Goal: Information Seeking & Learning: Learn about a topic

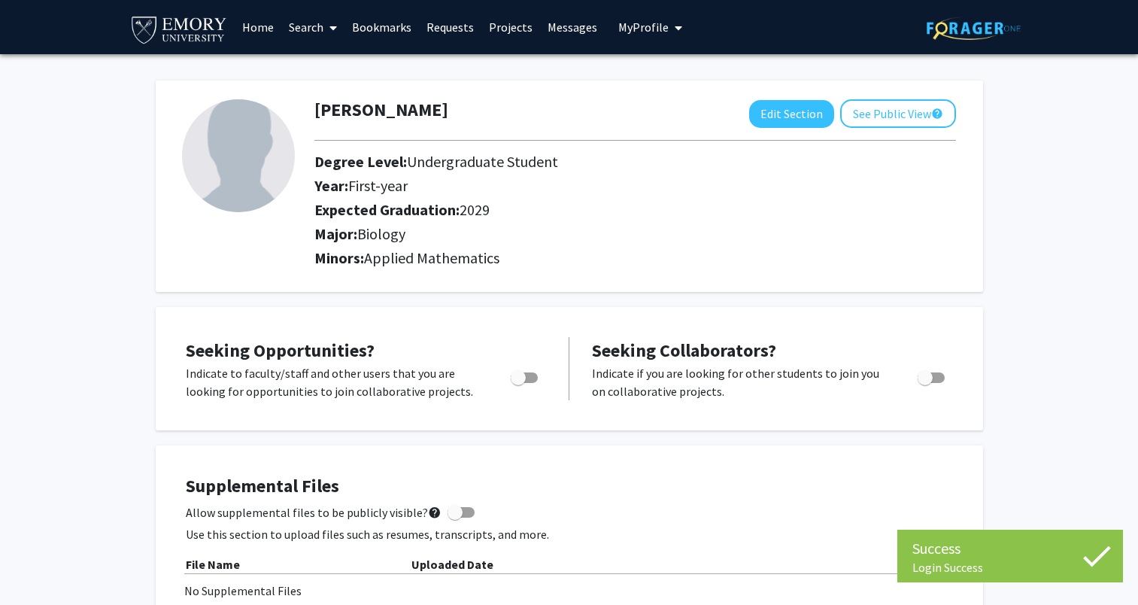
click at [254, 32] on link "Home" at bounding box center [258, 27] width 47 height 53
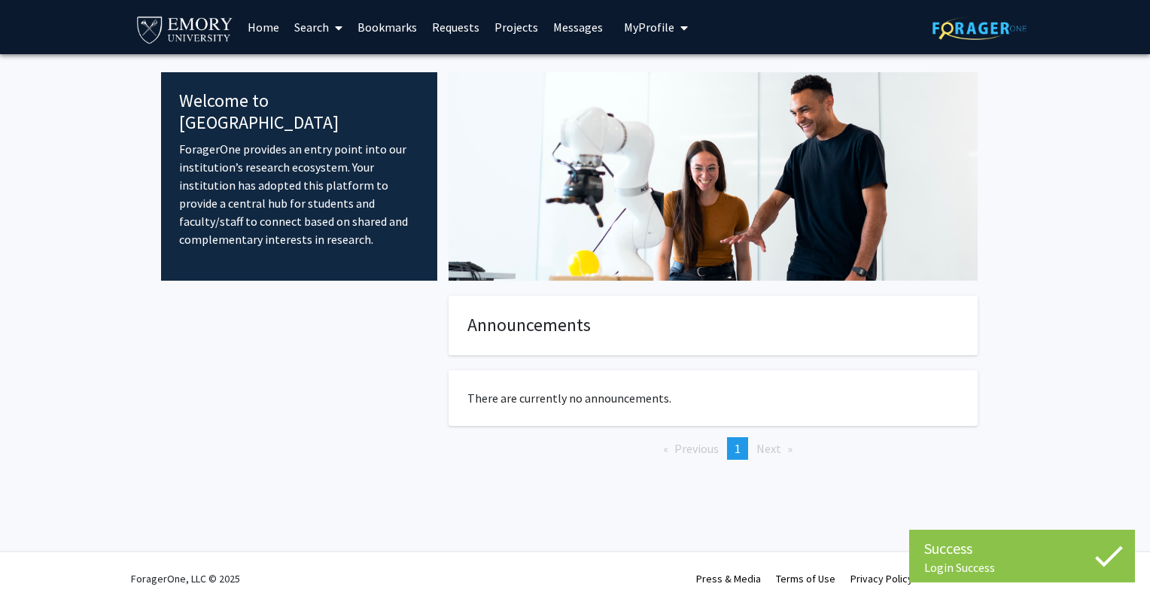
click at [322, 30] on link "Search" at bounding box center [318, 27] width 63 height 53
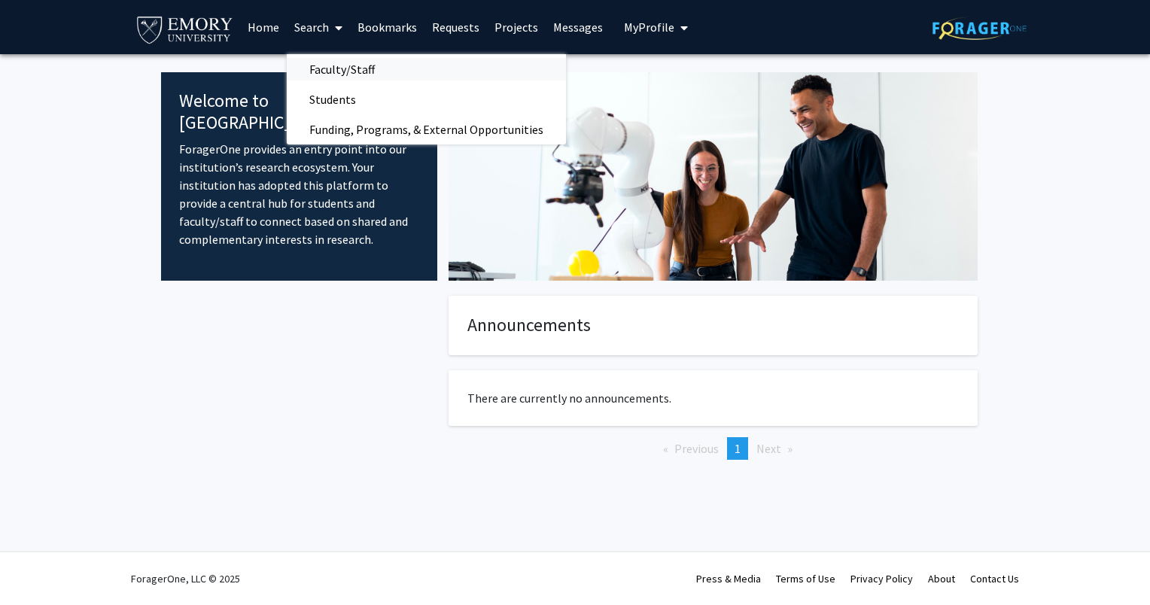
click at [345, 71] on span "Faculty/Staff" at bounding box center [342, 69] width 111 height 30
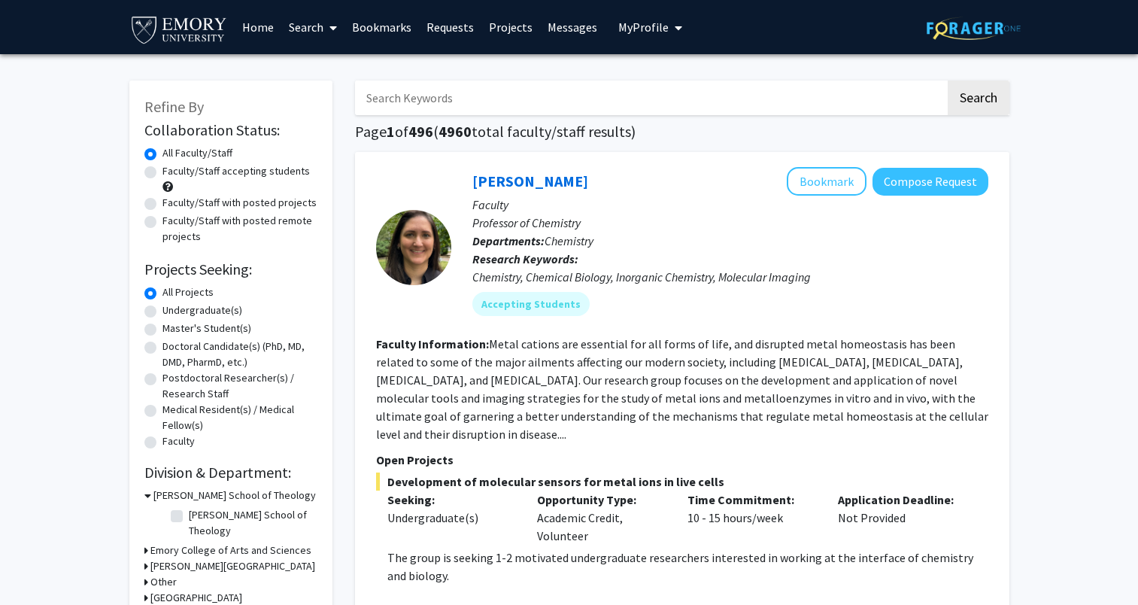
click at [545, 100] on input "Search Keywords" at bounding box center [650, 98] width 591 height 35
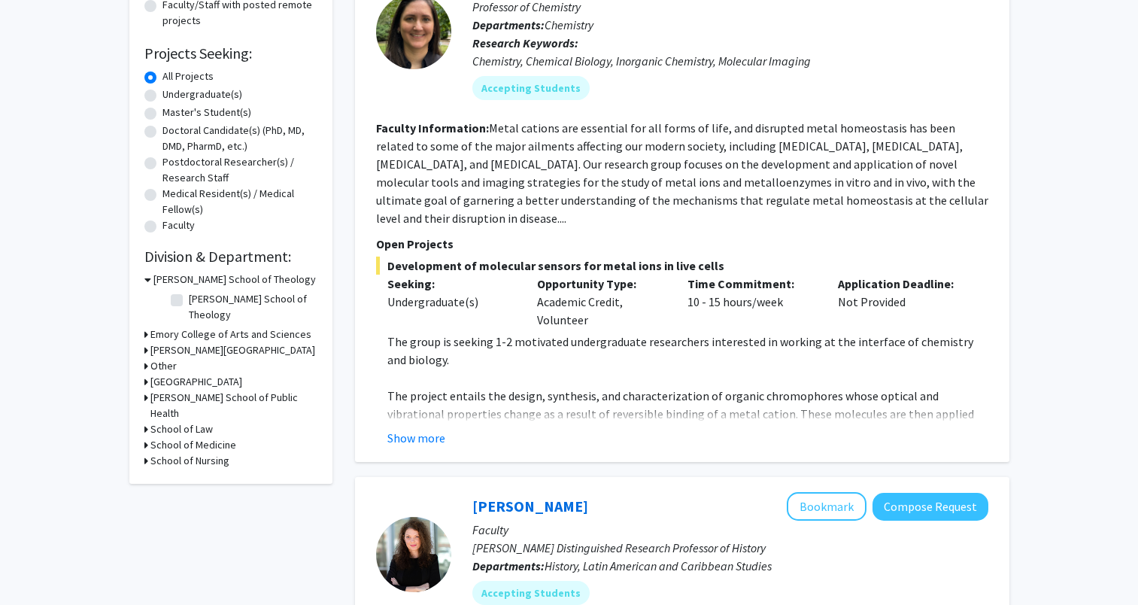
scroll to position [226, 0]
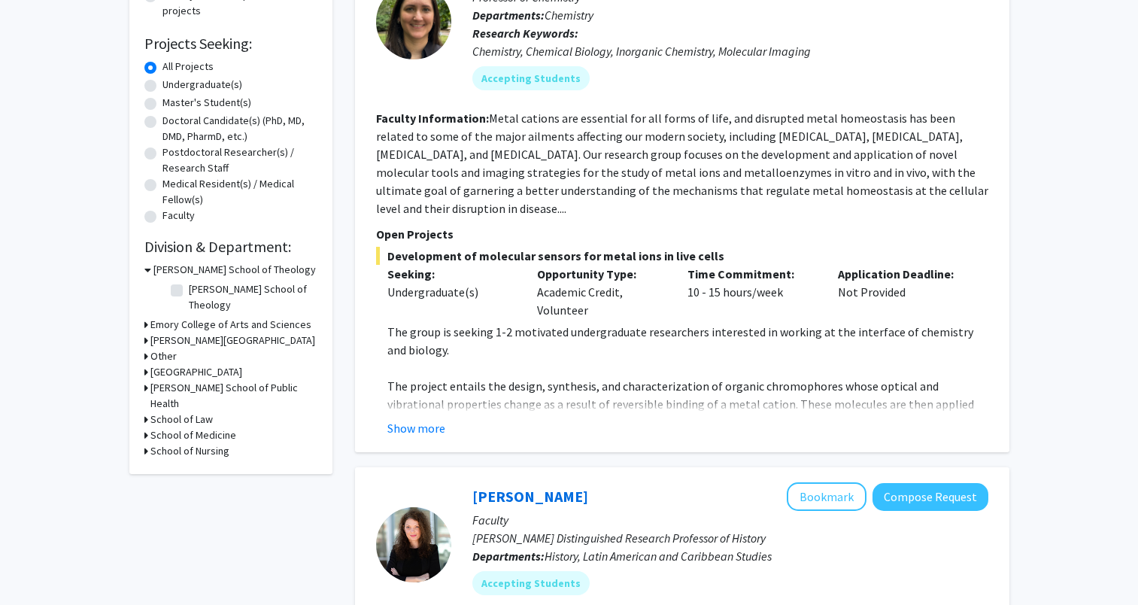
click at [150, 317] on h3 "Emory College of Arts and Sciences" at bounding box center [230, 325] width 161 height 16
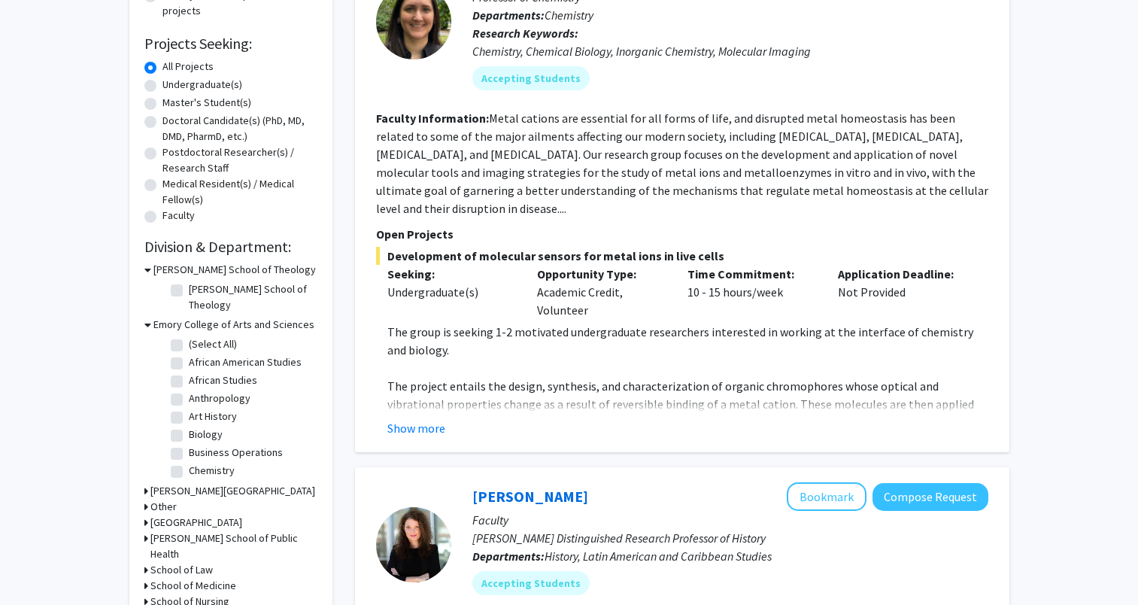
click at [155, 578] on h3 "School of Medicine" at bounding box center [193, 586] width 86 height 16
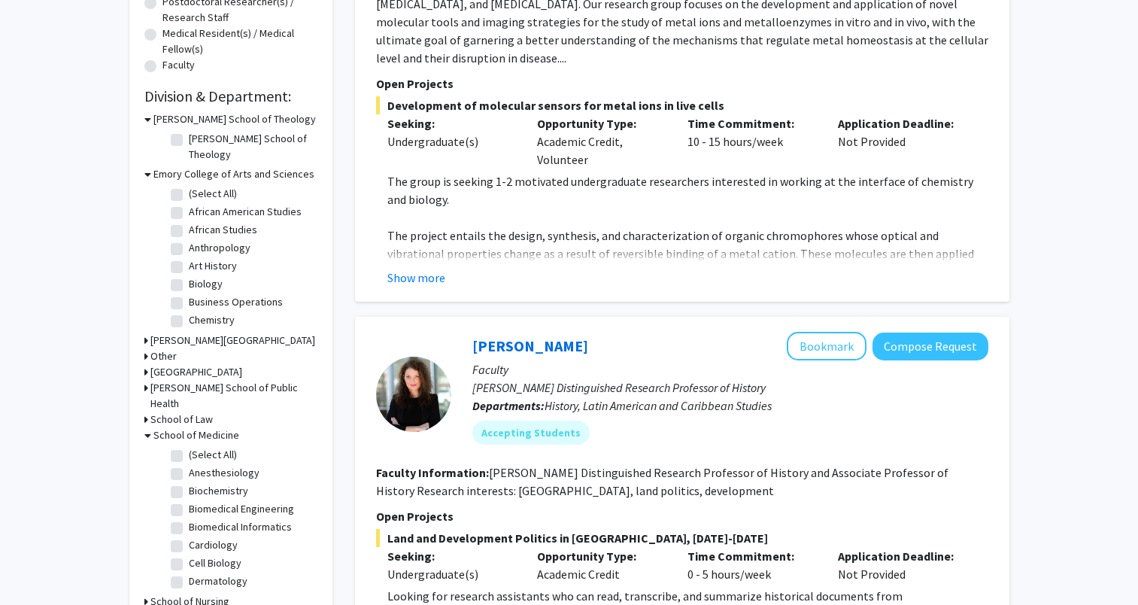
click at [189, 447] on label "(Select All)" at bounding box center [213, 455] width 48 height 16
click at [189, 447] on input "(Select All)" at bounding box center [194, 452] width 10 height 10
checkbox input "true"
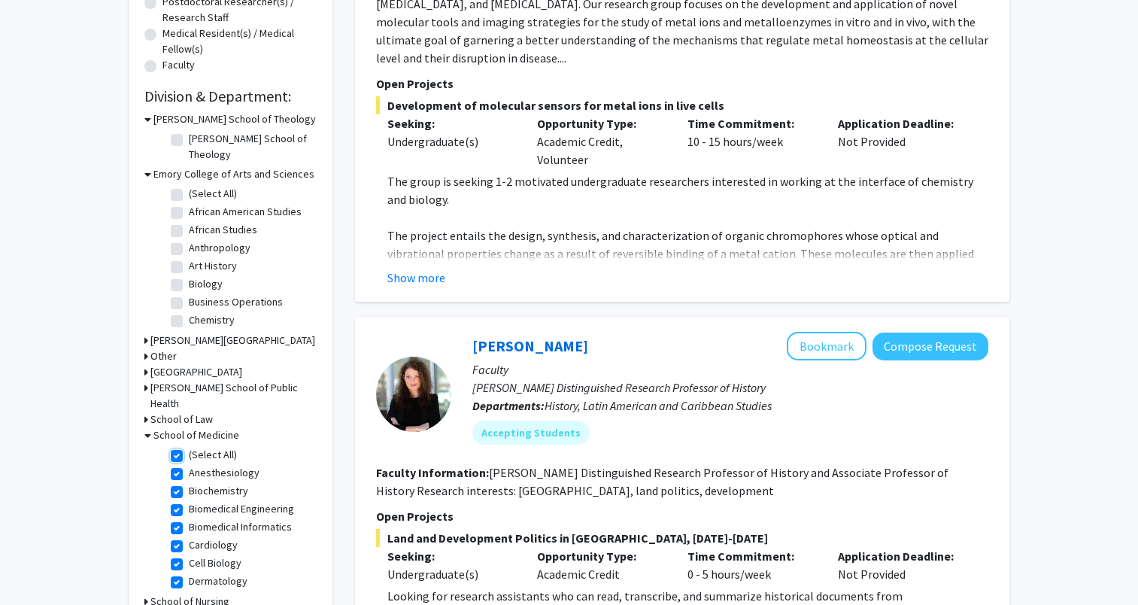
checkbox input "true"
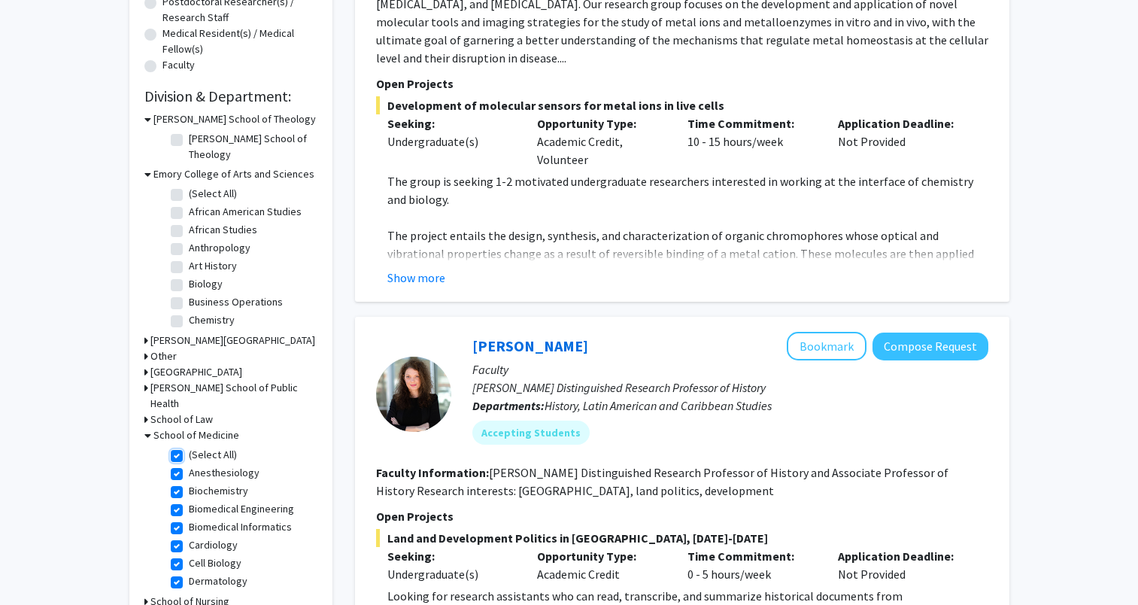
checkbox input "true"
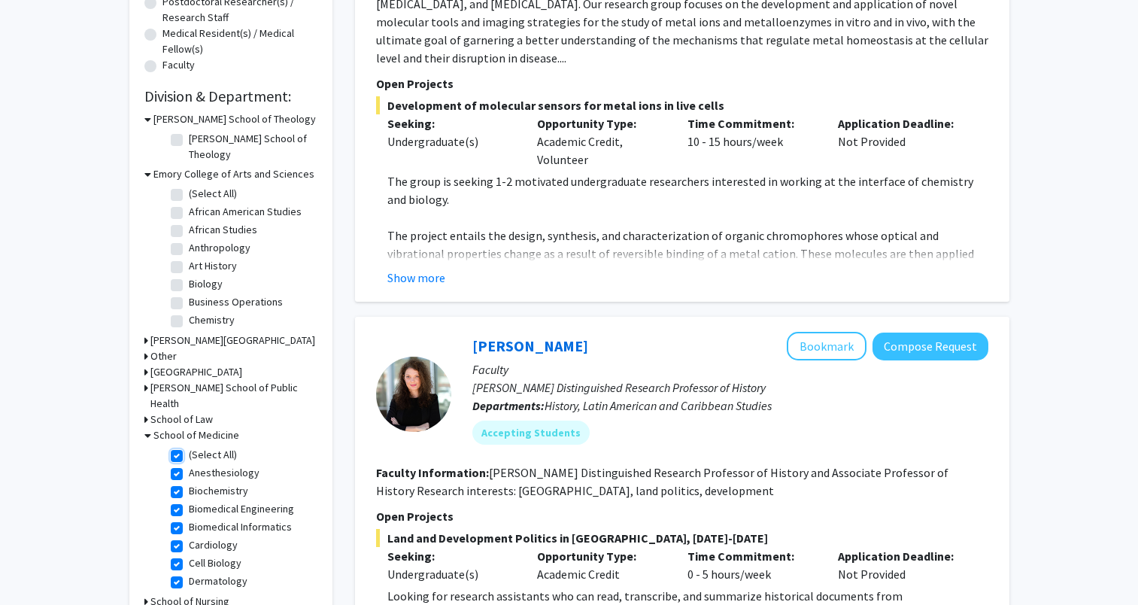
checkbox input "true"
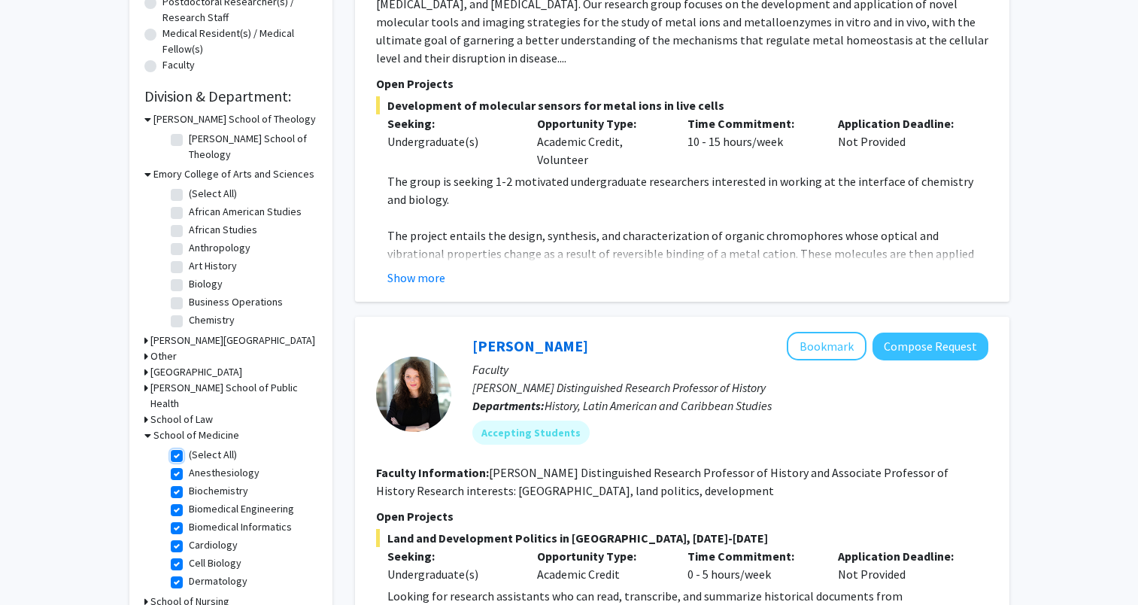
checkbox input "true"
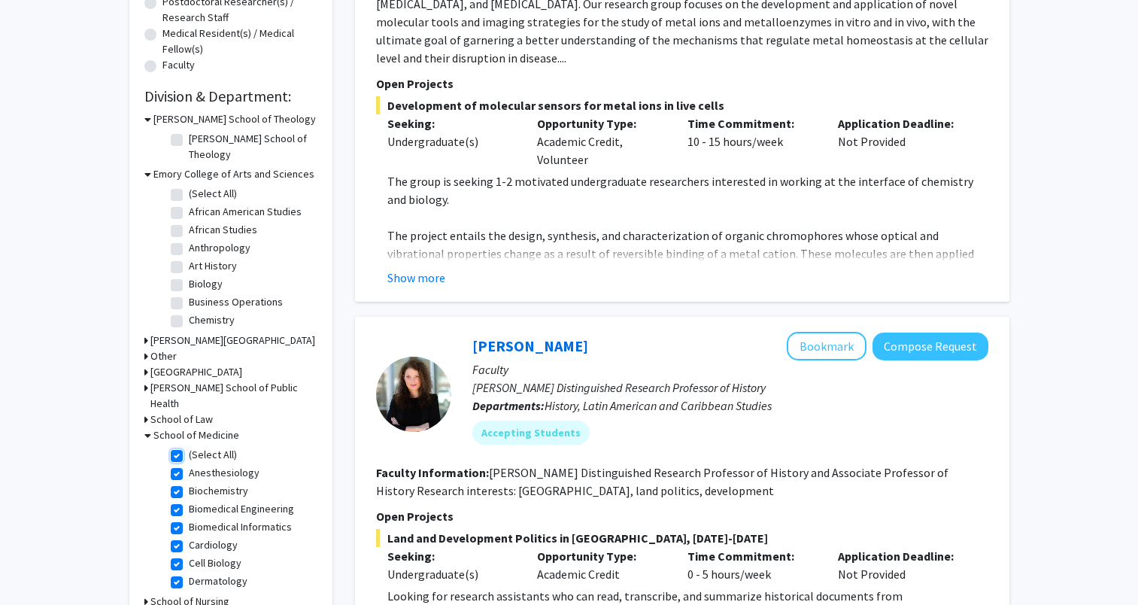
checkbox input "true"
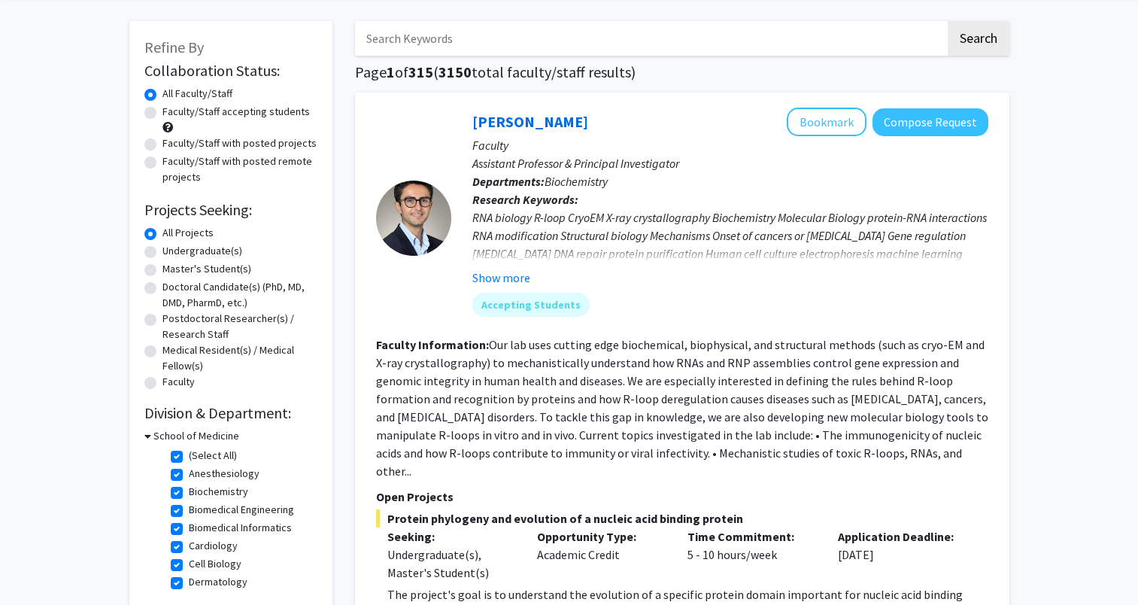
scroll to position [75, 0]
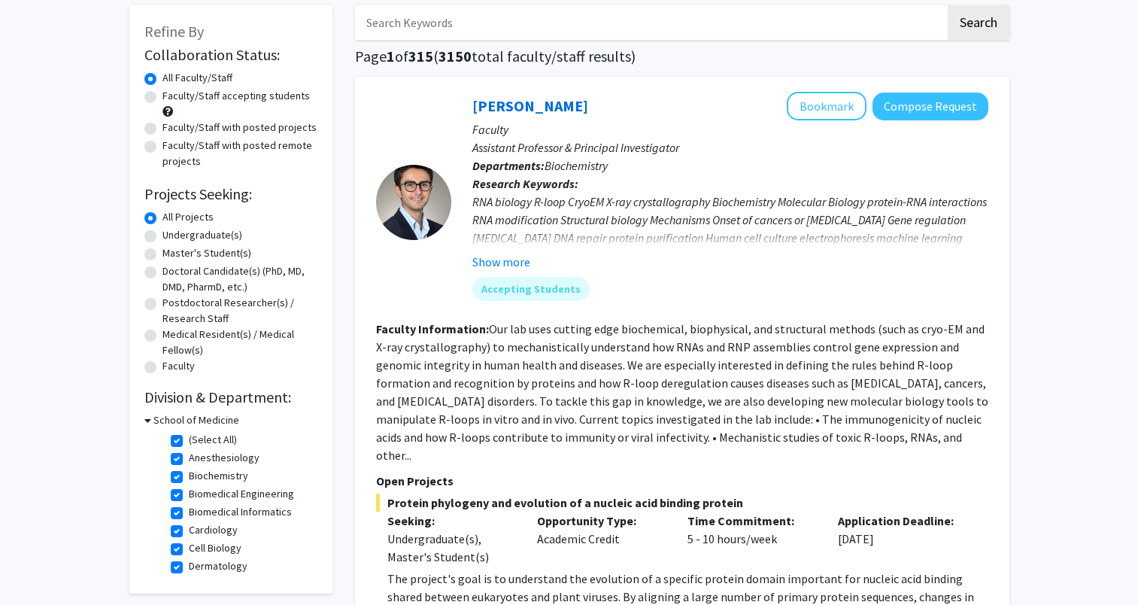
click at [150, 414] on icon at bounding box center [147, 420] width 7 height 16
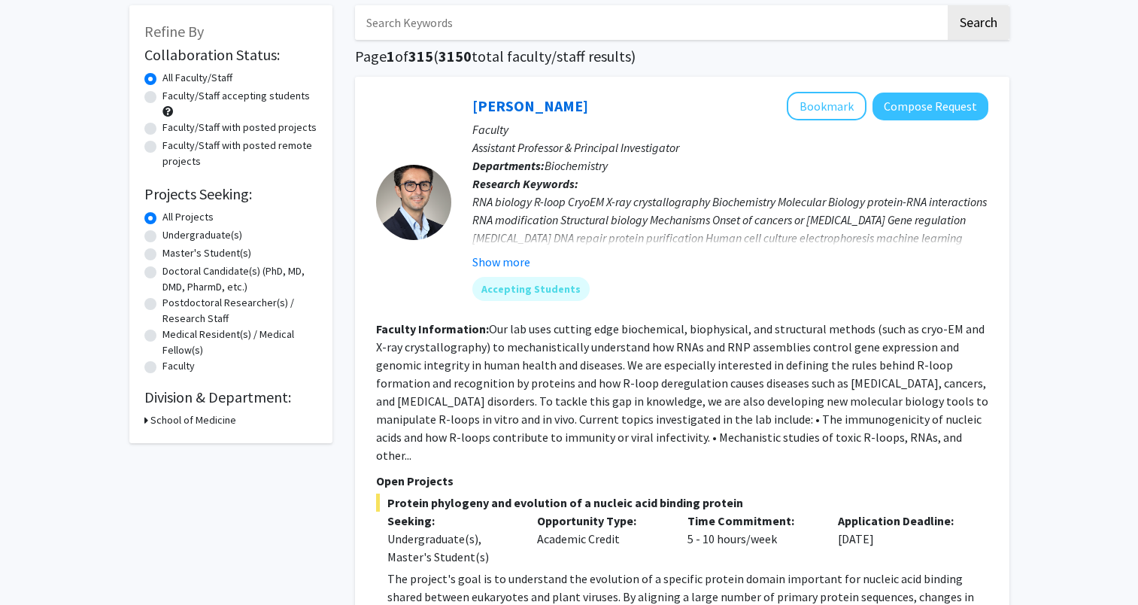
click at [152, 421] on h3 "School of Medicine" at bounding box center [193, 420] width 86 height 16
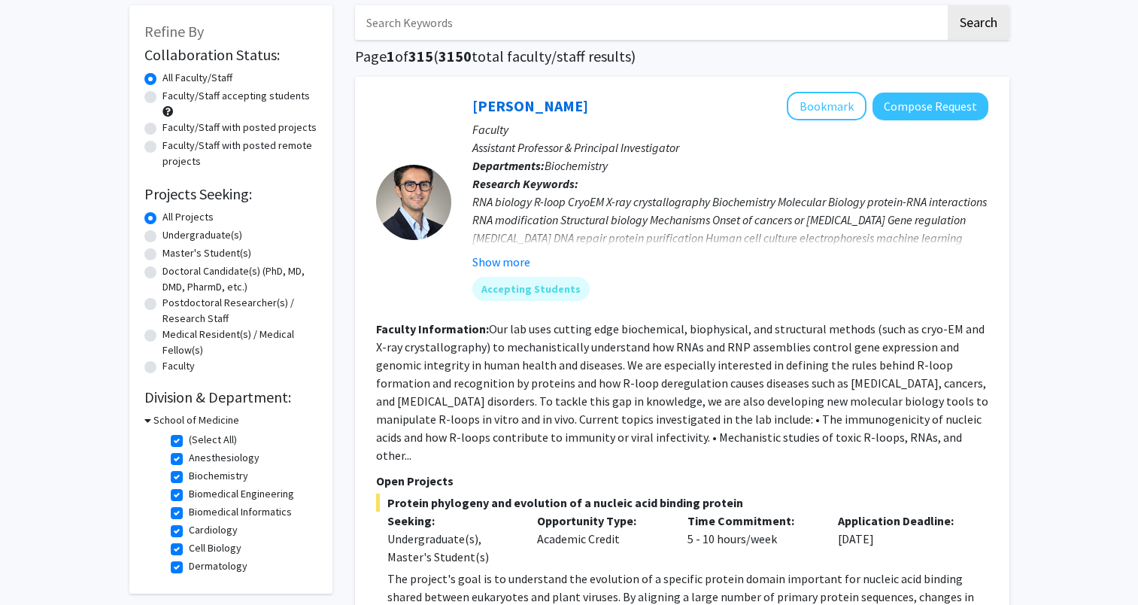
click at [163, 230] on label "Undergraduate(s)" at bounding box center [203, 235] width 80 height 16
click at [163, 230] on input "Undergraduate(s)" at bounding box center [168, 232] width 10 height 10
radio input "true"
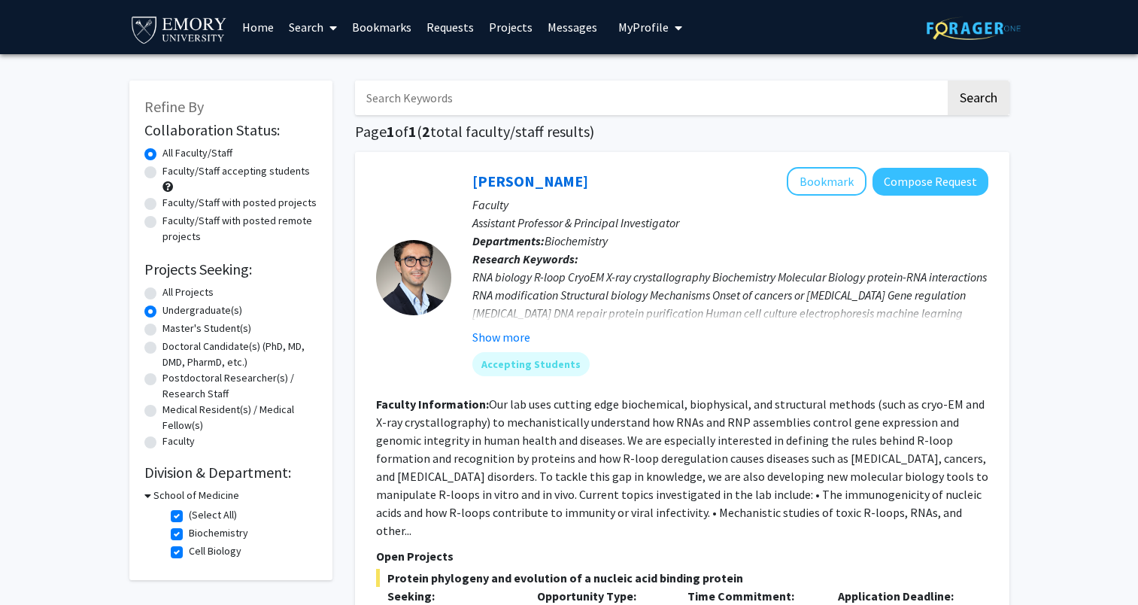
click at [644, 302] on div "RNA biology R-loop CryoEM X-ray crystallography Biochemistry Molecular Biology …" at bounding box center [731, 304] width 516 height 72
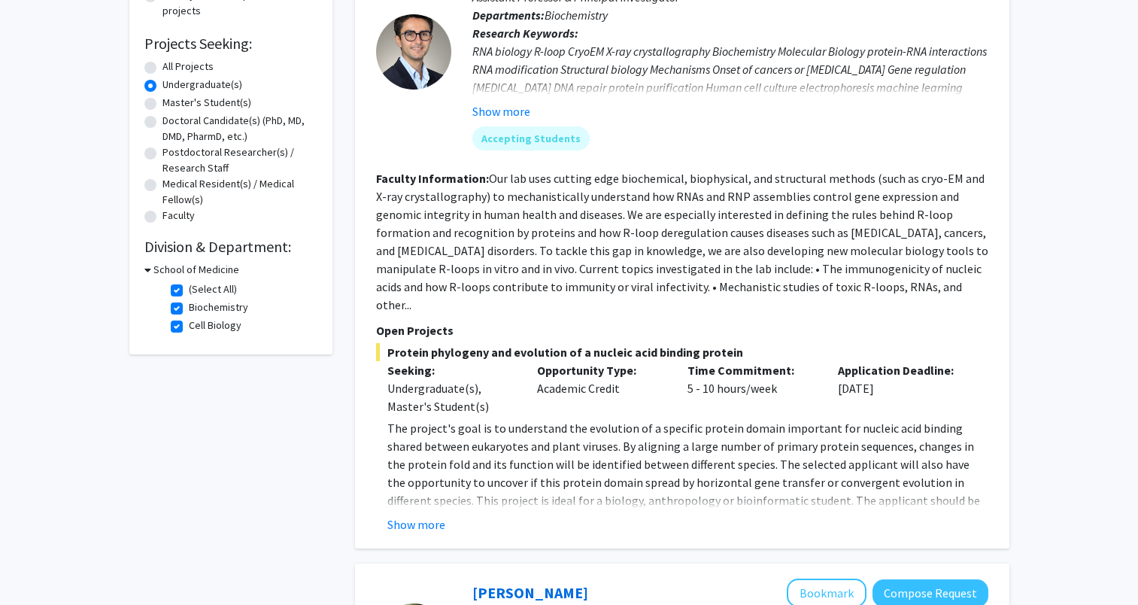
scroll to position [150, 0]
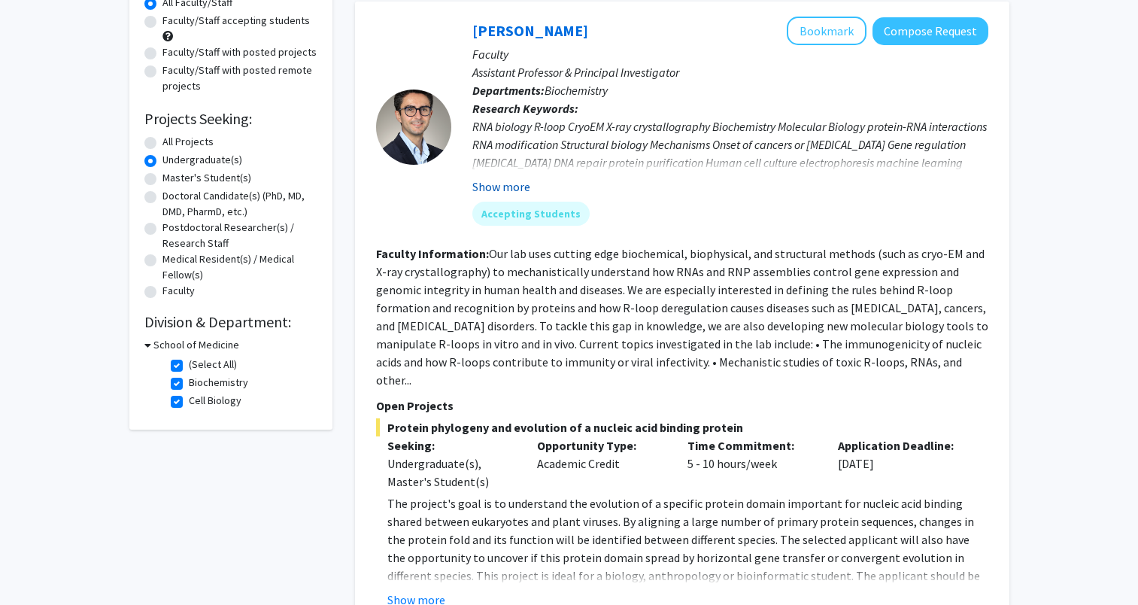
click at [513, 189] on button "Show more" at bounding box center [502, 187] width 58 height 18
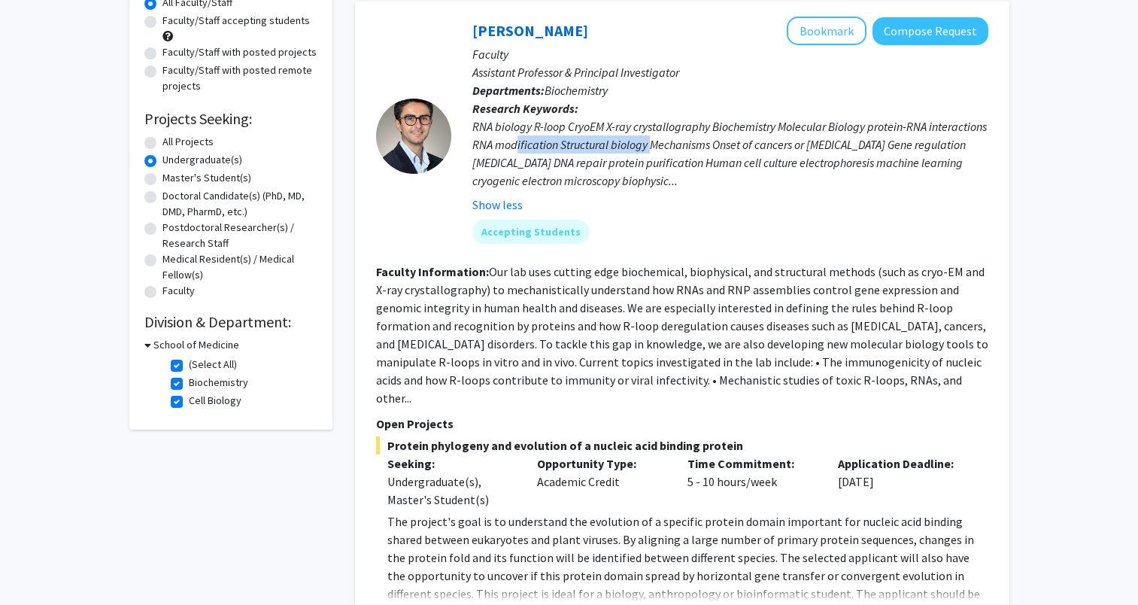
drag, startPoint x: 578, startPoint y: 136, endPoint x: 710, endPoint y: 142, distance: 132.6
click at [710, 142] on div "RNA biology R-loop CryoEM X-ray crystallography Biochemistry Molecular Biology …" at bounding box center [731, 153] width 516 height 72
drag, startPoint x: 710, startPoint y: 142, endPoint x: 737, endPoint y: 151, distance: 27.8
click at [737, 151] on div "RNA biology R-loop CryoEM X-ray crystallography Biochemistry Molecular Biology …" at bounding box center [731, 153] width 516 height 72
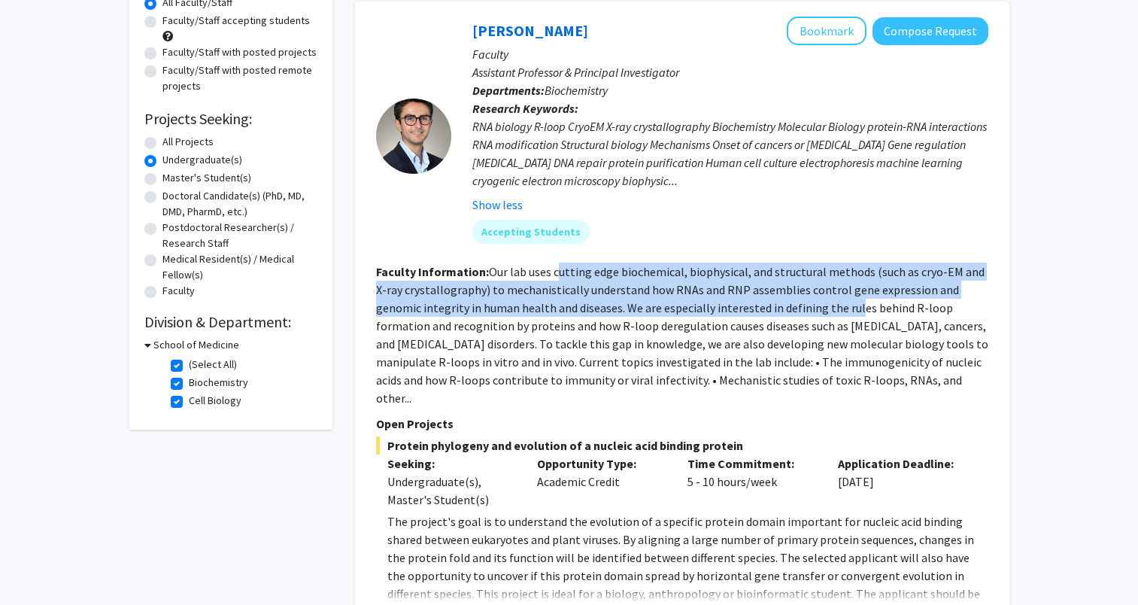
drag, startPoint x: 558, startPoint y: 276, endPoint x: 804, endPoint y: 314, distance: 248.2
click at [804, 314] on fg-read-more "Our lab uses cutting edge biochemical, biophysical, and structural methods (suc…" at bounding box center [682, 334] width 612 height 141
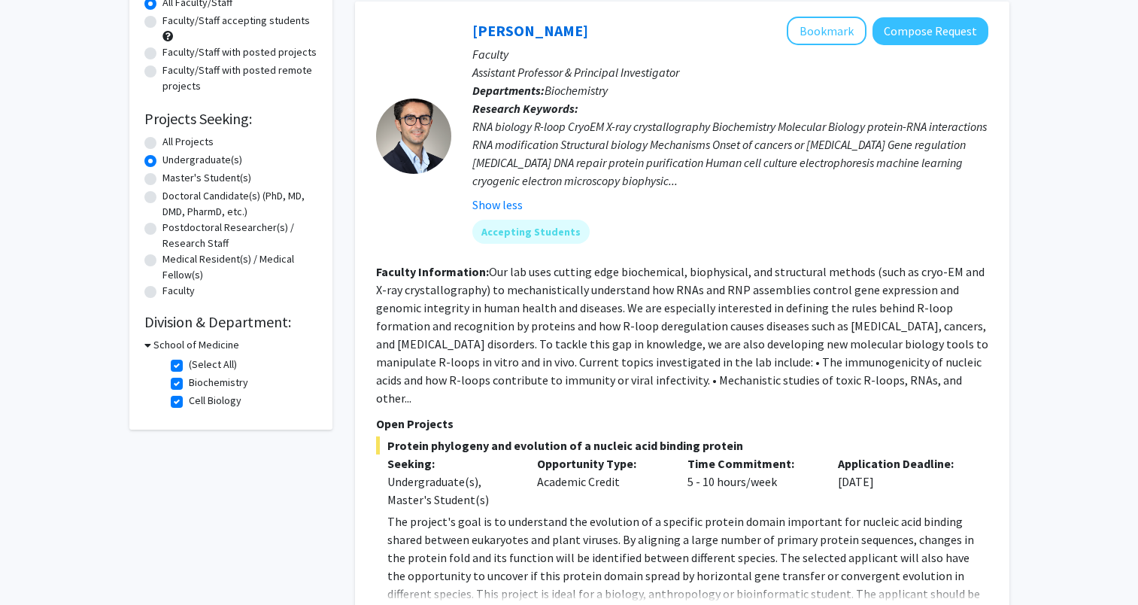
drag, startPoint x: 804, startPoint y: 314, endPoint x: 787, endPoint y: 348, distance: 38.4
click at [787, 348] on fg-read-more "Our lab uses cutting edge biochemical, biophysical, and structural methods (suc…" at bounding box center [682, 334] width 612 height 141
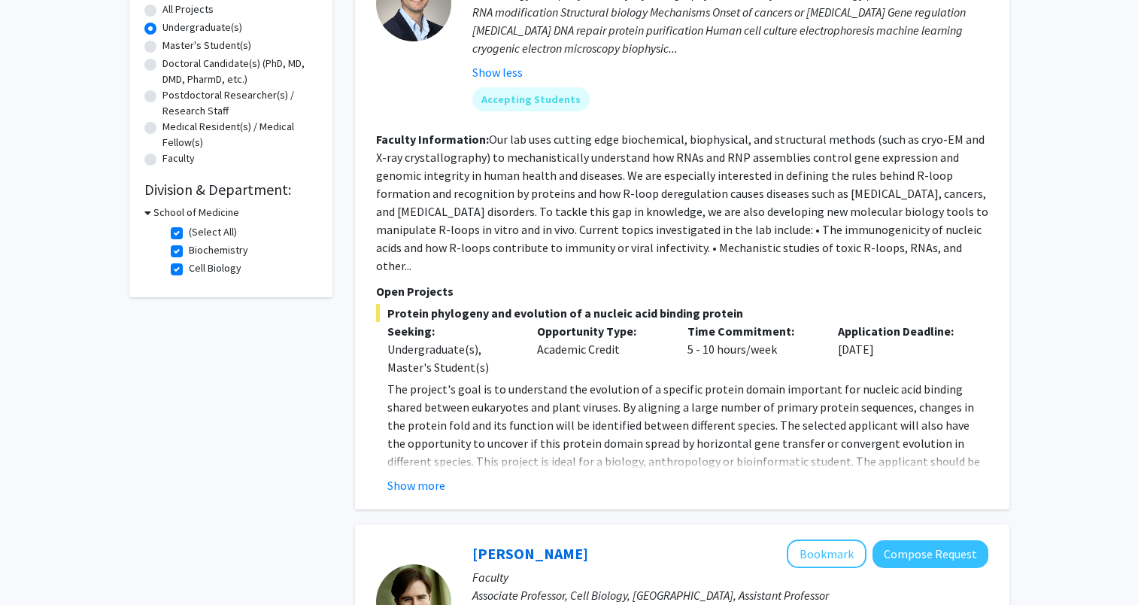
scroll to position [301, 0]
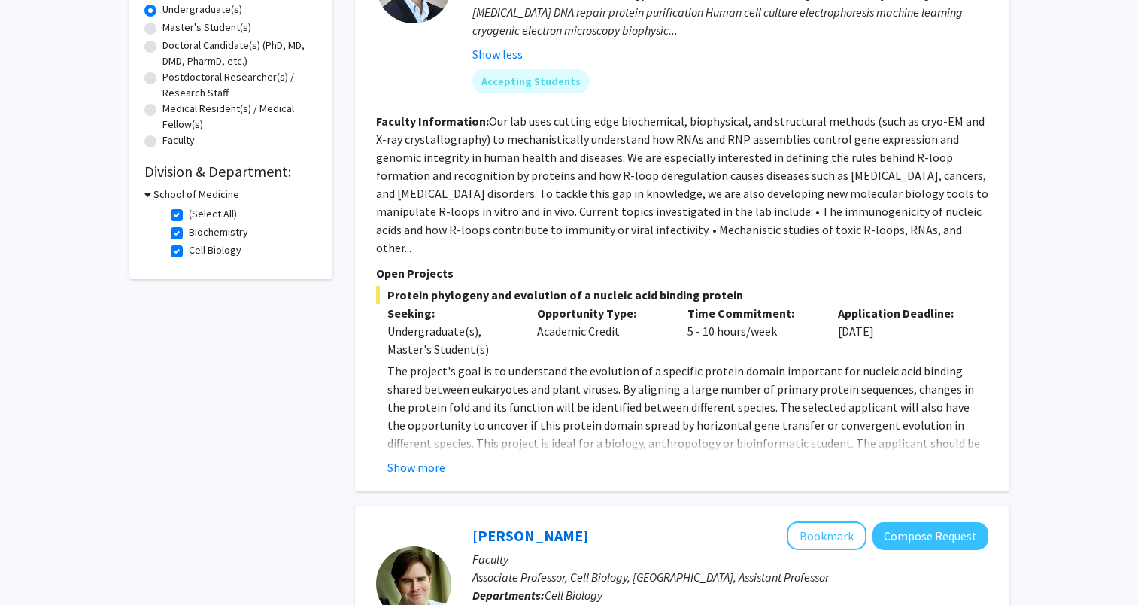
click at [385, 452] on fg-read-more "The project's goal is to understand the evolution of a specific protein domain …" at bounding box center [682, 419] width 612 height 114
click at [398, 458] on button "Show more" at bounding box center [416, 467] width 58 height 18
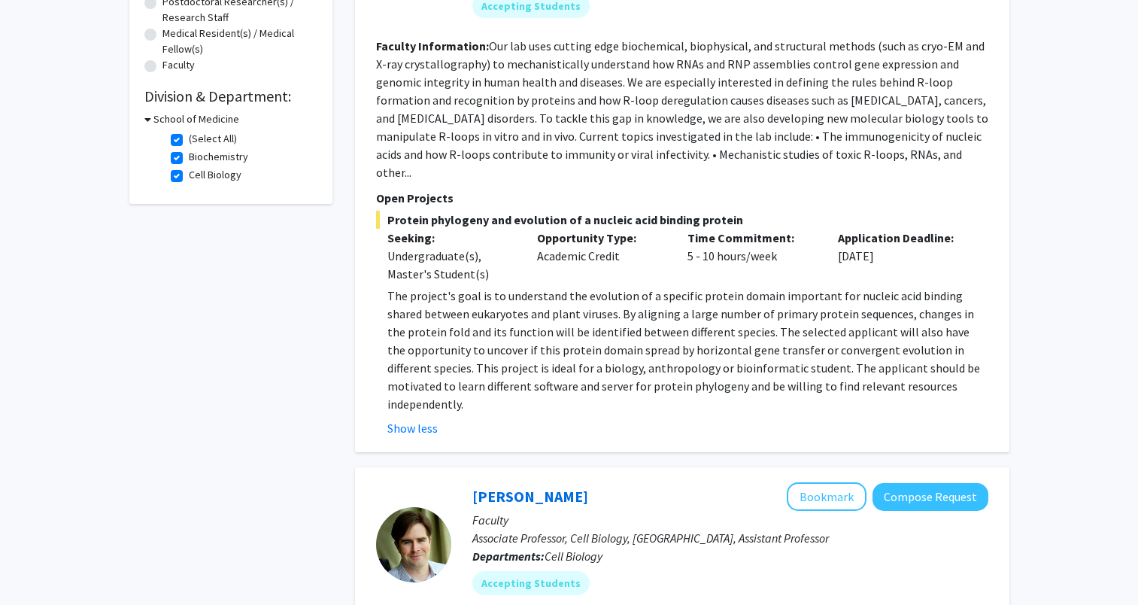
scroll to position [75, 0]
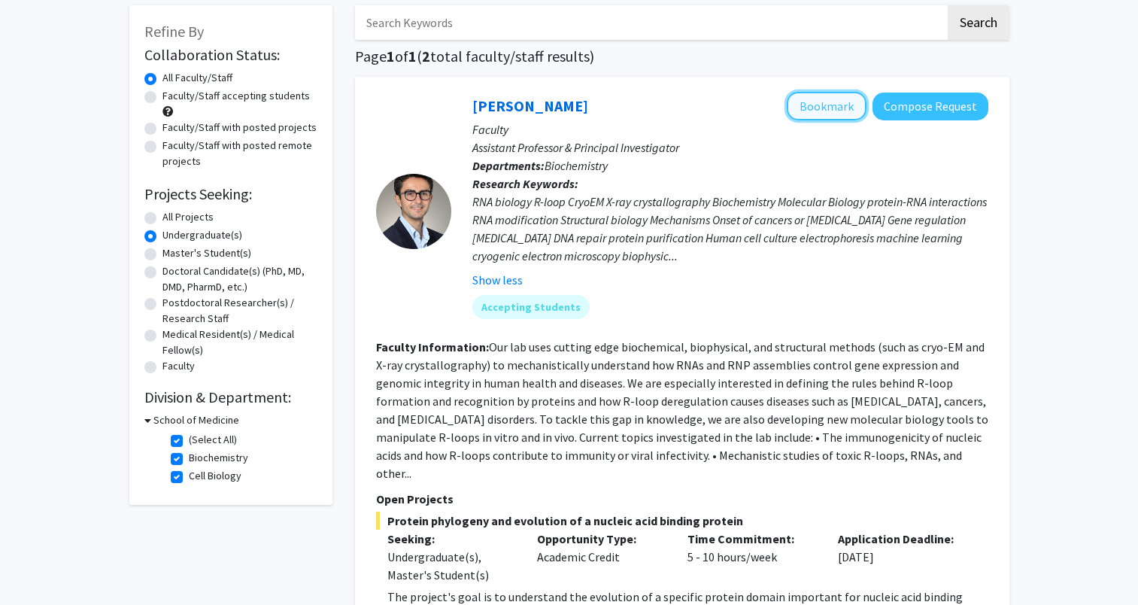
click at [826, 110] on button "Bookmark" at bounding box center [827, 106] width 80 height 29
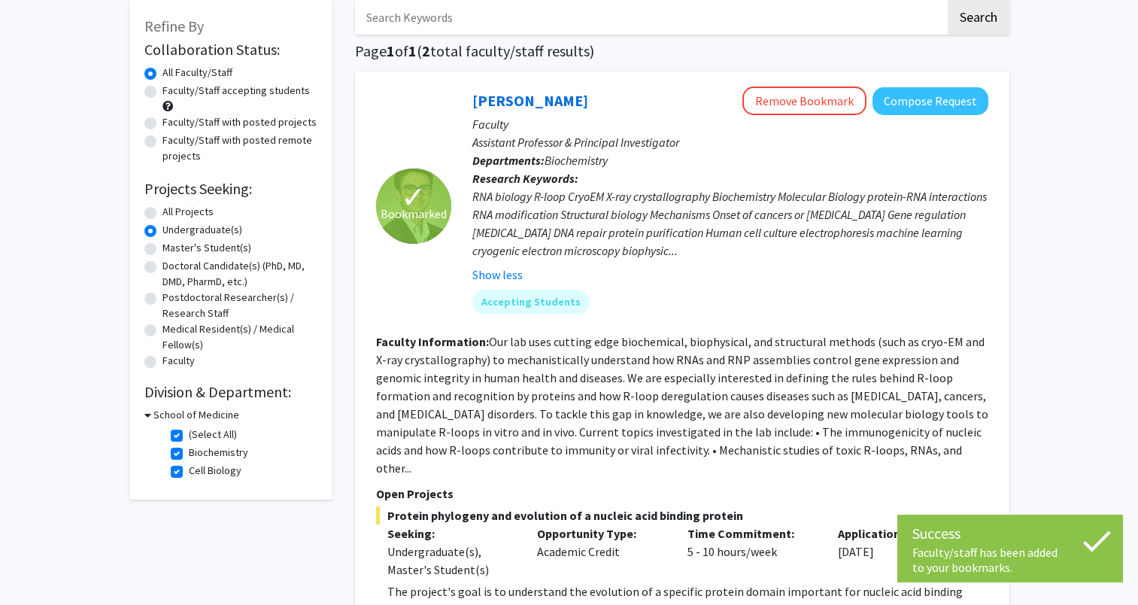
scroll to position [0, 0]
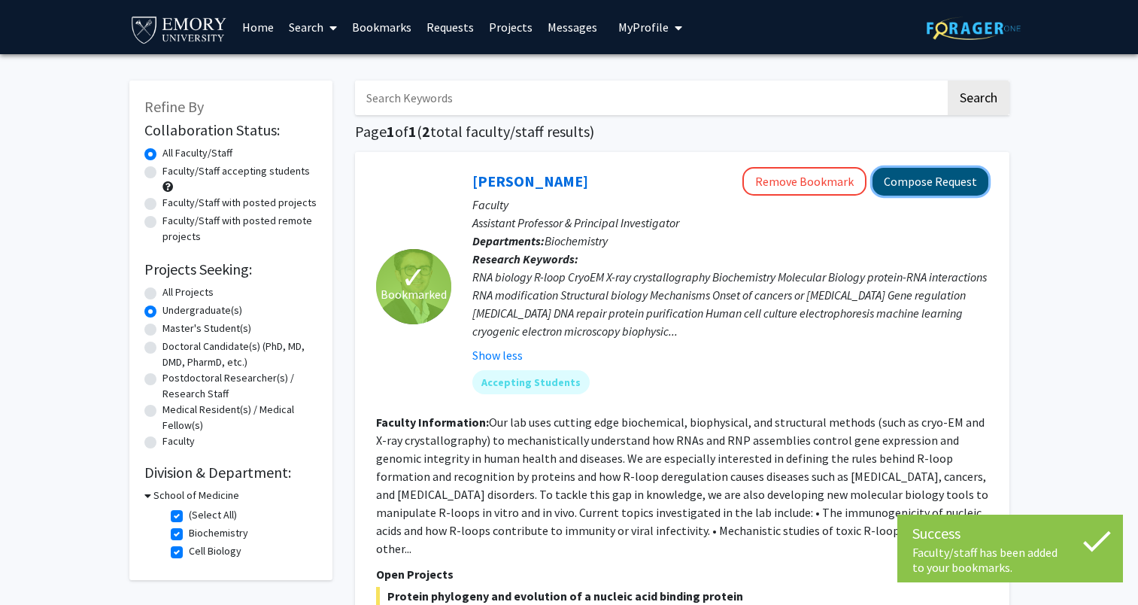
click at [892, 179] on button "Compose Request" at bounding box center [931, 182] width 116 height 28
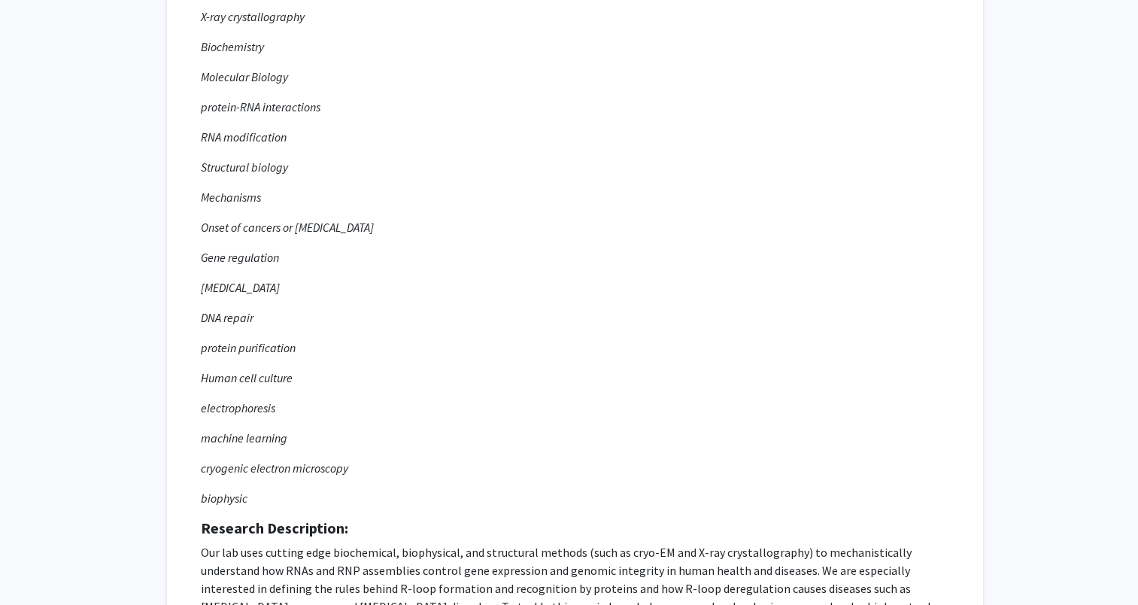
scroll to position [478, 0]
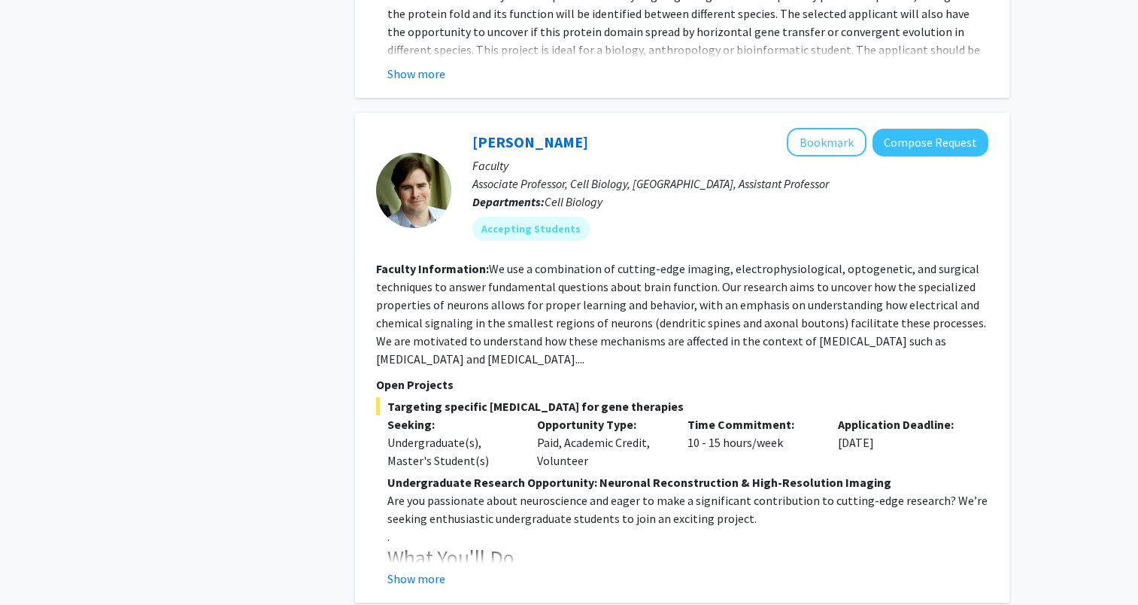
scroll to position [677, 0]
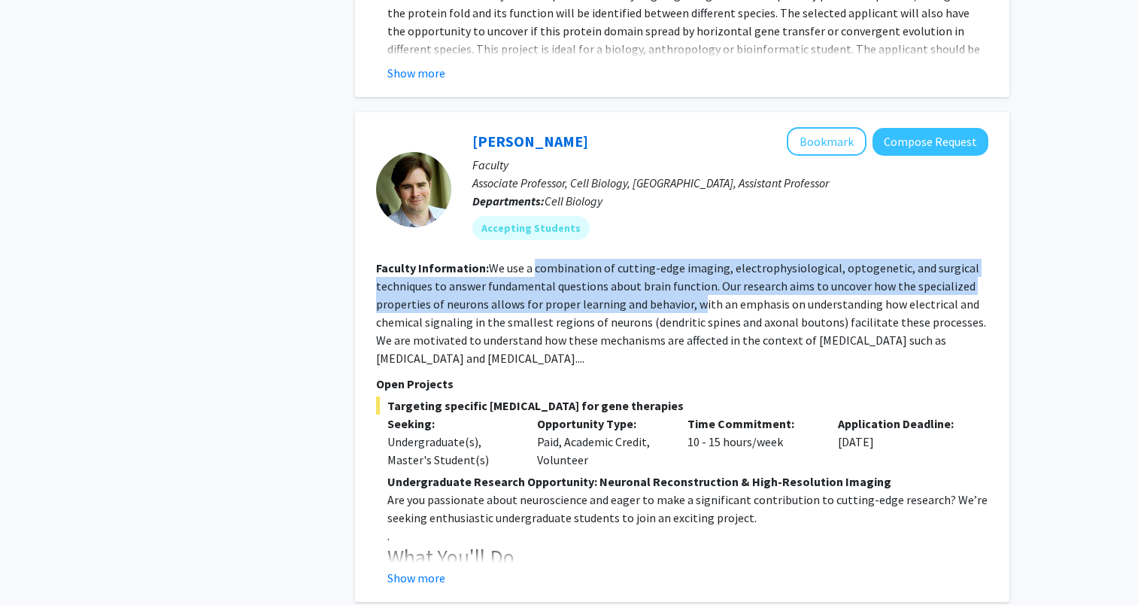
drag, startPoint x: 532, startPoint y: 249, endPoint x: 697, endPoint y: 284, distance: 168.5
click at [697, 284] on fg-read-more "We use a combination of cutting-edge imaging, electrophysiological, optogenetic…" at bounding box center [681, 312] width 610 height 105
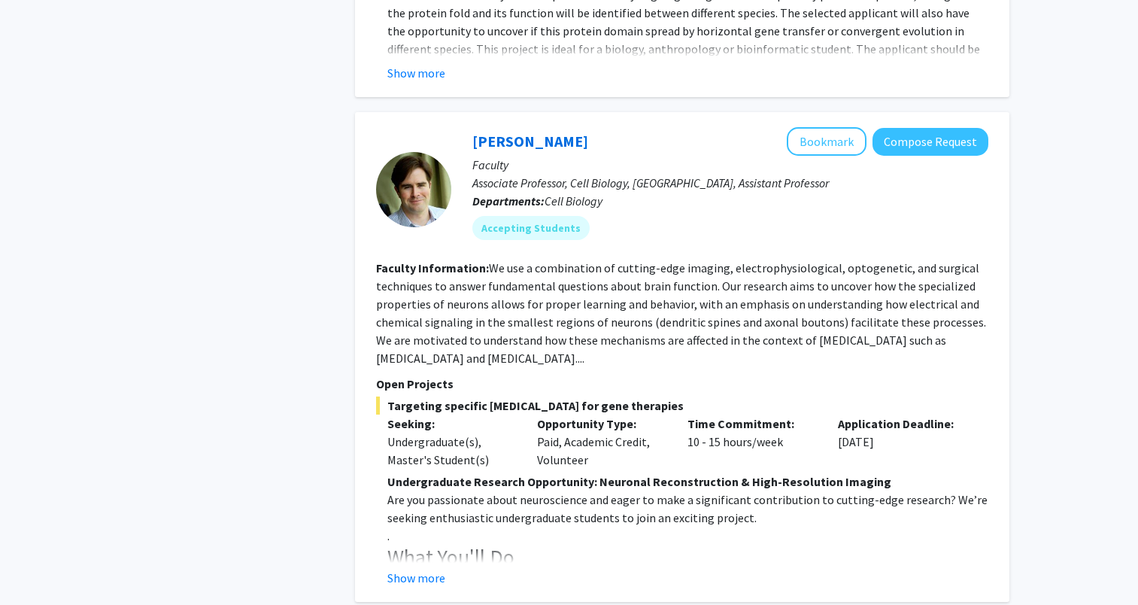
drag, startPoint x: 697, startPoint y: 284, endPoint x: 700, endPoint y: 292, distance: 8.1
click at [700, 292] on fg-read-more "We use a combination of cutting-edge imaging, electrophysiological, optogenetic…" at bounding box center [681, 312] width 610 height 105
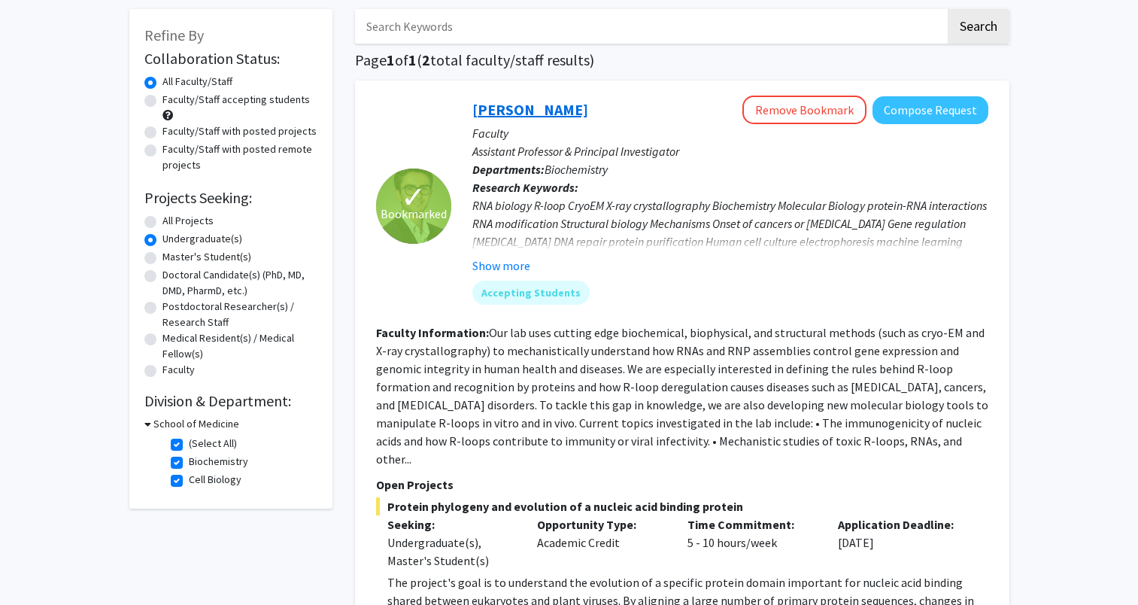
scroll to position [0, 0]
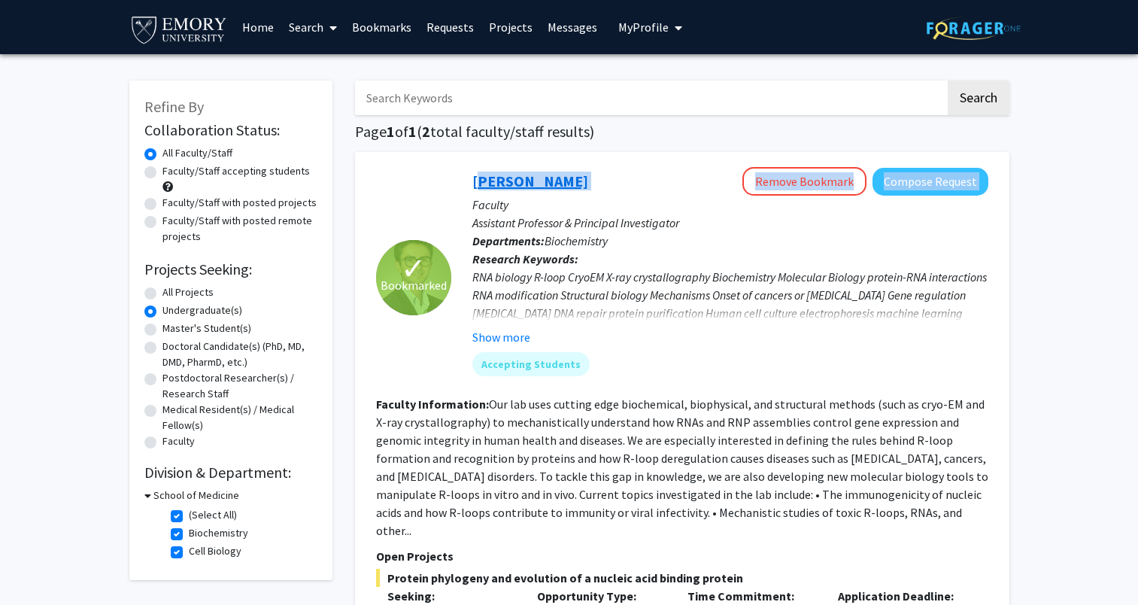
drag, startPoint x: 611, startPoint y: 182, endPoint x: 476, endPoint y: 189, distance: 135.6
click at [476, 189] on div "Charles Bou-Nader Remove Bookmark Compose Request" at bounding box center [731, 181] width 516 height 29
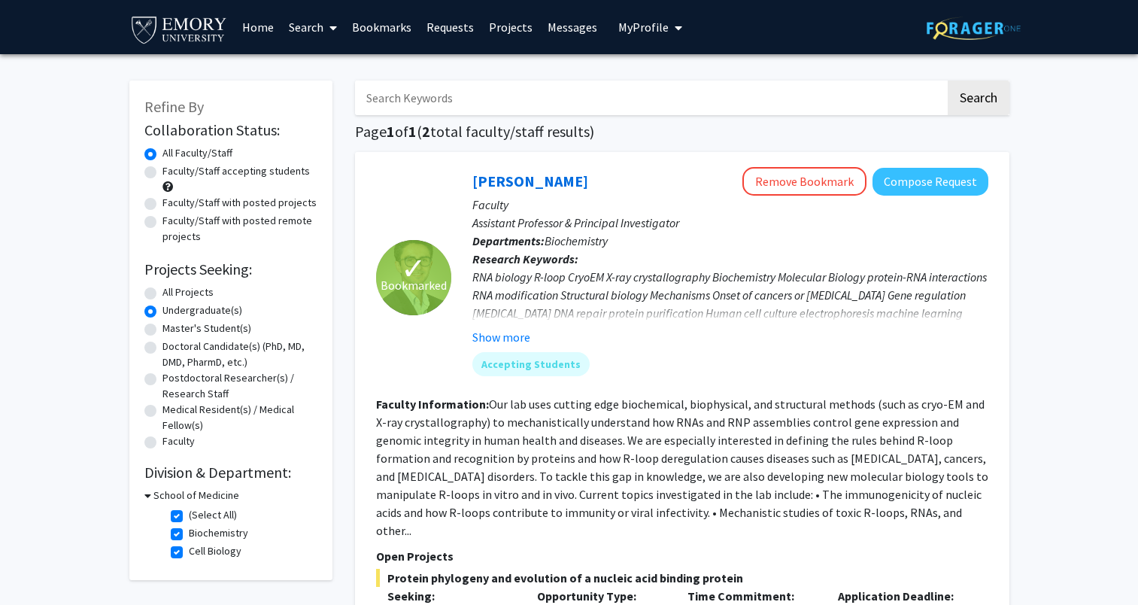
click at [664, 196] on p "Faculty" at bounding box center [731, 205] width 516 height 18
drag, startPoint x: 463, startPoint y: 185, endPoint x: 599, endPoint y: 172, distance: 136.8
click at [599, 172] on div "Charles Bou-Nader Remove Bookmark Compose Request Faculty Assistant Professor &…" at bounding box center [719, 277] width 537 height 220
copy link "Charles Bou-Nader"
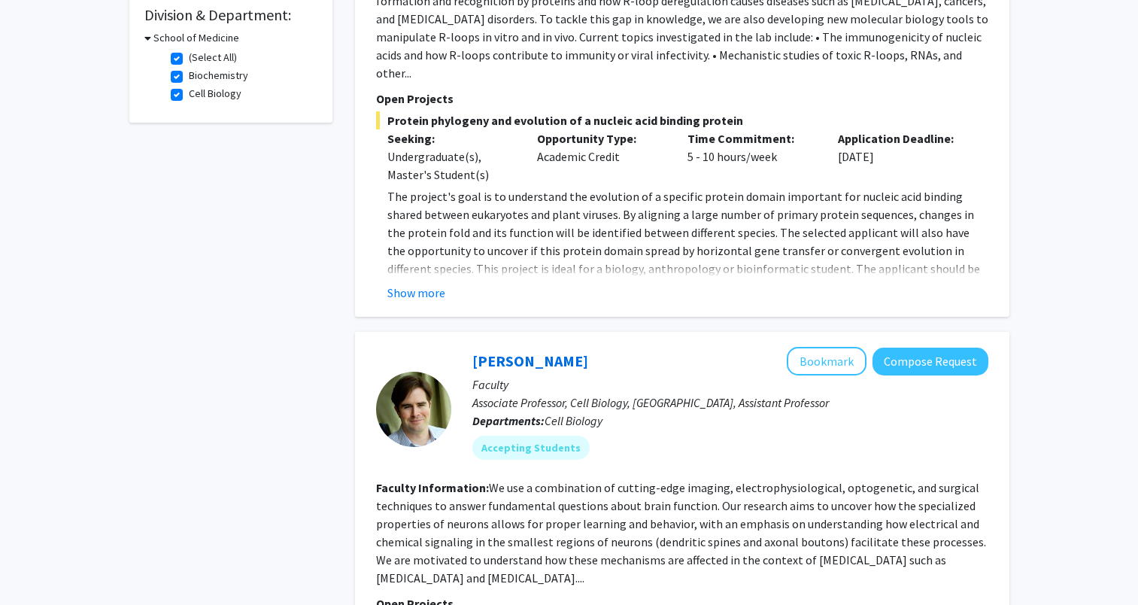
scroll to position [677, 0]
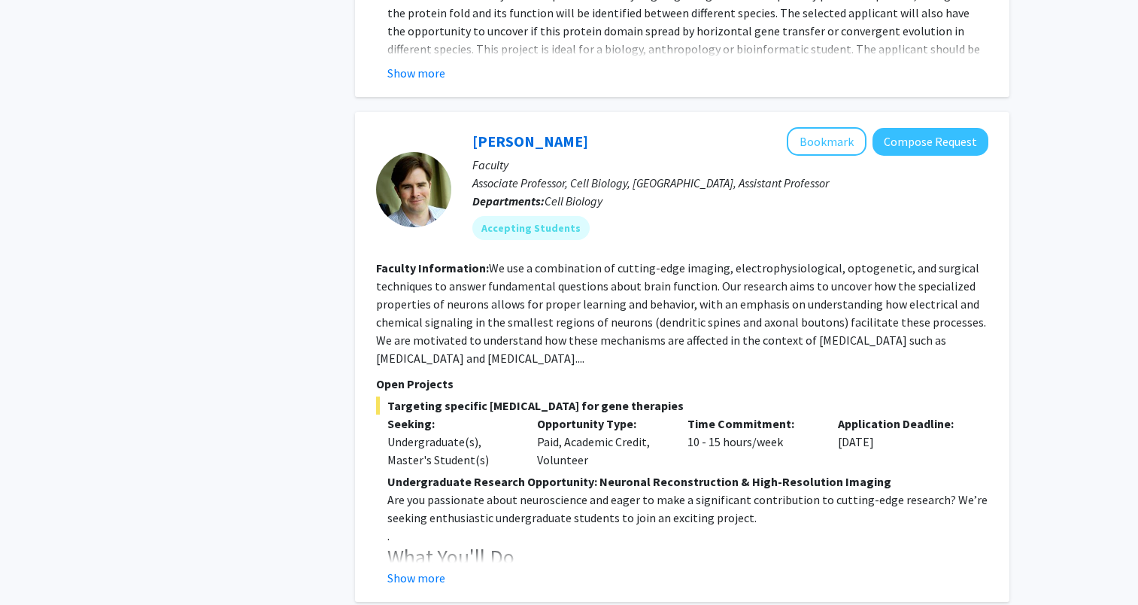
click at [582, 281] on fg-read-more "We use a combination of cutting-edge imaging, electrophysiological, optogenetic…" at bounding box center [681, 312] width 610 height 105
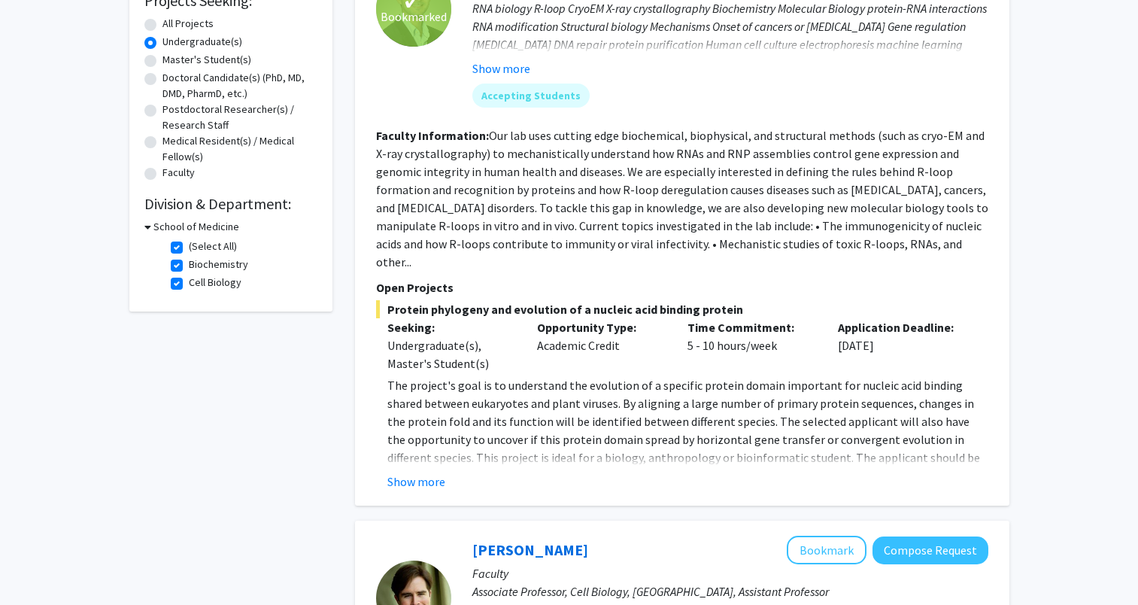
scroll to position [527, 0]
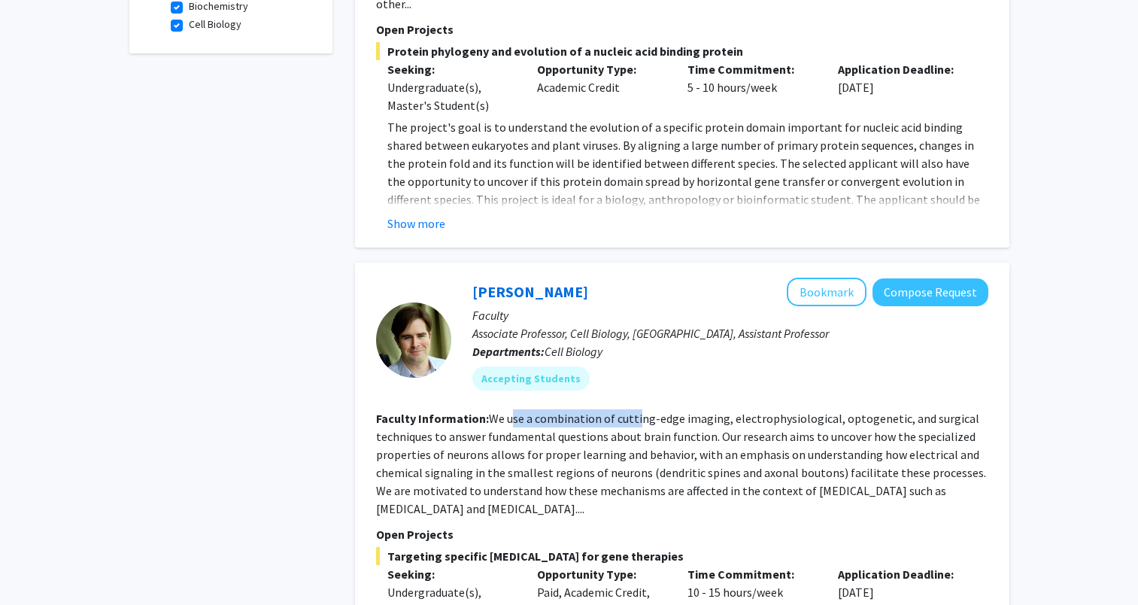
drag, startPoint x: 512, startPoint y: 403, endPoint x: 636, endPoint y: 399, distance: 123.5
click at [636, 411] on fg-read-more "We use a combination of cutting-edge imaging, electrophysiological, optogenetic…" at bounding box center [681, 463] width 610 height 105
drag, startPoint x: 636, startPoint y: 399, endPoint x: 643, endPoint y: 417, distance: 19.3
click at [643, 417] on fg-read-more "We use a combination of cutting-edge imaging, electrophysiological, optogenetic…" at bounding box center [681, 463] width 610 height 105
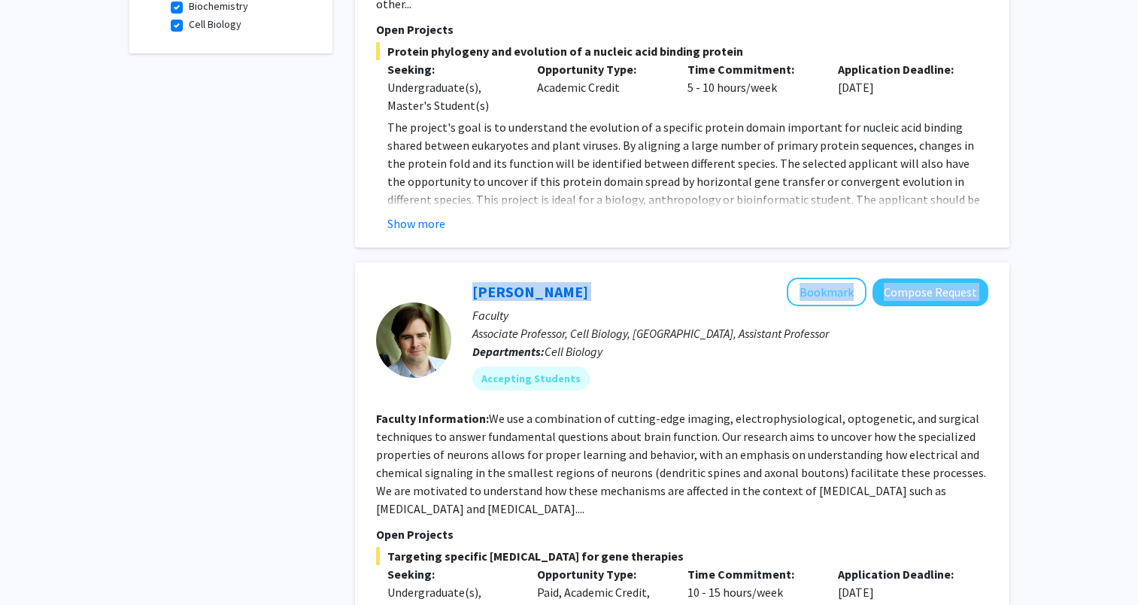
drag, startPoint x: 564, startPoint y: 275, endPoint x: 442, endPoint y: 291, distance: 122.9
click at [442, 291] on section "Matt Rowan Bookmark Compose Request Faculty Associate Professor, Cell Biology, …" at bounding box center [682, 340] width 612 height 124
click at [662, 445] on section "Faculty Information: We use a combination of cutting-edge imaging, electrophysi…" at bounding box center [682, 463] width 612 height 108
drag, startPoint x: 460, startPoint y: 277, endPoint x: 563, endPoint y: 273, distance: 102.4
click at [563, 278] on div "Matt Rowan Bookmark Compose Request Faculty Associate Professor, Cell Biology, …" at bounding box center [719, 340] width 537 height 124
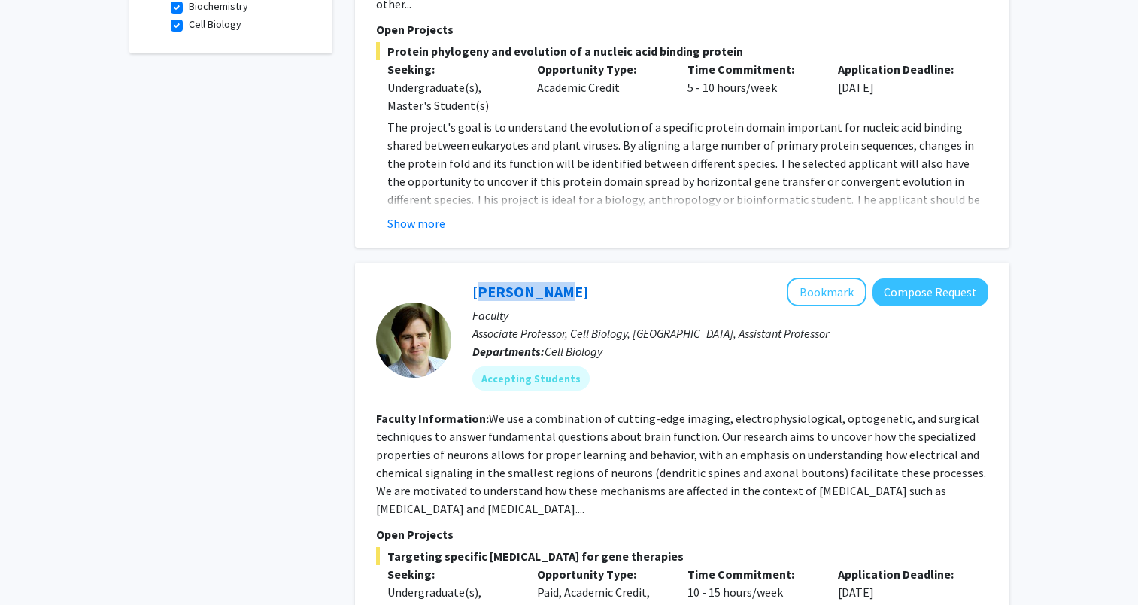
copy link "Matt Rowan"
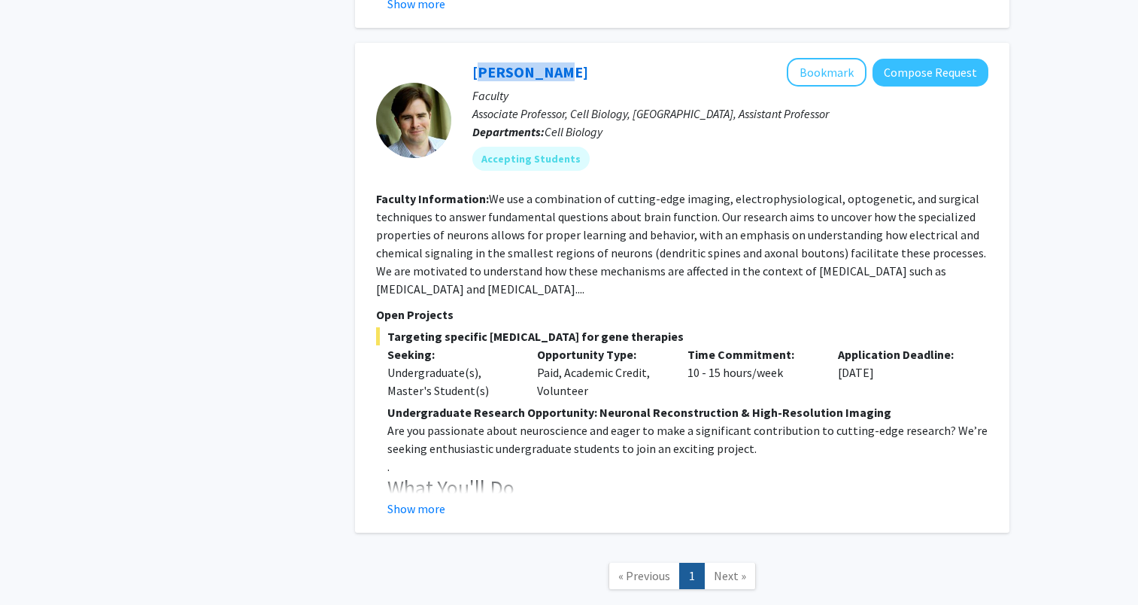
scroll to position [677, 0]
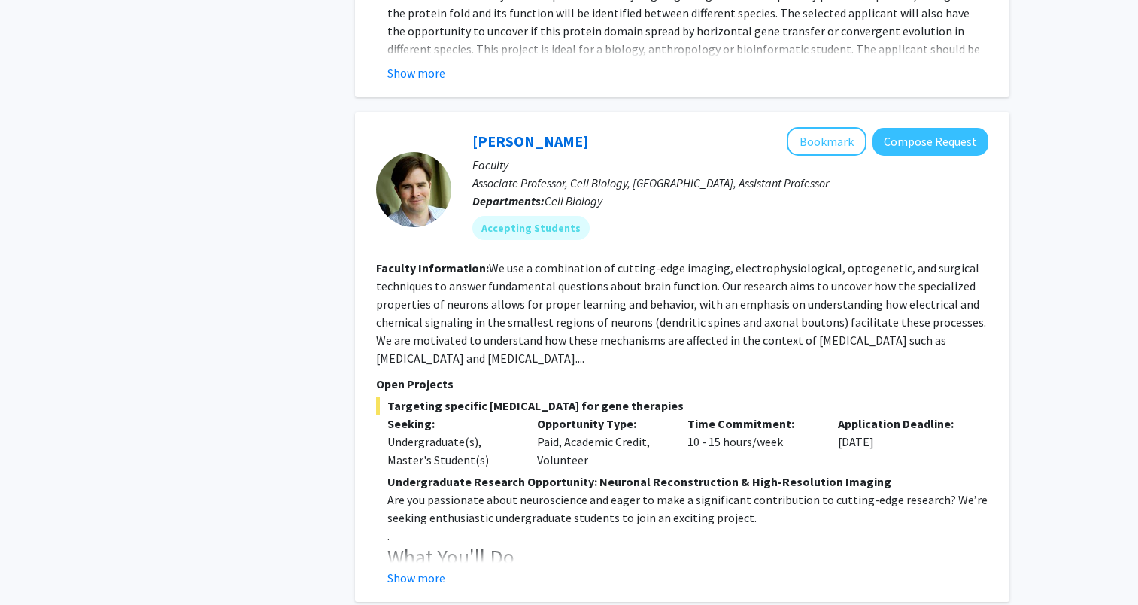
click at [623, 299] on fg-read-more "We use a combination of cutting-edge imaging, electrophysiological, optogenetic…" at bounding box center [681, 312] width 610 height 105
click at [548, 545] on h3 "What You'll Do" at bounding box center [687, 558] width 601 height 26
click at [427, 569] on button "Show more" at bounding box center [416, 578] width 58 height 18
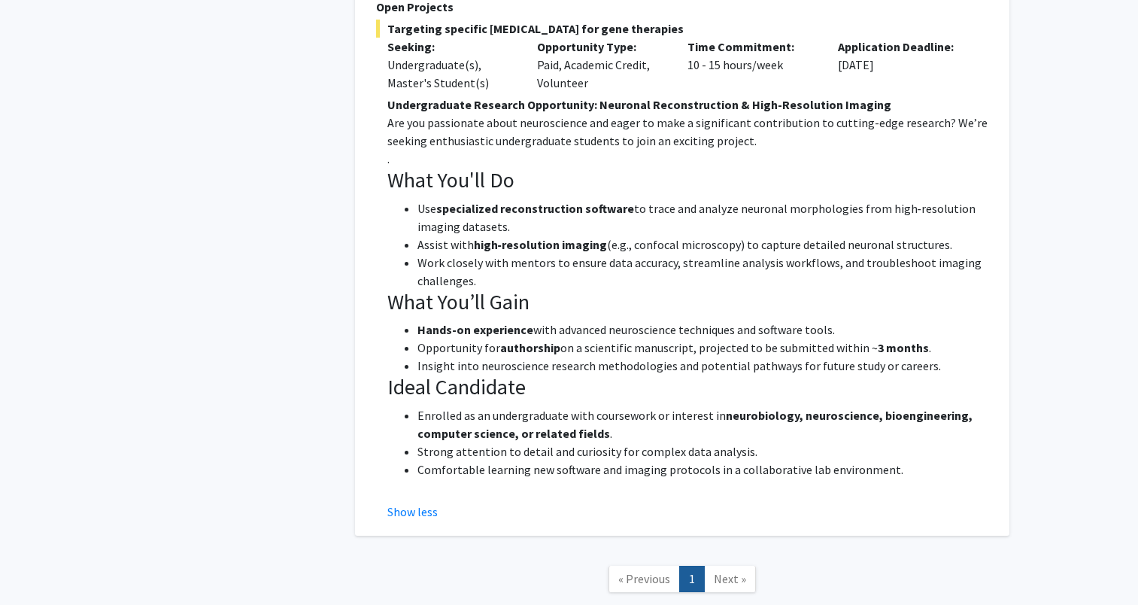
scroll to position [1133, 0]
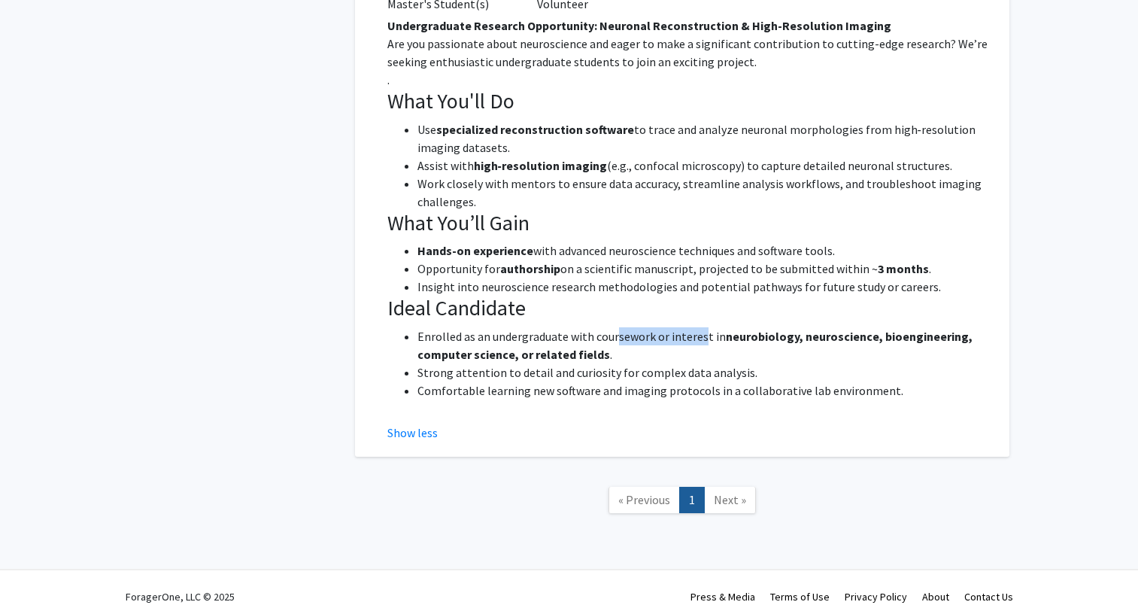
drag, startPoint x: 614, startPoint y: 319, endPoint x: 702, endPoint y: 315, distance: 88.1
click at [702, 327] on li "Enrolled as an undergraduate with coursework or interest in neurobiology, neuro…" at bounding box center [703, 345] width 571 height 36
drag, startPoint x: 702, startPoint y: 315, endPoint x: 698, endPoint y: 341, distance: 26.6
click at [698, 341] on li "Enrolled as an undergraduate with coursework or interest in neurobiology, neuro…" at bounding box center [703, 345] width 571 height 36
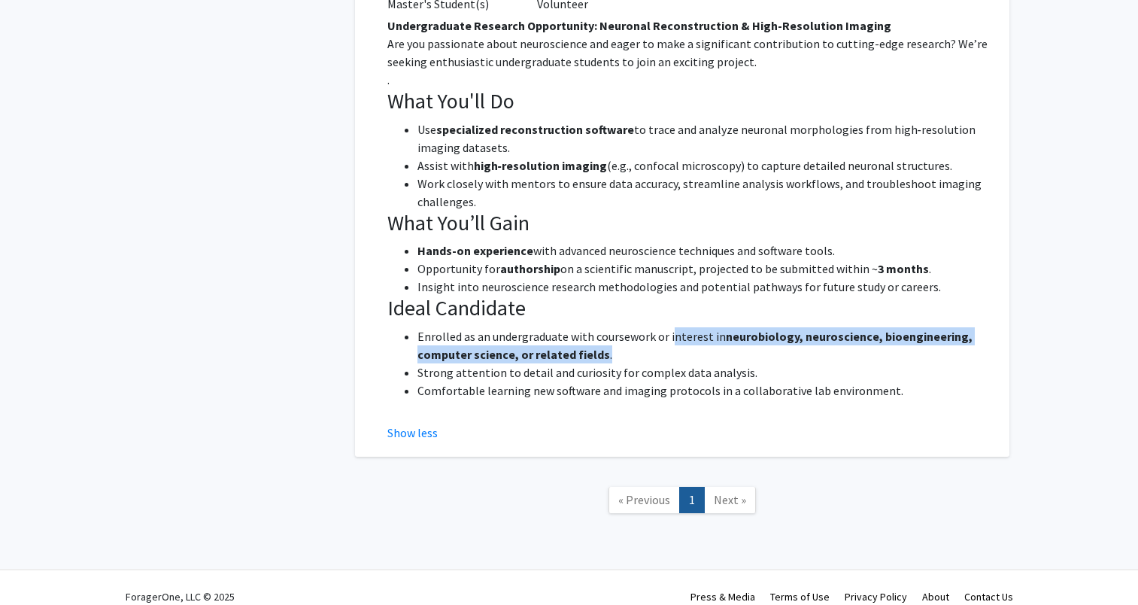
drag, startPoint x: 671, startPoint y: 319, endPoint x: 747, endPoint y: 334, distance: 77.5
click at [747, 334] on li "Enrolled as an undergraduate with coursework or interest in neurobiology, neuro…" at bounding box center [703, 345] width 571 height 36
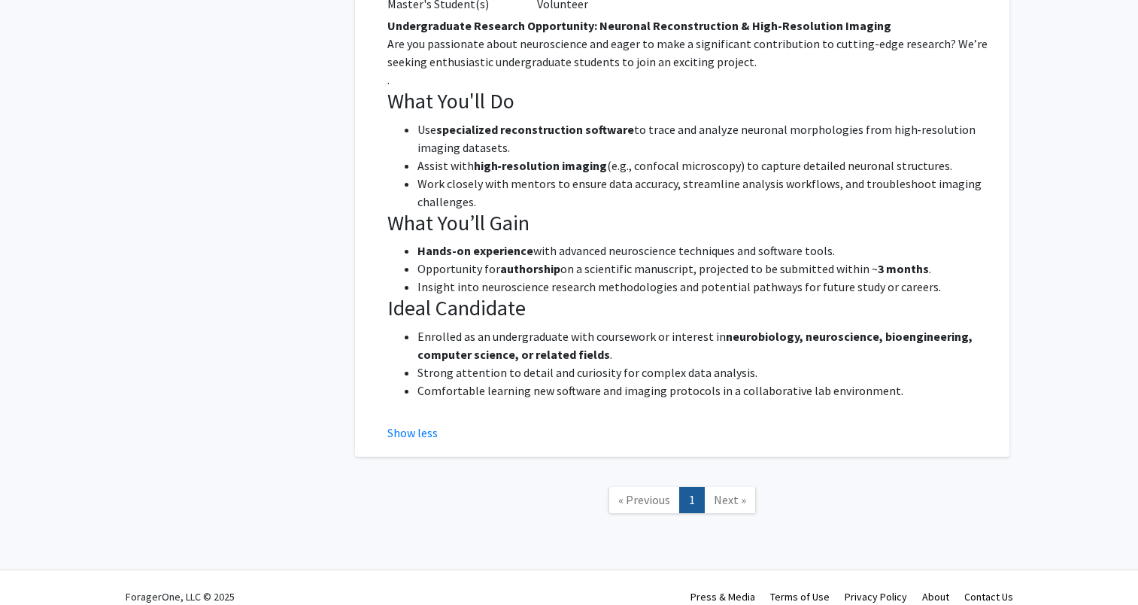
drag, startPoint x: 747, startPoint y: 334, endPoint x: 740, endPoint y: 356, distance: 22.8
click at [740, 363] on li "Strong attention to detail and curiosity for complex data analysis." at bounding box center [703, 372] width 571 height 18
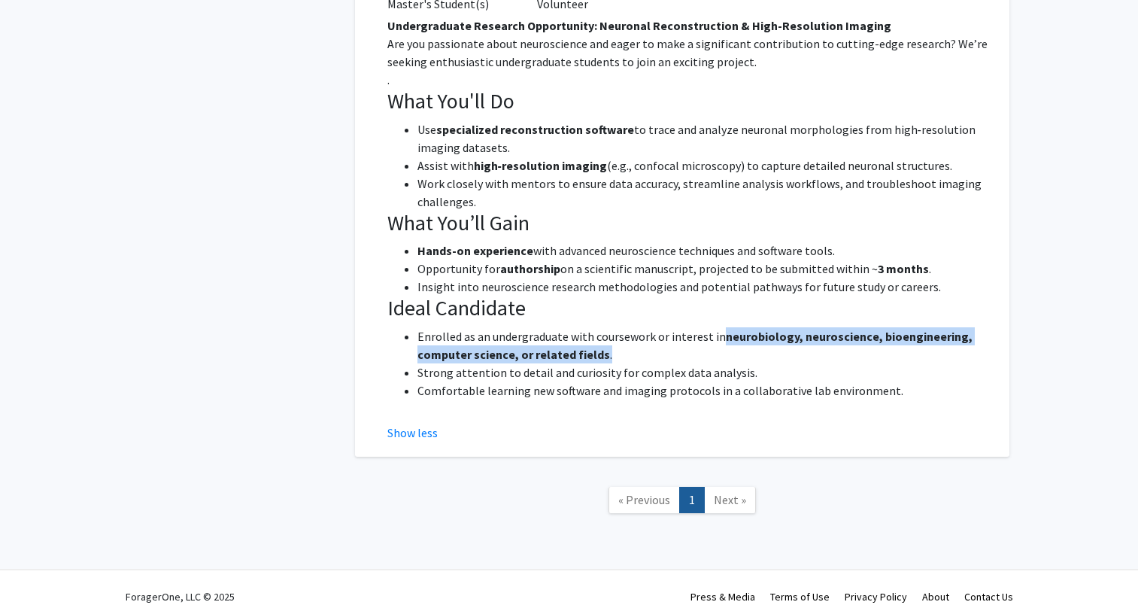
drag, startPoint x: 729, startPoint y: 330, endPoint x: 719, endPoint y: 308, distance: 23.6
click at [719, 308] on div "Undergraduate Research Opportunity: Neuronal Reconstruction & High-Resolution I…" at bounding box center [687, 217] width 601 height 401
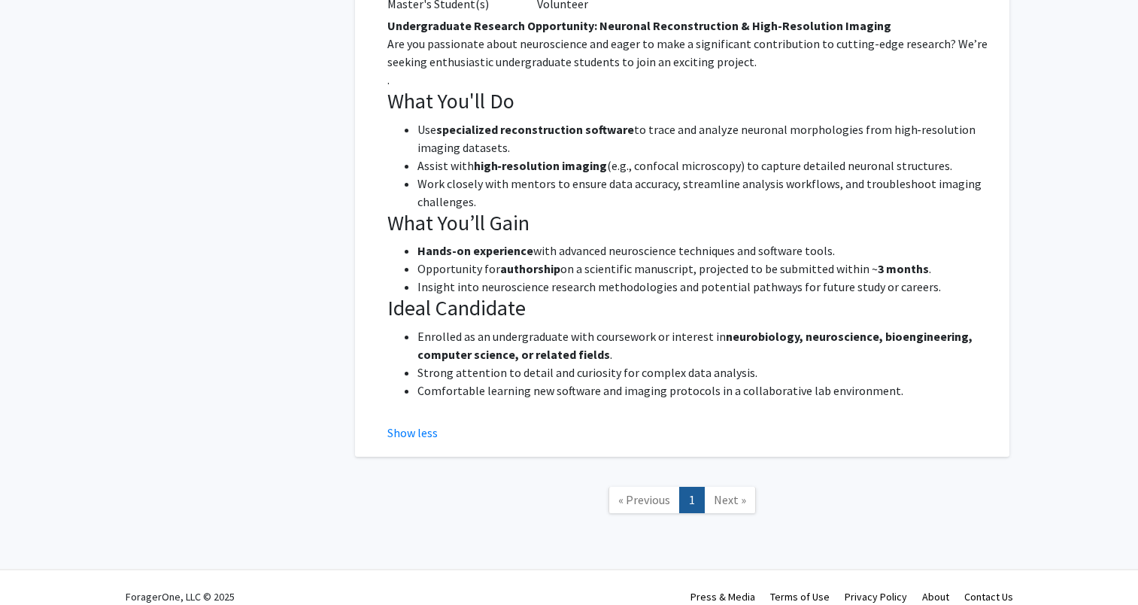
drag, startPoint x: 719, startPoint y: 308, endPoint x: 703, endPoint y: 357, distance: 51.4
click at [703, 363] on li "Strong attention to detail and curiosity for complex data analysis." at bounding box center [703, 372] width 571 height 18
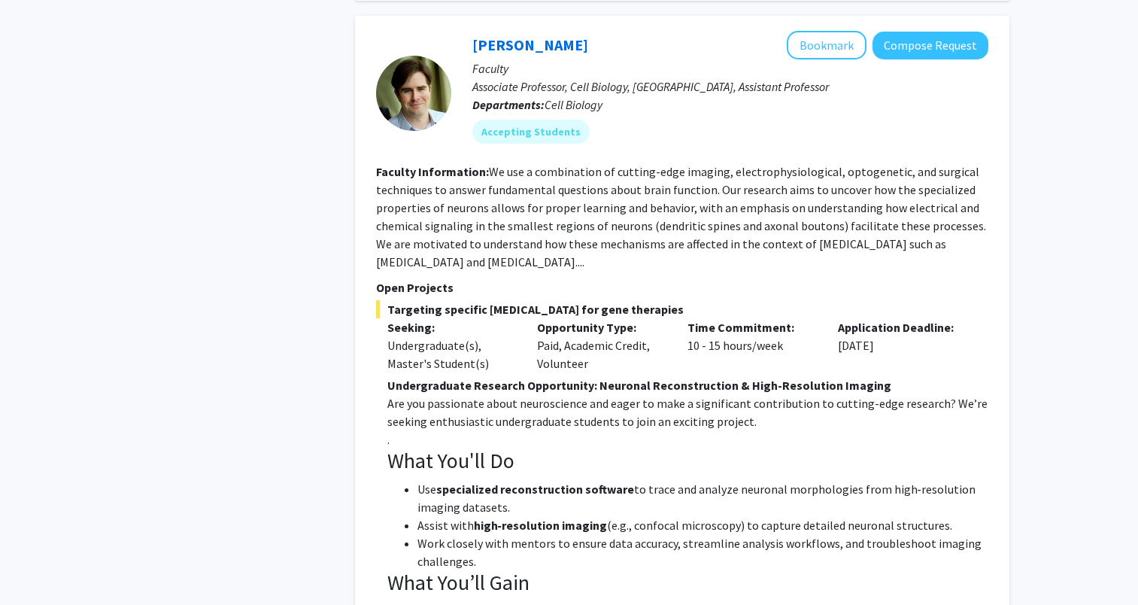
scroll to position [757, 0]
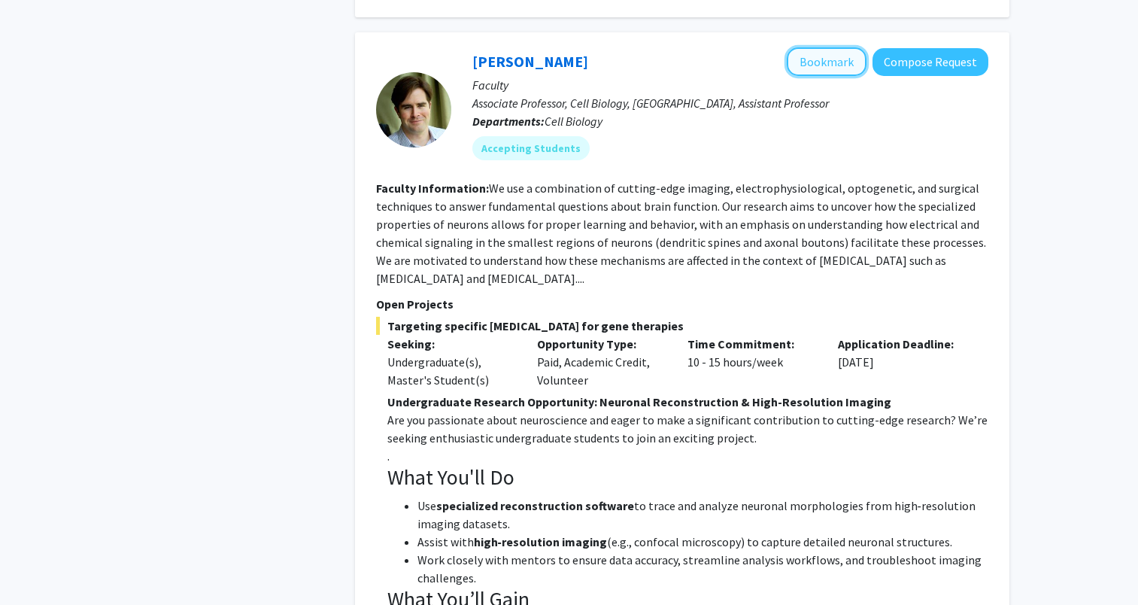
click at [824, 53] on button "Bookmark" at bounding box center [827, 61] width 80 height 29
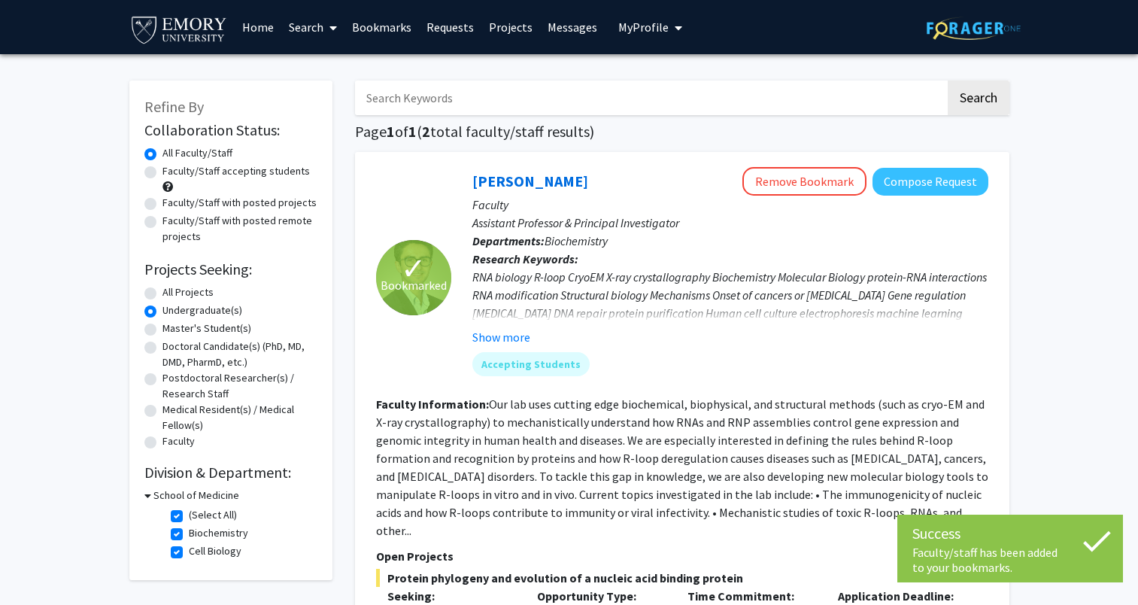
scroll to position [0, 0]
click at [157, 294] on div "All Projects" at bounding box center [230, 293] width 173 height 18
click at [163, 291] on label "All Projects" at bounding box center [188, 292] width 51 height 16
click at [163, 291] on input "All Projects" at bounding box center [168, 289] width 10 height 10
radio input "true"
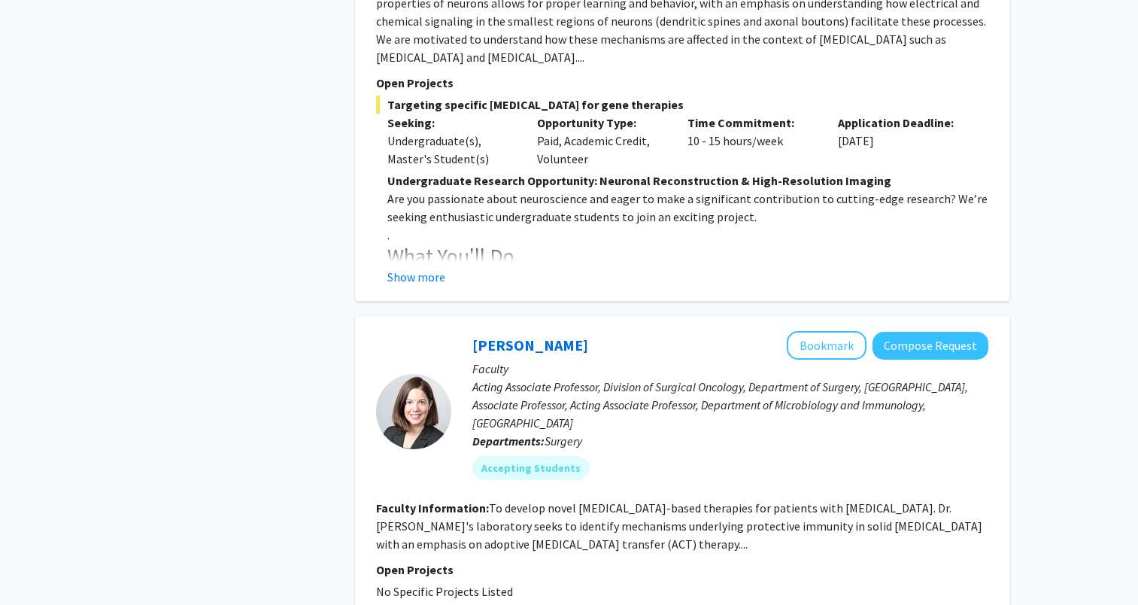
scroll to position [1053, 0]
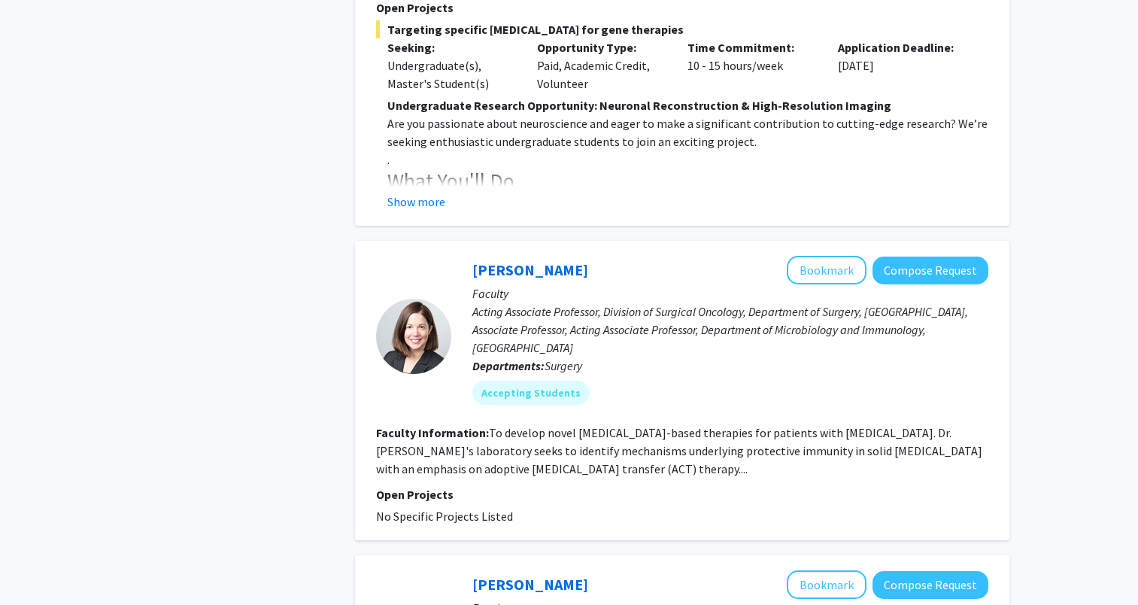
click at [549, 435] on fg-read-more "To develop novel T cell-based therapies for patients with melanoma. Dr. Paulo's…" at bounding box center [679, 450] width 606 height 51
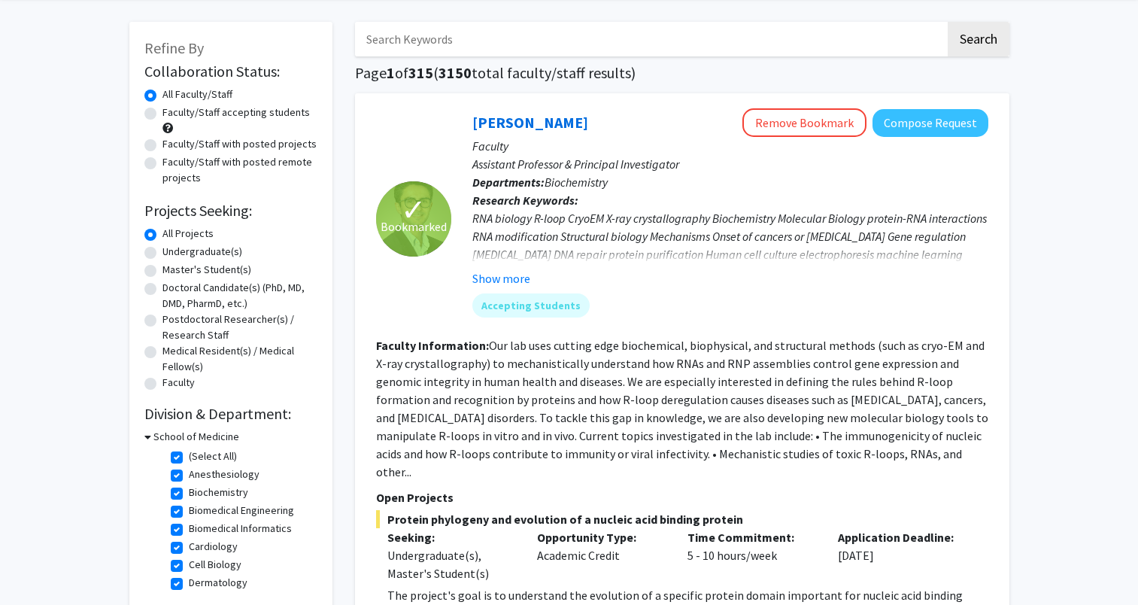
scroll to position [23, 0]
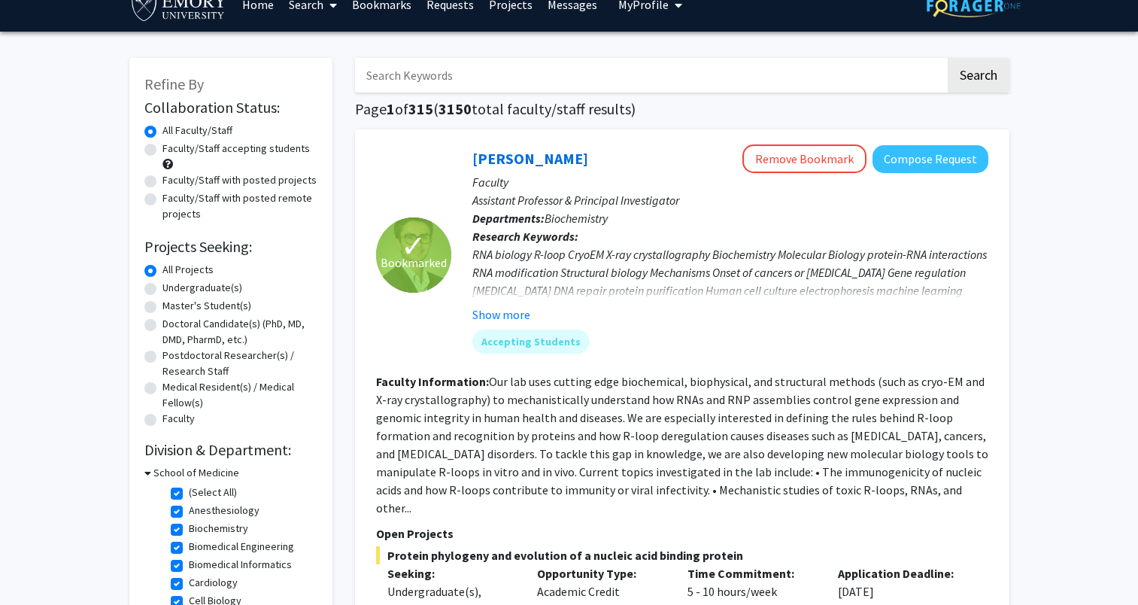
click at [189, 492] on label "(Select All)" at bounding box center [213, 493] width 48 height 16
click at [189, 492] on input "(Select All)" at bounding box center [194, 490] width 10 height 10
checkbox input "false"
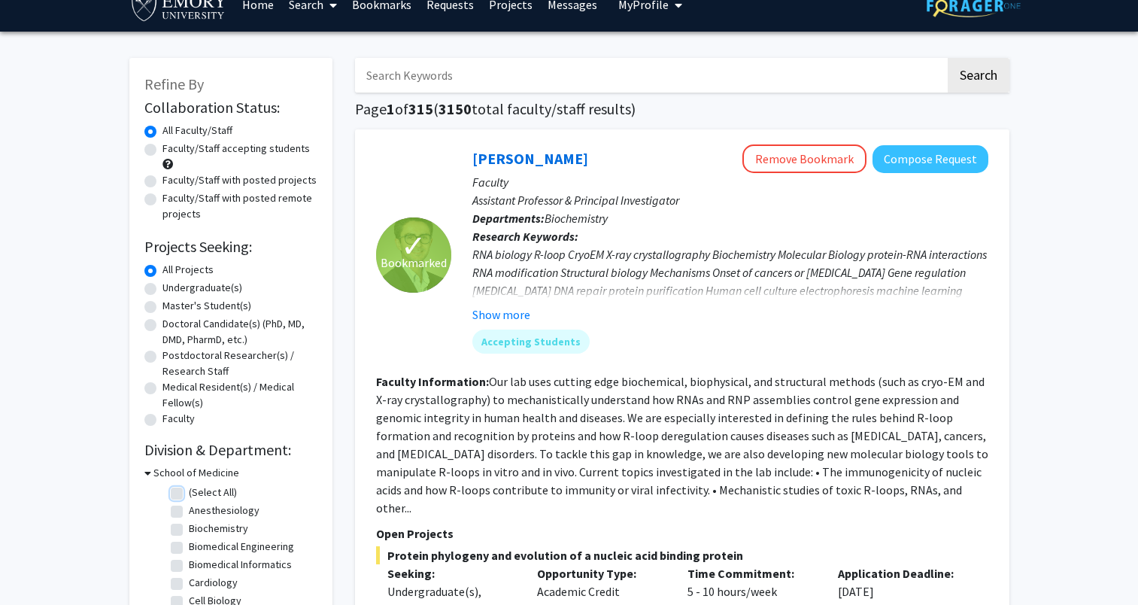
checkbox input "false"
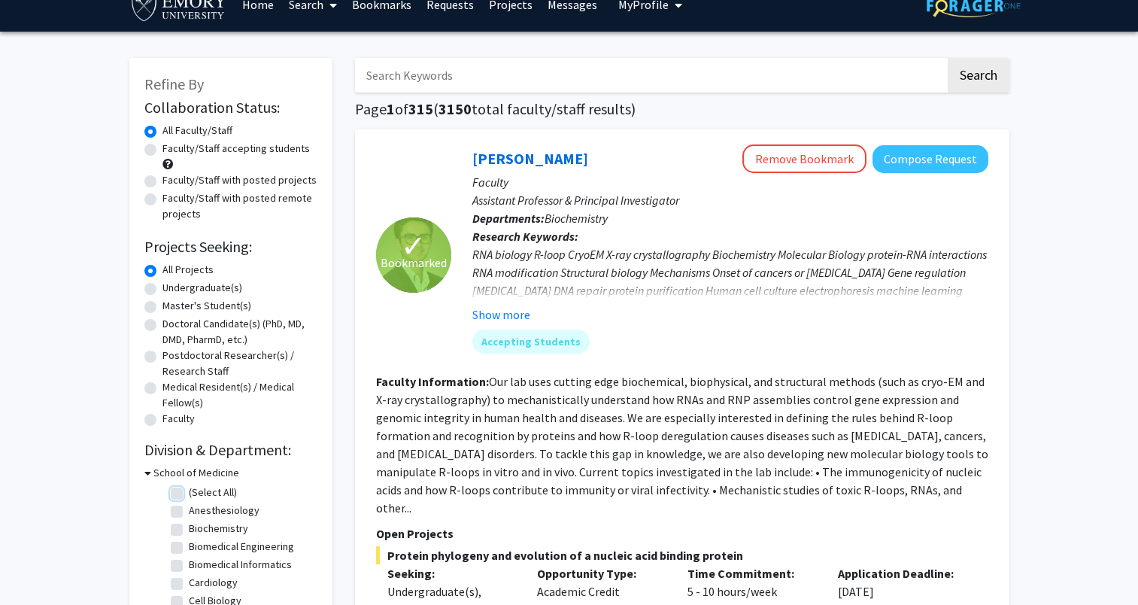
checkbox input "false"
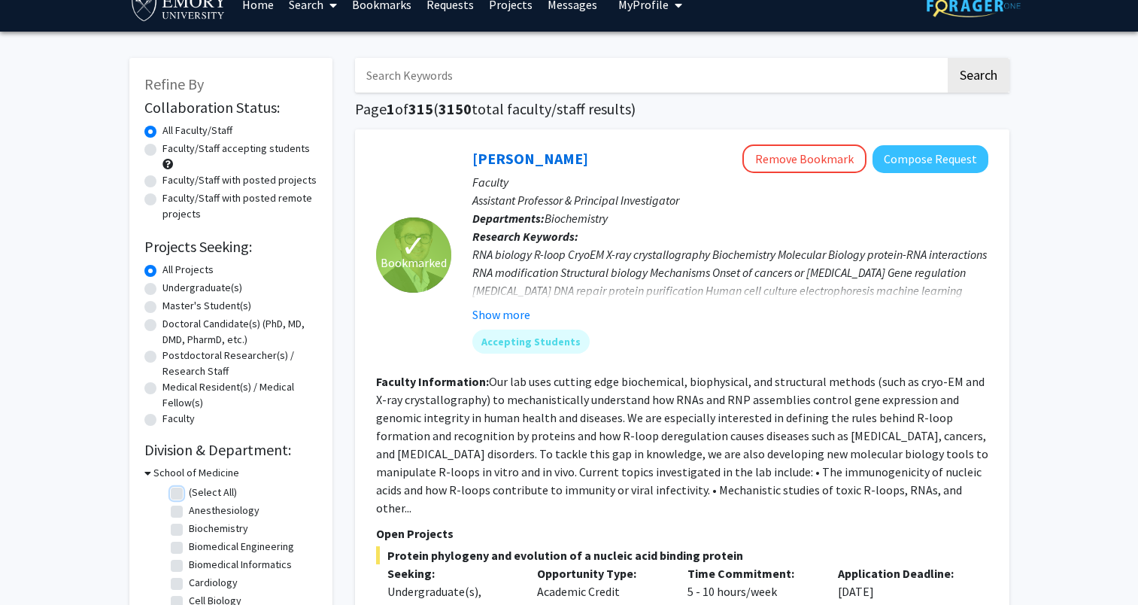
checkbox input "false"
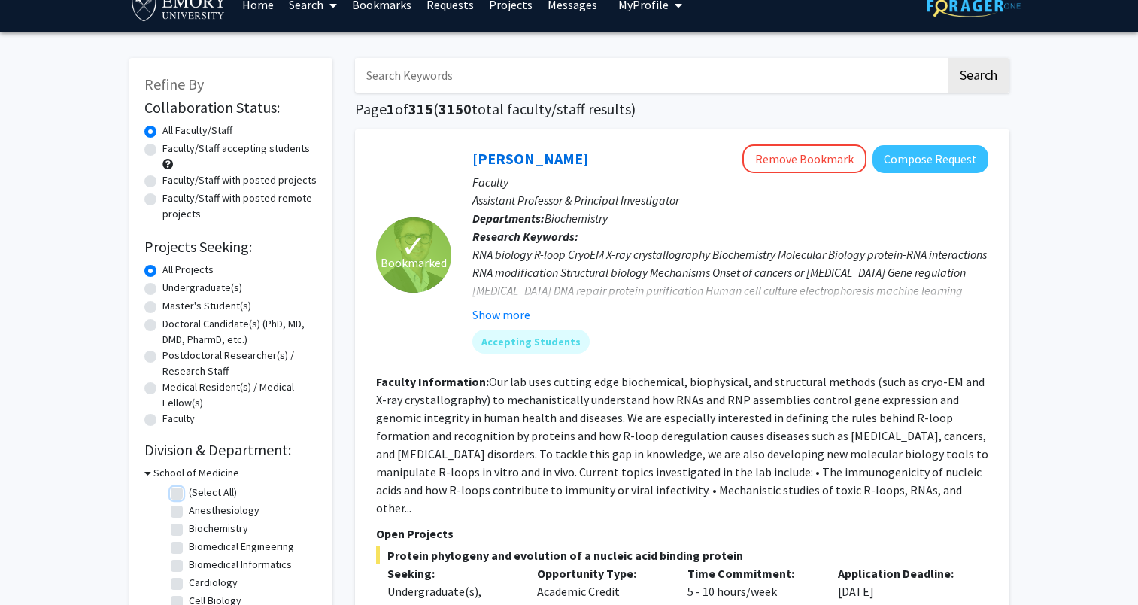
checkbox input "false"
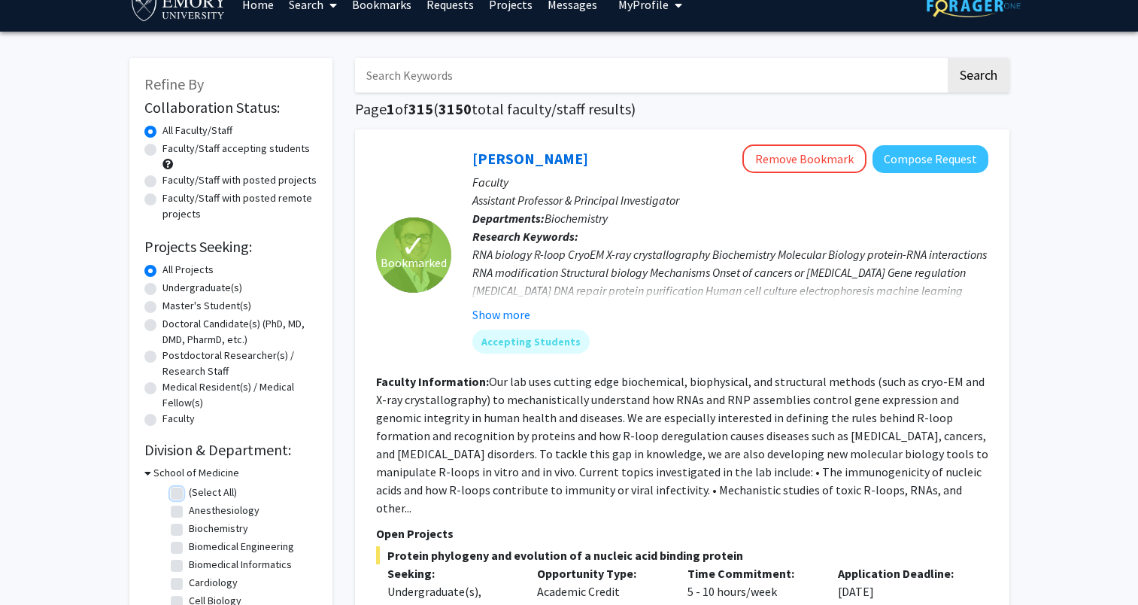
checkbox input "false"
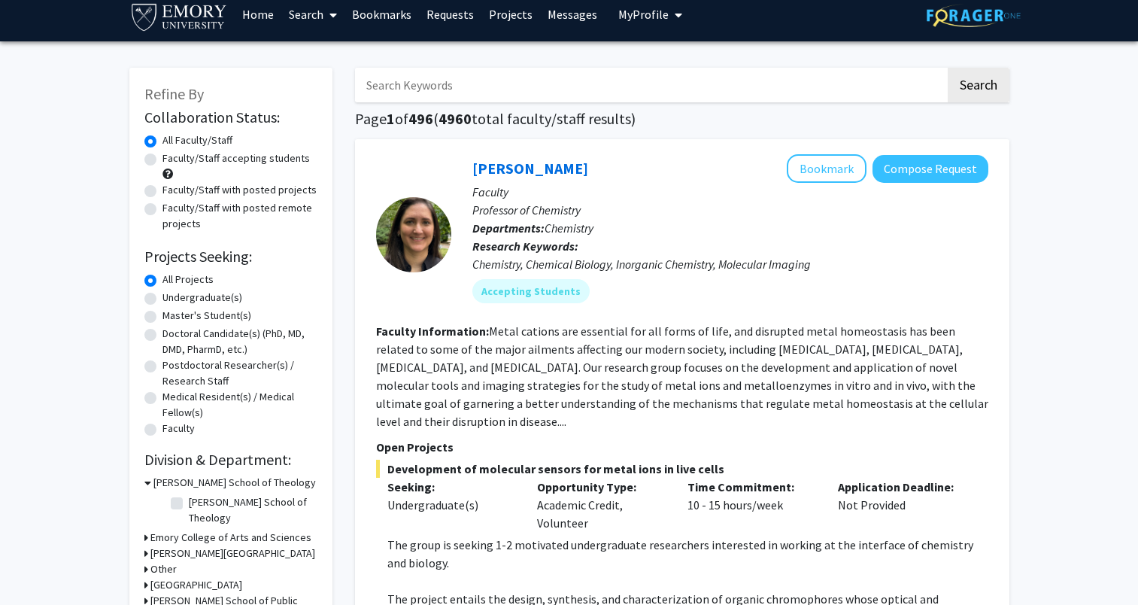
scroll to position [150, 0]
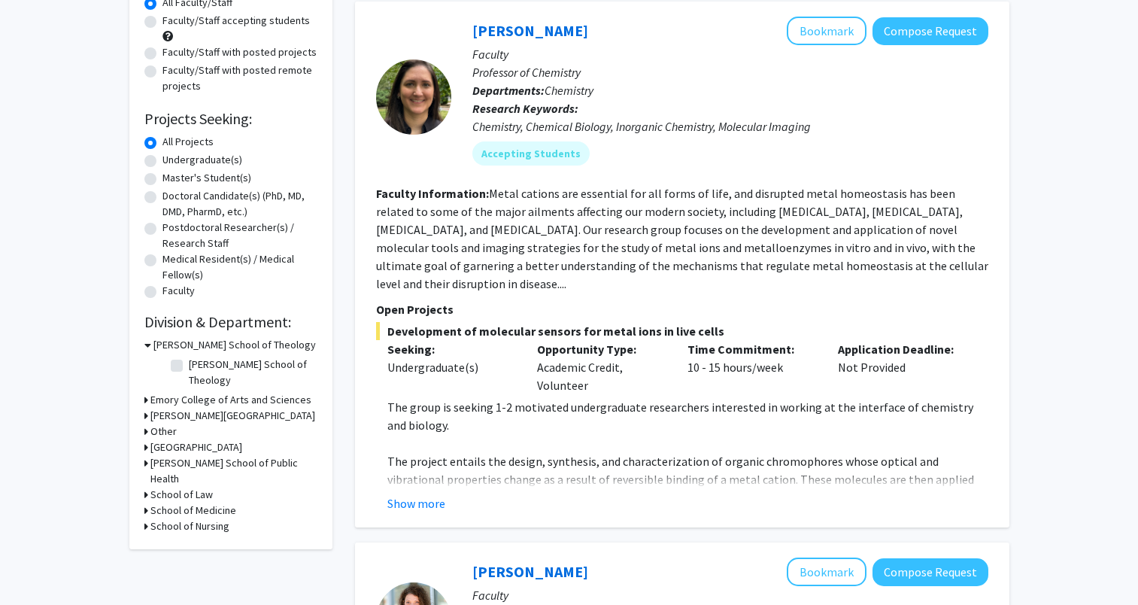
click at [143, 389] on div "Refine By Collaboration Status: Collaboration Status All Faculty/Staff Collabor…" at bounding box center [230, 239] width 203 height 619
click at [147, 392] on icon at bounding box center [146, 400] width 4 height 16
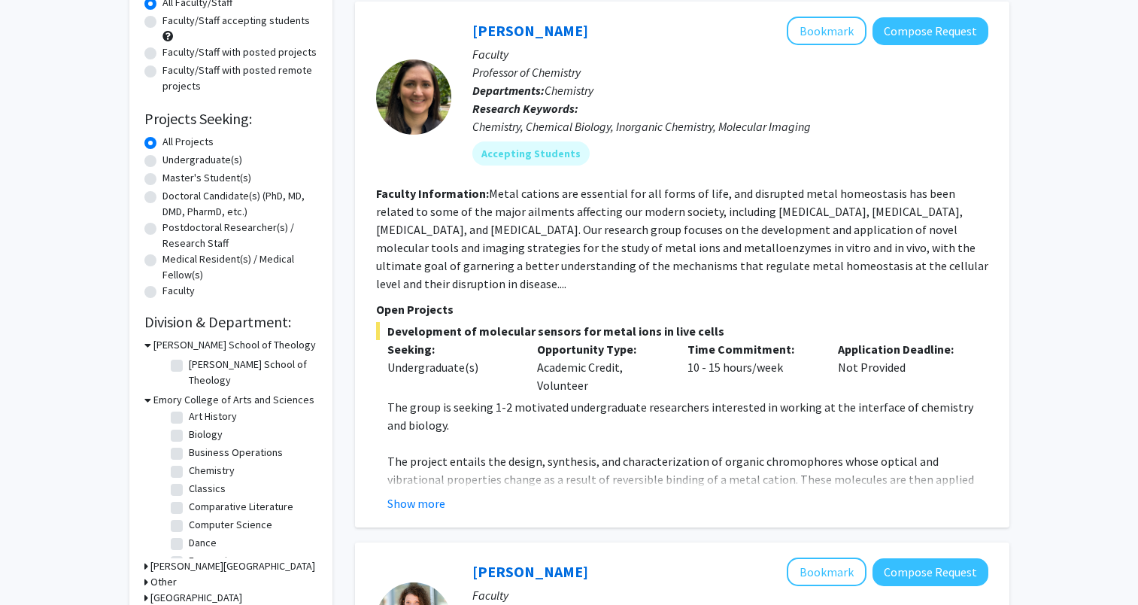
scroll to position [0, 0]
click at [189, 502] on label "Biology" at bounding box center [206, 510] width 34 height 16
click at [189, 502] on input "Biology" at bounding box center [194, 507] width 10 height 10
checkbox input "true"
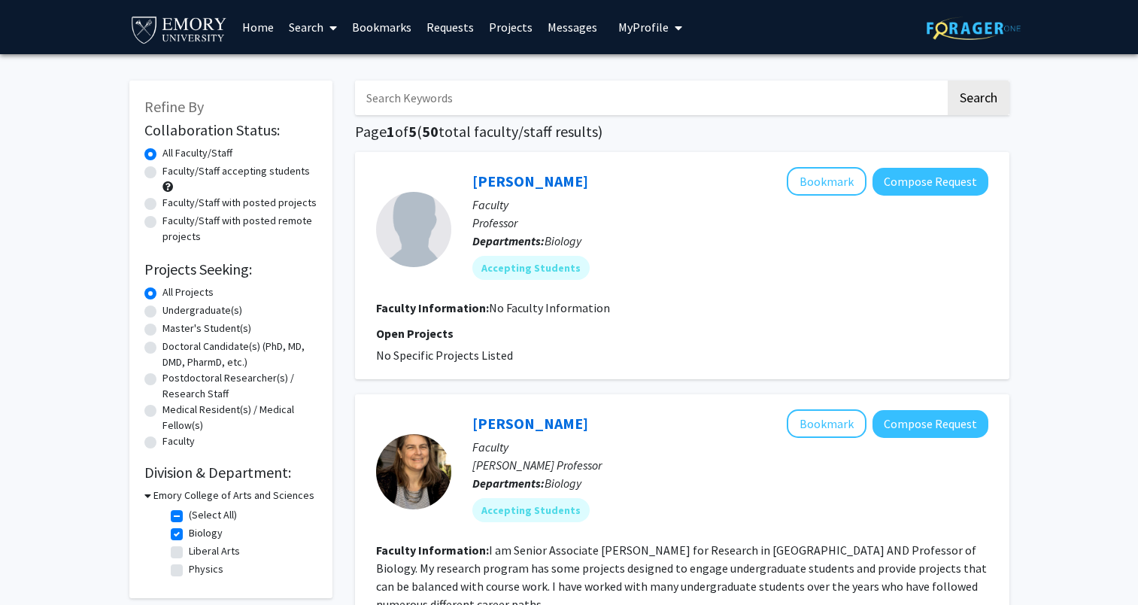
scroll to position [75, 0]
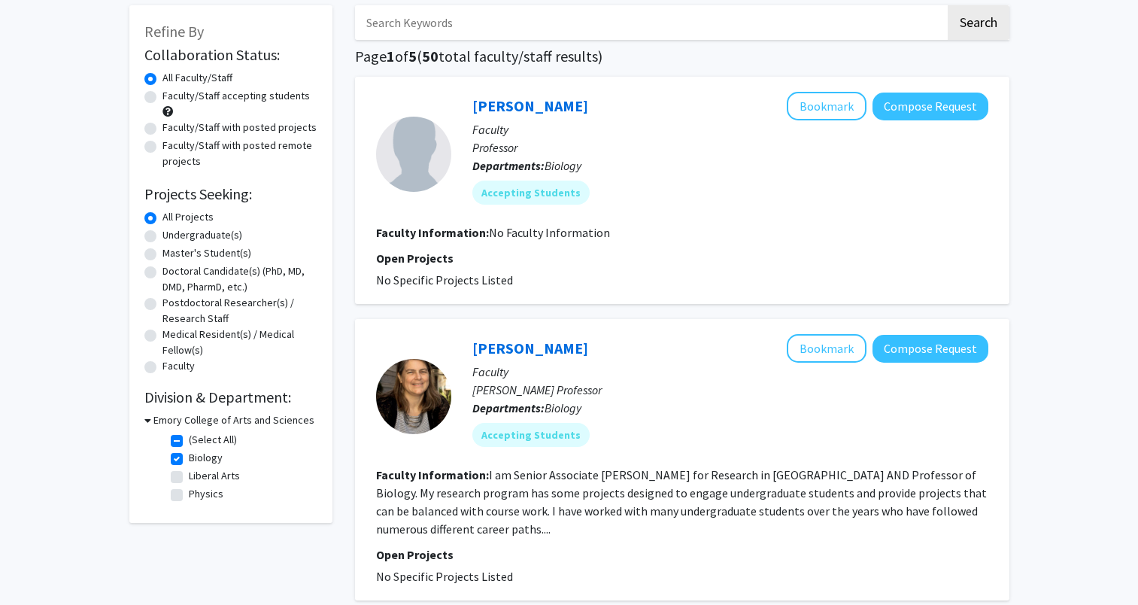
click at [189, 442] on label "(Select All)" at bounding box center [213, 440] width 48 height 16
click at [189, 442] on input "(Select All)" at bounding box center [194, 437] width 10 height 10
checkbox input "false"
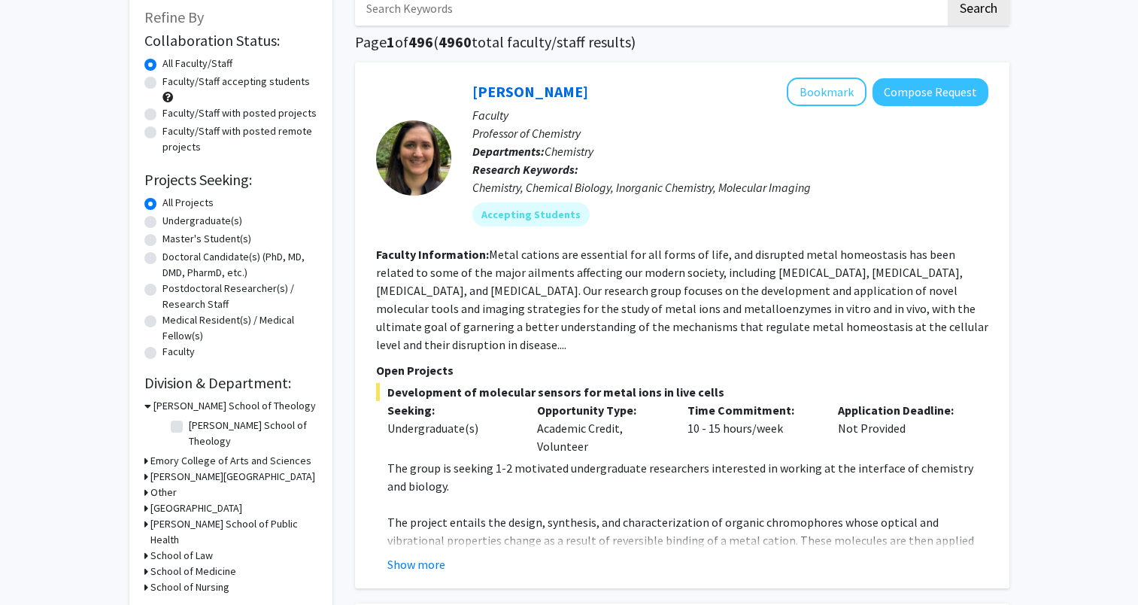
scroll to position [226, 0]
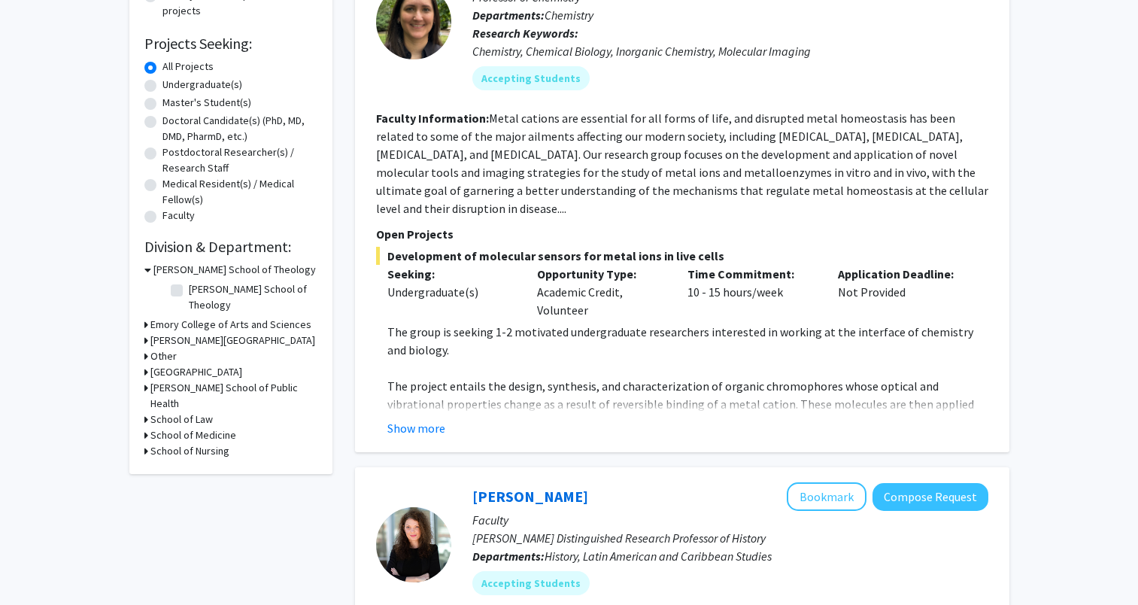
click at [147, 317] on icon at bounding box center [146, 325] width 4 height 16
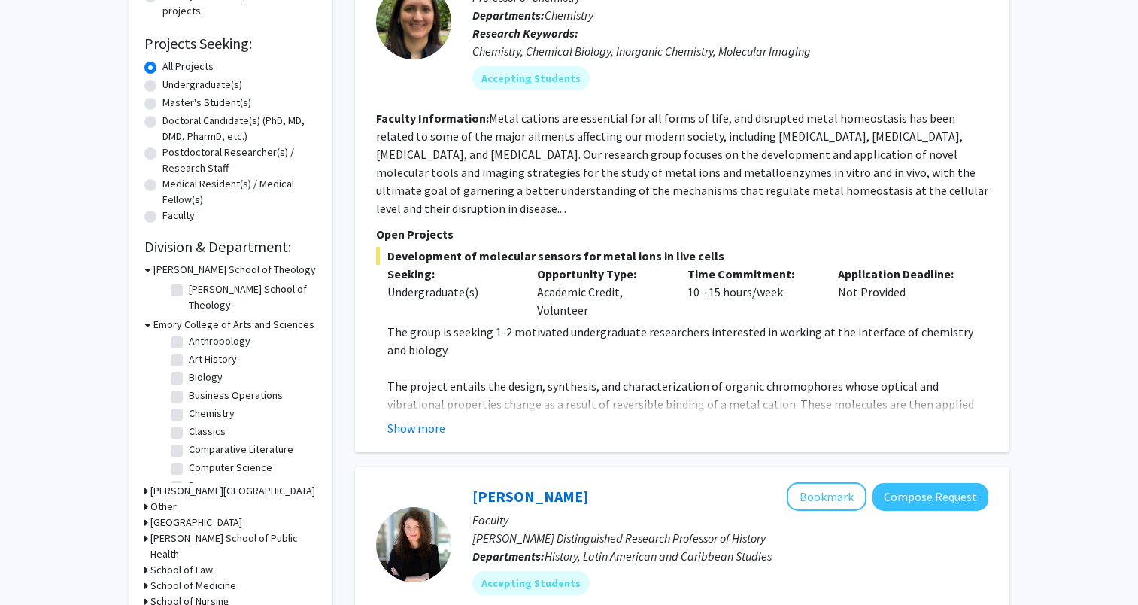
scroll to position [75, 0]
click at [189, 351] on label "Biology" at bounding box center [206, 359] width 34 height 16
click at [189, 351] on input "Biology" at bounding box center [194, 356] width 10 height 10
checkbox input "true"
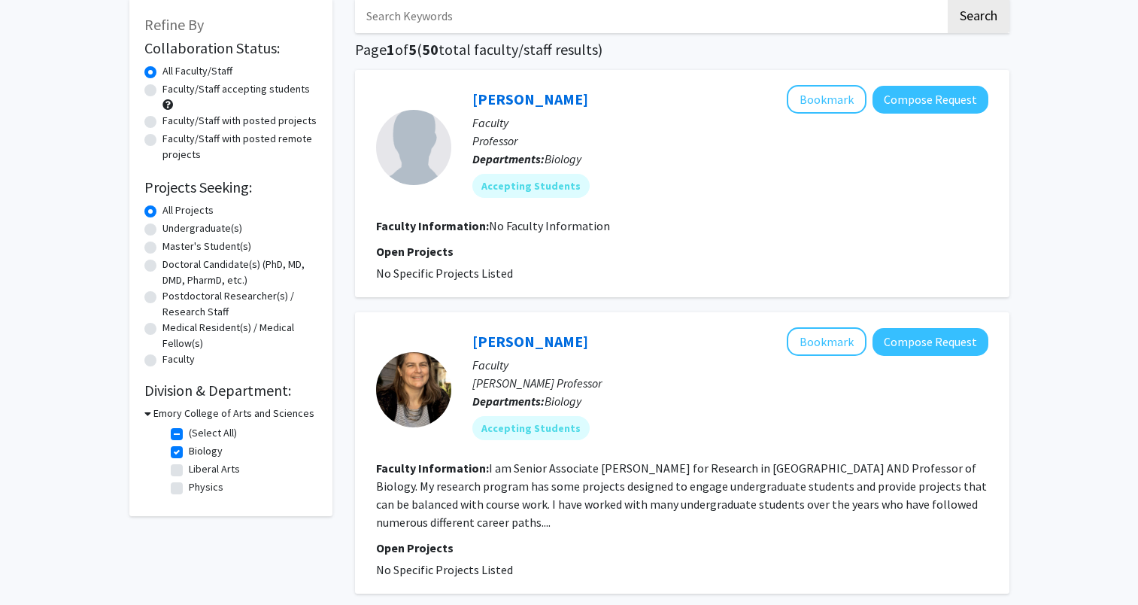
scroll to position [150, 0]
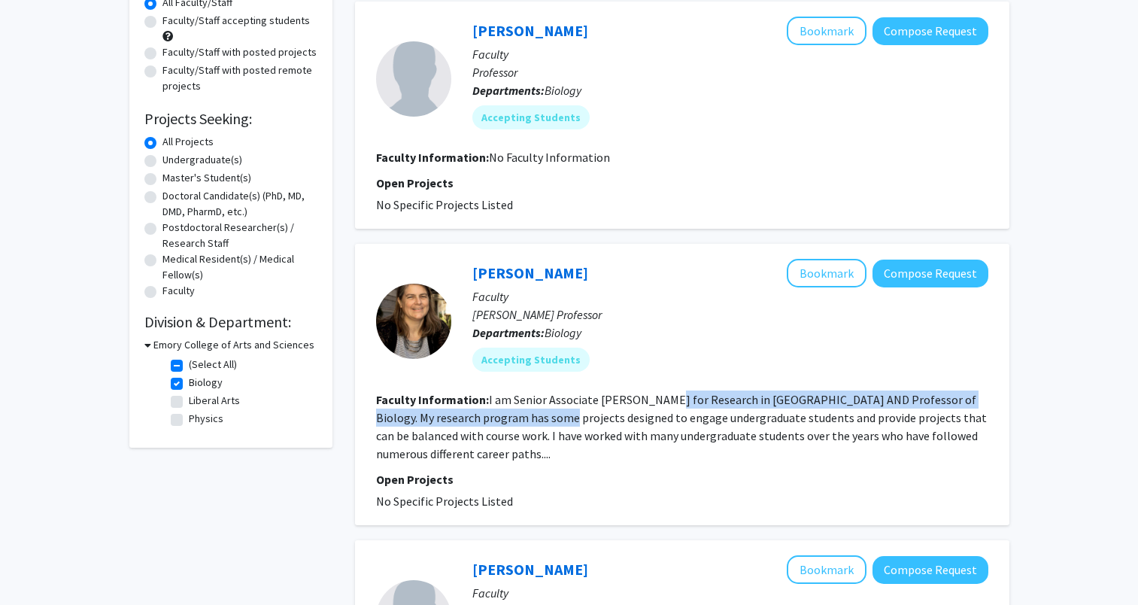
drag, startPoint x: 532, startPoint y: 410, endPoint x: 658, endPoint y: 401, distance: 126.7
click at [658, 401] on fg-read-more "I am Senior Associate Dean for Research in Emory College AND Professor of Biolo…" at bounding box center [681, 426] width 611 height 69
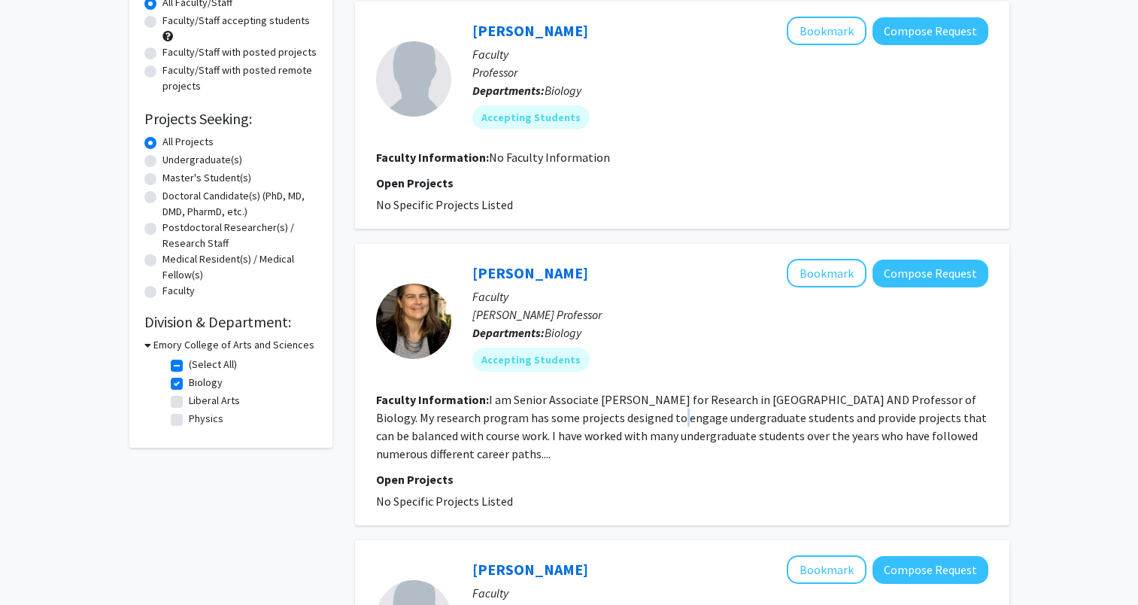
drag, startPoint x: 658, startPoint y: 401, endPoint x: 647, endPoint y: 421, distance: 23.2
click at [647, 421] on fg-read-more "I am Senior Associate Dean for Research in Emory College AND Professor of Biolo…" at bounding box center [681, 426] width 611 height 69
drag, startPoint x: 647, startPoint y: 421, endPoint x: 590, endPoint y: 429, distance: 57.7
click at [590, 429] on fg-read-more "I am Senior Associate Dean for Research in Emory College AND Professor of Biolo…" at bounding box center [681, 426] width 611 height 69
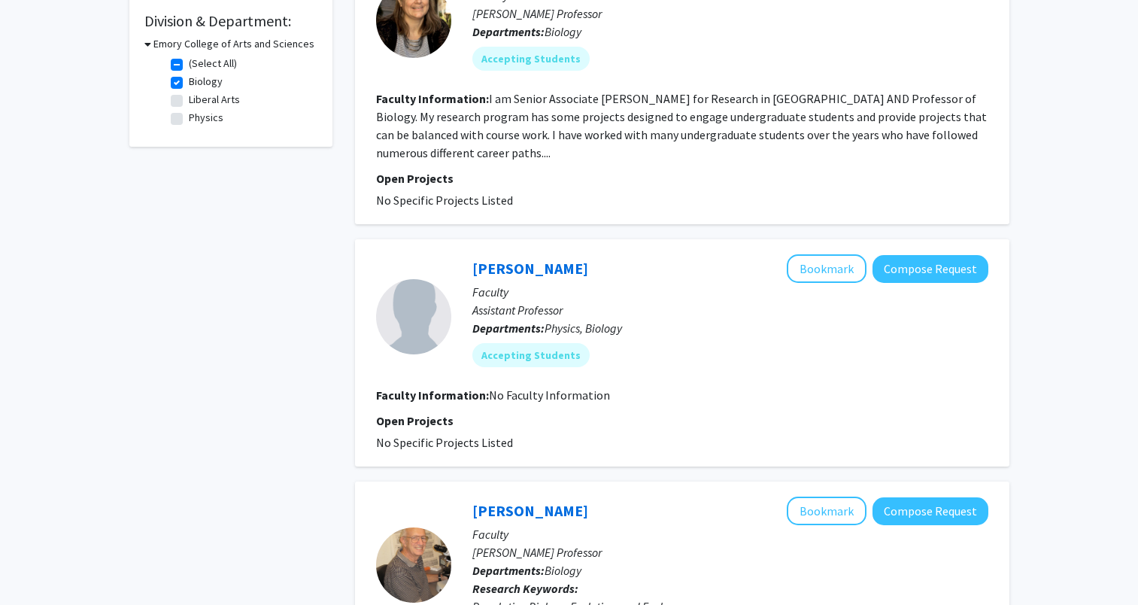
scroll to position [828, 0]
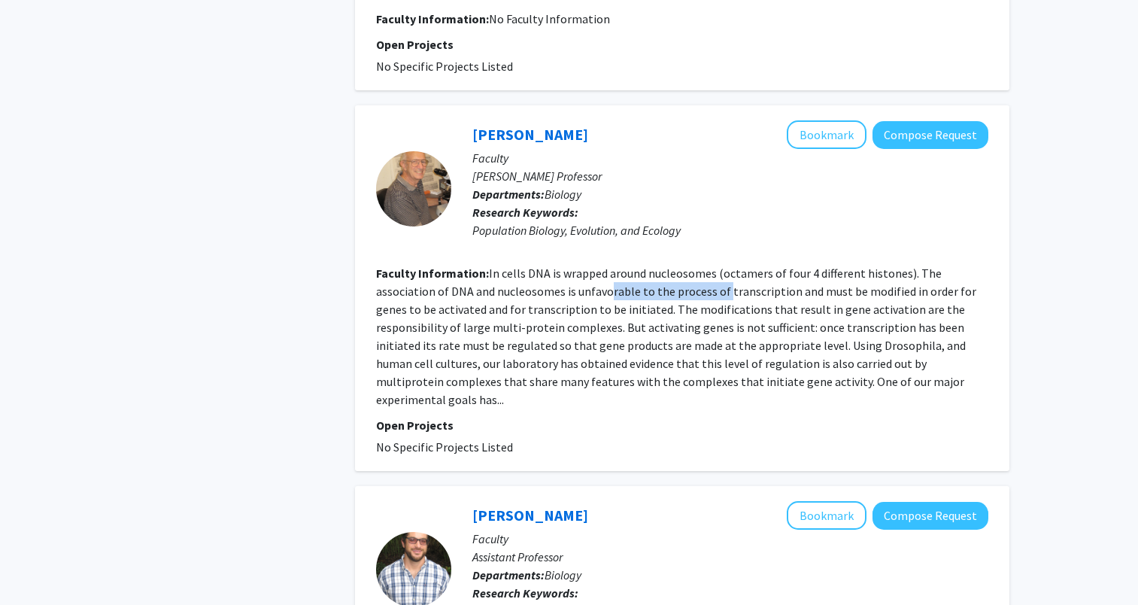
drag, startPoint x: 546, startPoint y: 291, endPoint x: 663, endPoint y: 294, distance: 116.7
click at [663, 294] on fg-read-more "In cells DNA is wrapped around nucleosomes (octamers of four 4 different histon…" at bounding box center [676, 336] width 600 height 141
drag, startPoint x: 663, startPoint y: 294, endPoint x: 646, endPoint y: 347, distance: 55.2
click at [646, 347] on fg-read-more "In cells DNA is wrapped around nucleosomes (octamers of four 4 different histon…" at bounding box center [676, 336] width 600 height 141
drag, startPoint x: 556, startPoint y: 284, endPoint x: 670, endPoint y: 286, distance: 114.4
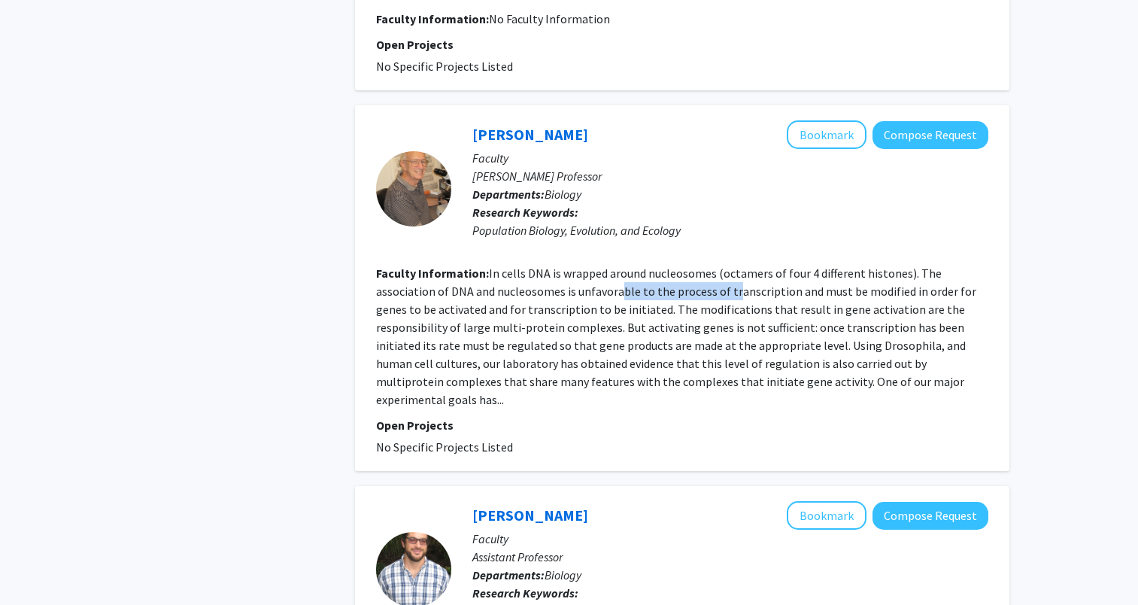
click at [670, 286] on fg-read-more "In cells DNA is wrapped around nucleosomes (octamers of four 4 different histon…" at bounding box center [676, 336] width 600 height 141
drag, startPoint x: 670, startPoint y: 286, endPoint x: 676, endPoint y: 330, distance: 44.1
click at [676, 330] on fg-read-more "In cells DNA is wrapped around nucleosomes (octamers of four 4 different histon…" at bounding box center [676, 336] width 600 height 141
drag, startPoint x: 676, startPoint y: 330, endPoint x: 761, endPoint y: 333, distance: 84.4
click at [761, 333] on fg-read-more "In cells DNA is wrapped around nucleosomes (octamers of four 4 different histon…" at bounding box center [676, 336] width 600 height 141
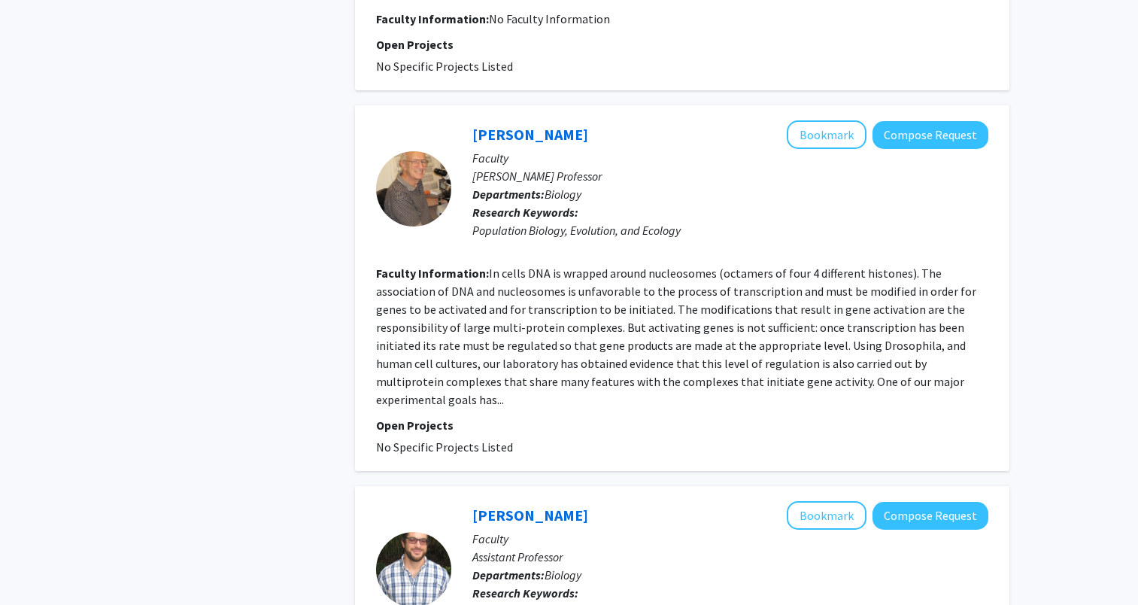
drag, startPoint x: 761, startPoint y: 333, endPoint x: 754, endPoint y: 370, distance: 37.5
click at [754, 370] on fg-read-more "In cells DNA is wrapped around nucleosomes (octamers of four 4 different histon…" at bounding box center [676, 336] width 600 height 141
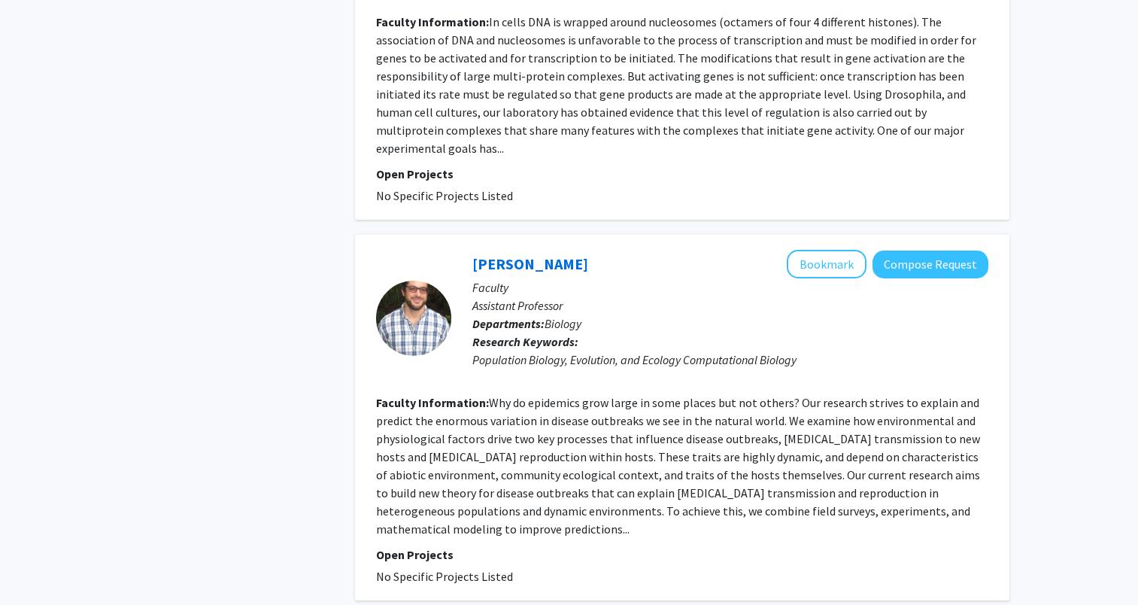
scroll to position [1129, 0]
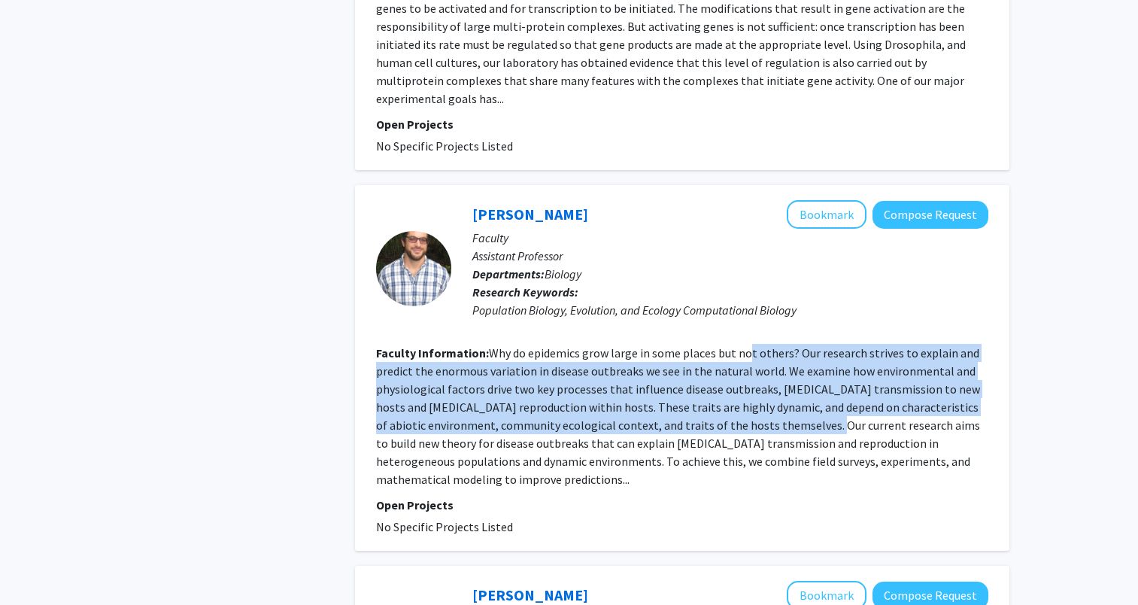
drag, startPoint x: 745, startPoint y: 339, endPoint x: 761, endPoint y: 401, distance: 63.9
click at [761, 401] on fg-read-more "Why do epidemics grow large in some places but not others? Our research strives…" at bounding box center [678, 415] width 604 height 141
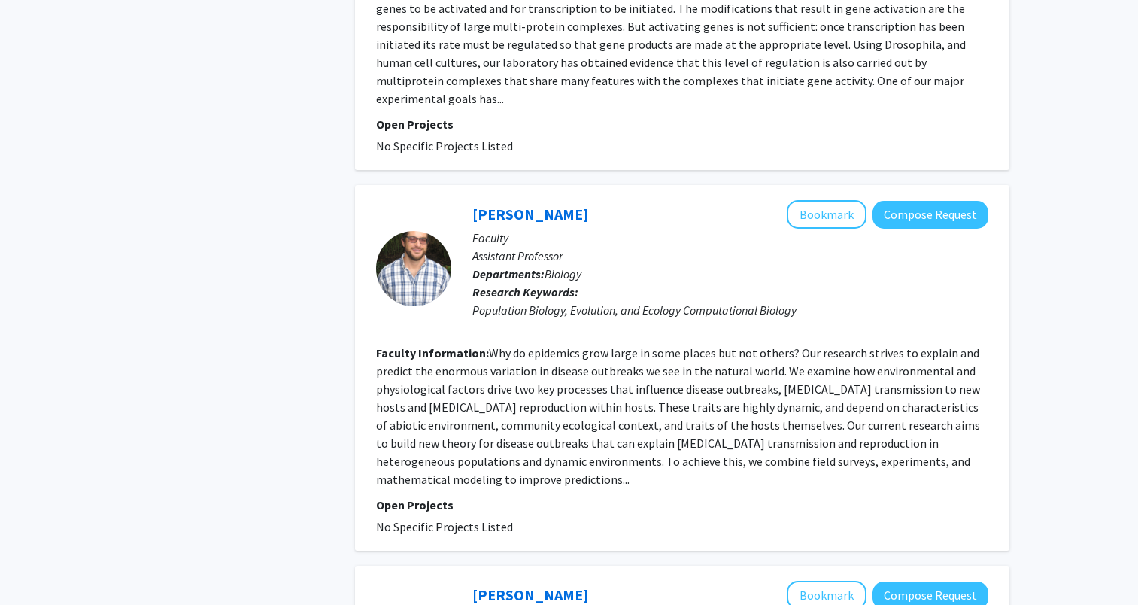
drag, startPoint x: 761, startPoint y: 401, endPoint x: 758, endPoint y: 422, distance: 21.3
click at [758, 423] on fg-read-more "Why do epidemics grow large in some places but not others? Our research strives…" at bounding box center [678, 415] width 604 height 141
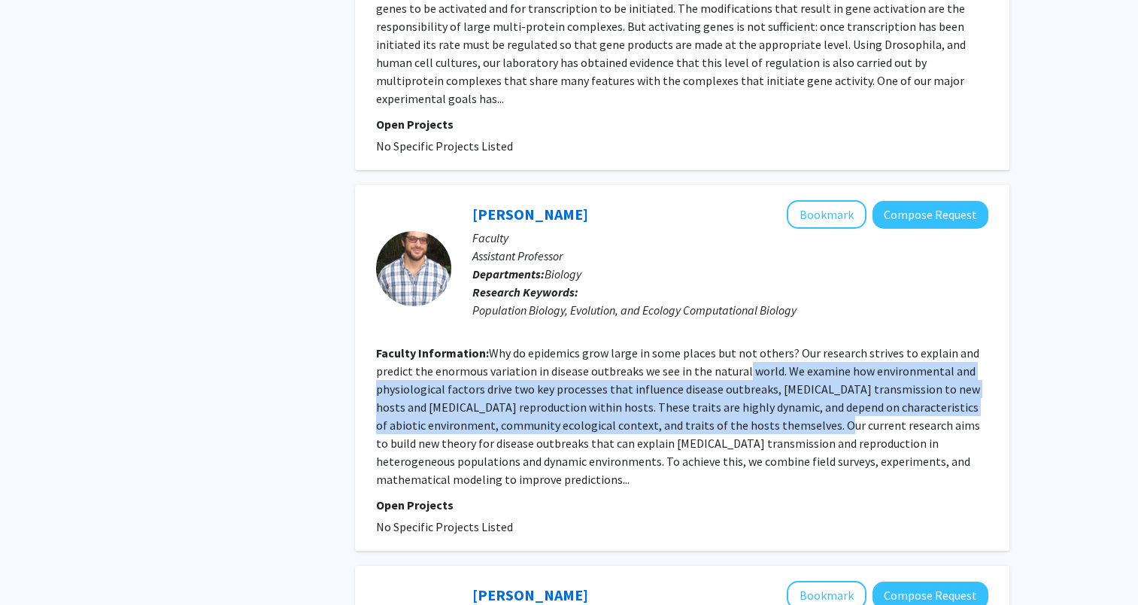
drag, startPoint x: 742, startPoint y: 348, endPoint x: 768, endPoint y: 410, distance: 67.1
click at [768, 410] on fg-read-more "Why do epidemics grow large in some places but not others? Our research strives…" at bounding box center [678, 415] width 604 height 141
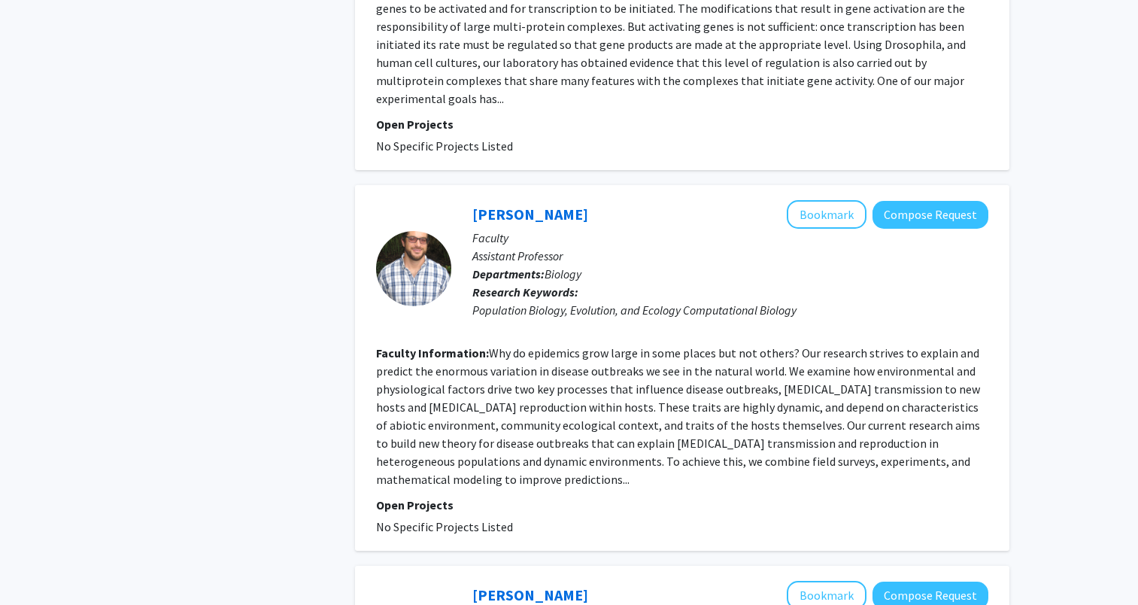
drag, startPoint x: 768, startPoint y: 410, endPoint x: 764, endPoint y: 439, distance: 28.9
click at [764, 439] on fg-read-more "Why do epidemics grow large in some places but not others? Our research strives…" at bounding box center [678, 415] width 604 height 141
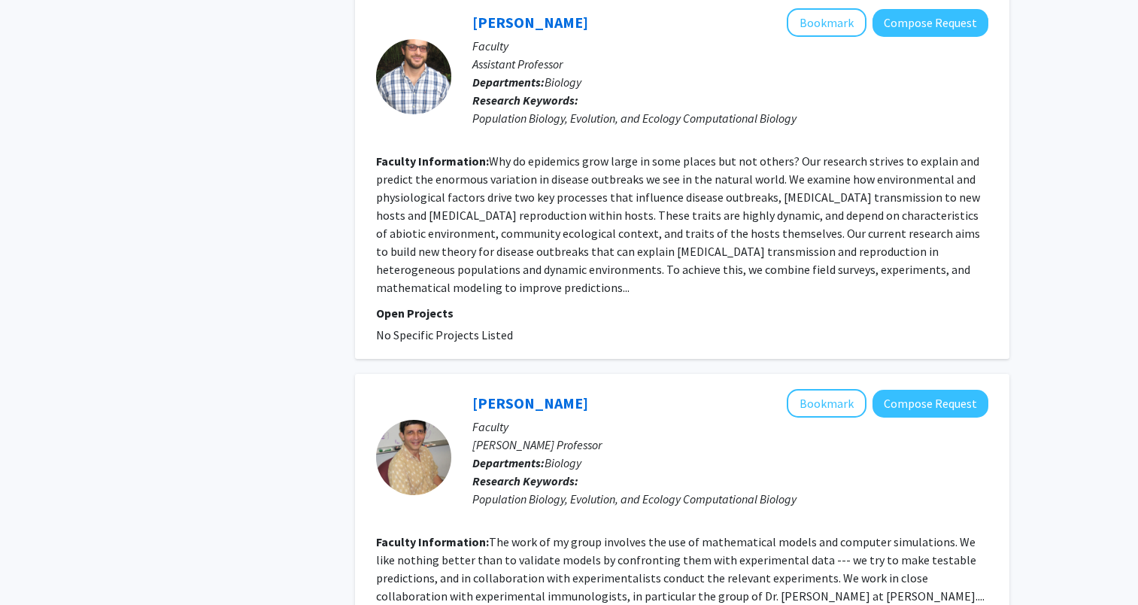
scroll to position [1505, 0]
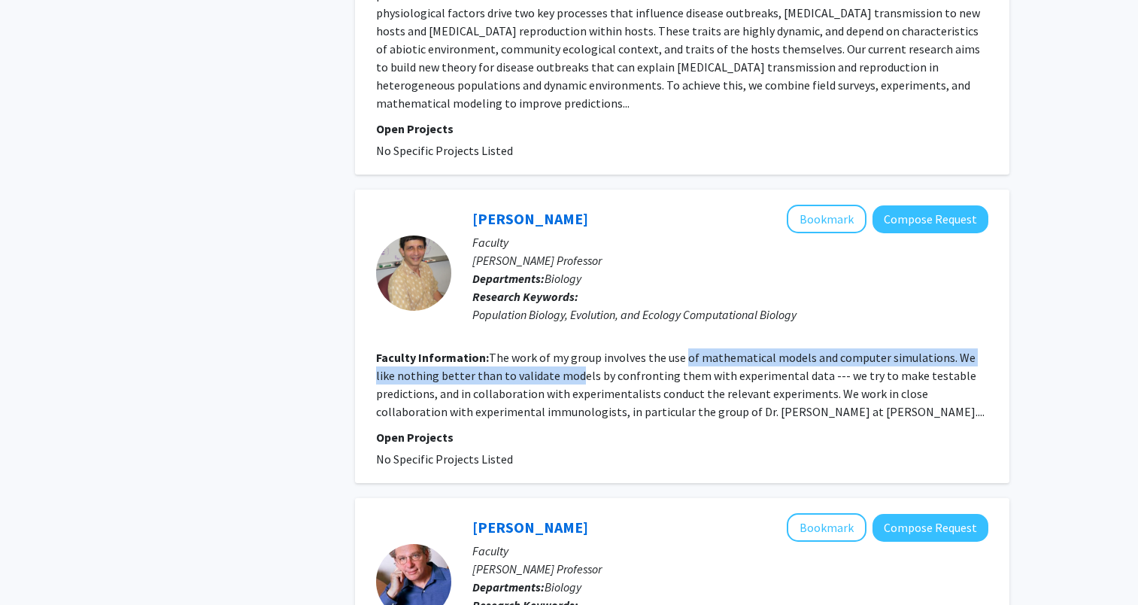
drag, startPoint x: 559, startPoint y: 346, endPoint x: 684, endPoint y: 339, distance: 125.1
click at [684, 348] on section "Faculty Information: The work of my group involves the use of mathematical mode…" at bounding box center [682, 384] width 612 height 72
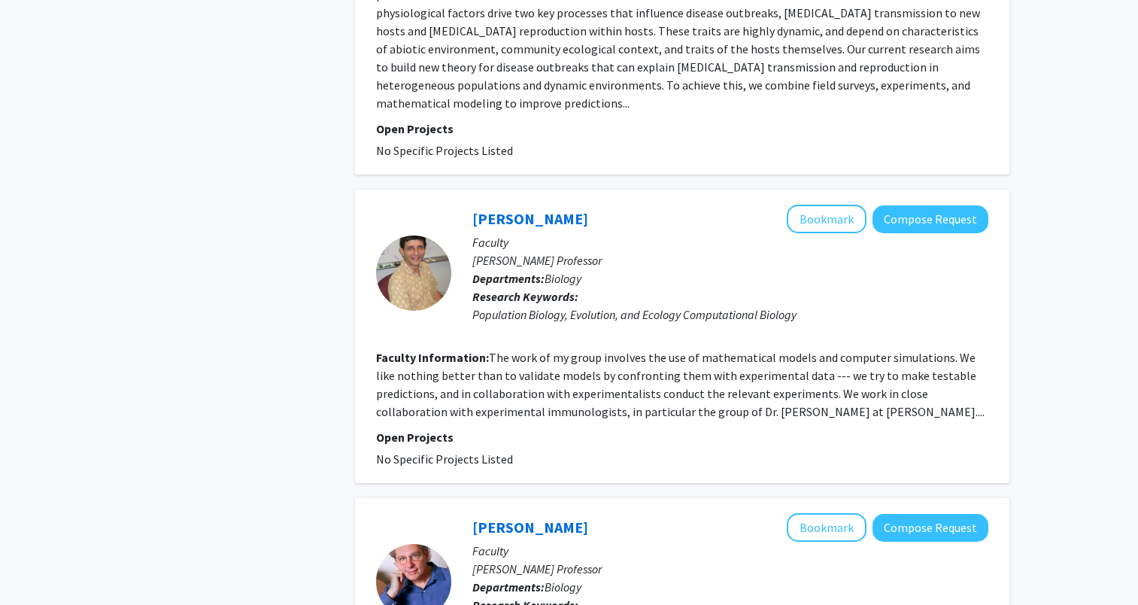
drag, startPoint x: 684, startPoint y: 339, endPoint x: 682, endPoint y: 394, distance: 55.7
click at [682, 394] on fg-read-more "The work of my group involves the use of mathematical models and computer simul…" at bounding box center [680, 384] width 609 height 69
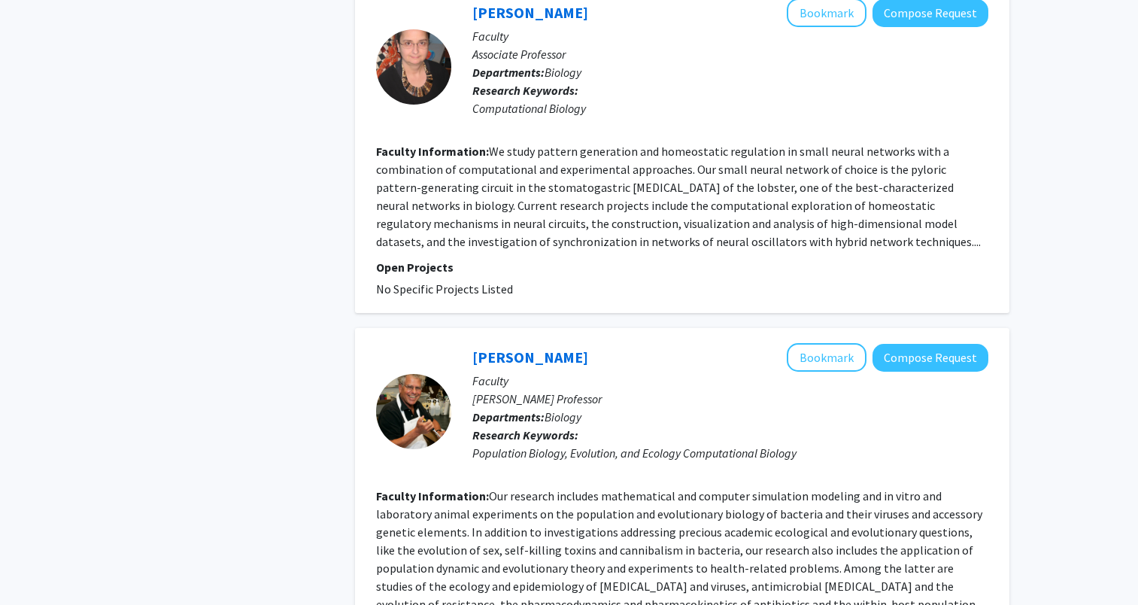
scroll to position [2910, 0]
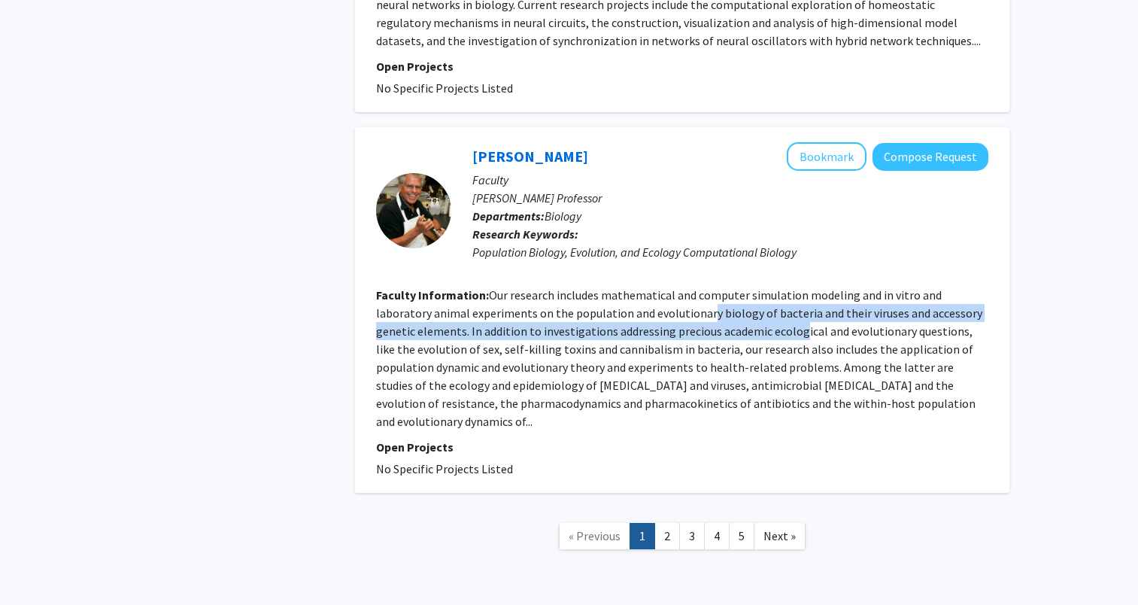
drag, startPoint x: 652, startPoint y: 272, endPoint x: 755, endPoint y: 296, distance: 105.7
click at [755, 296] on fg-read-more "Our research includes mathematical and computer simulation modeling and in vitr…" at bounding box center [679, 357] width 606 height 141
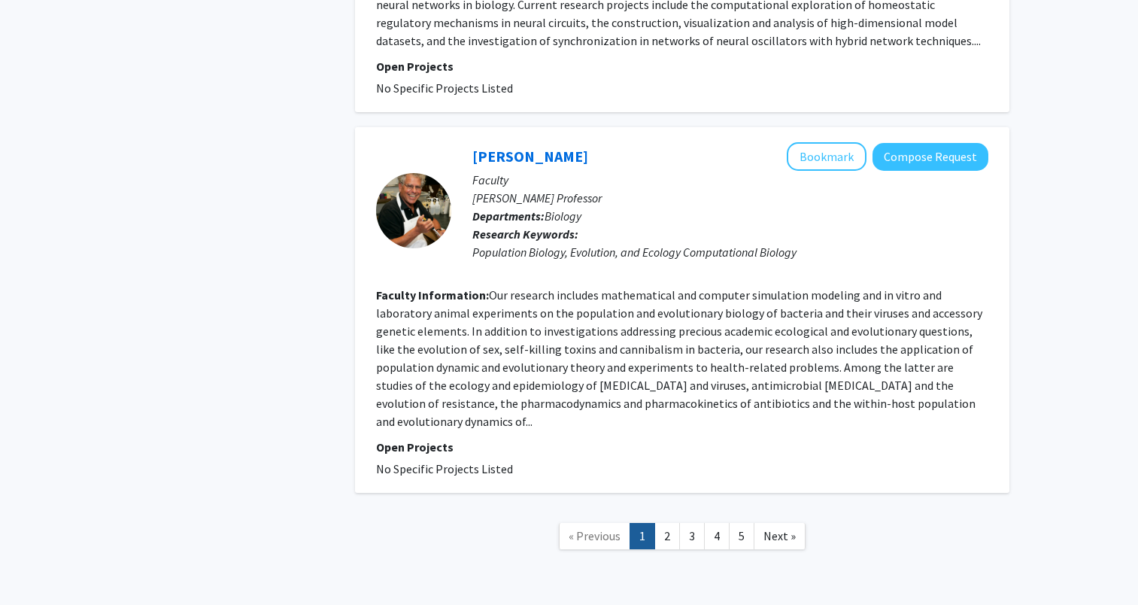
drag, startPoint x: 755, startPoint y: 296, endPoint x: 765, endPoint y: 327, distance: 32.6
click at [765, 327] on fg-read-more "Our research includes mathematical and computer simulation modeling and in vitr…" at bounding box center [679, 357] width 606 height 141
click at [674, 523] on link "2" at bounding box center [668, 536] width 26 height 26
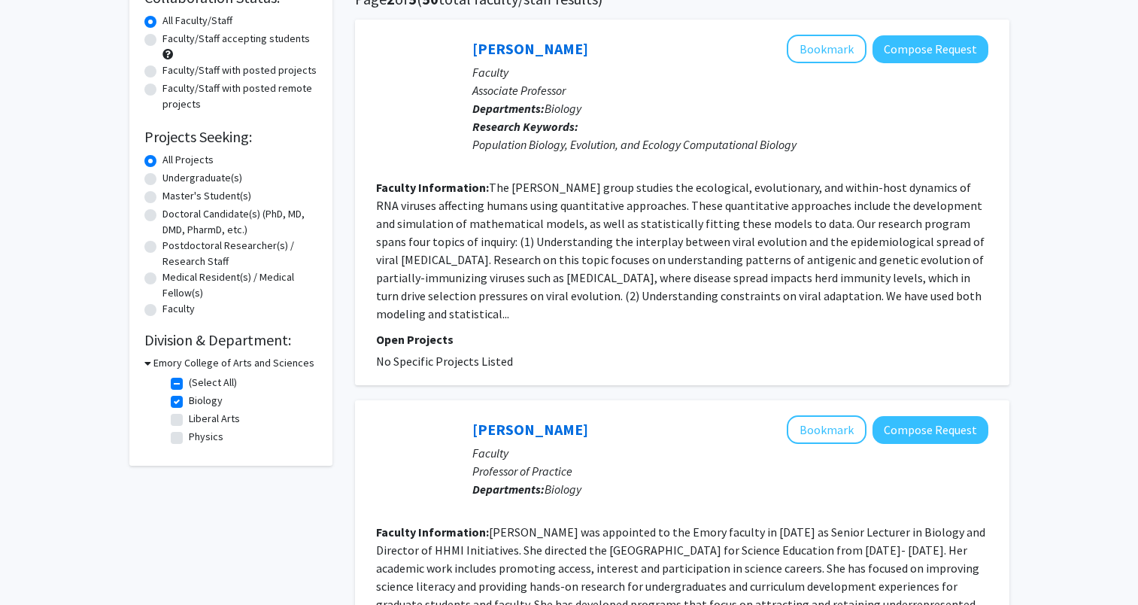
scroll to position [150, 0]
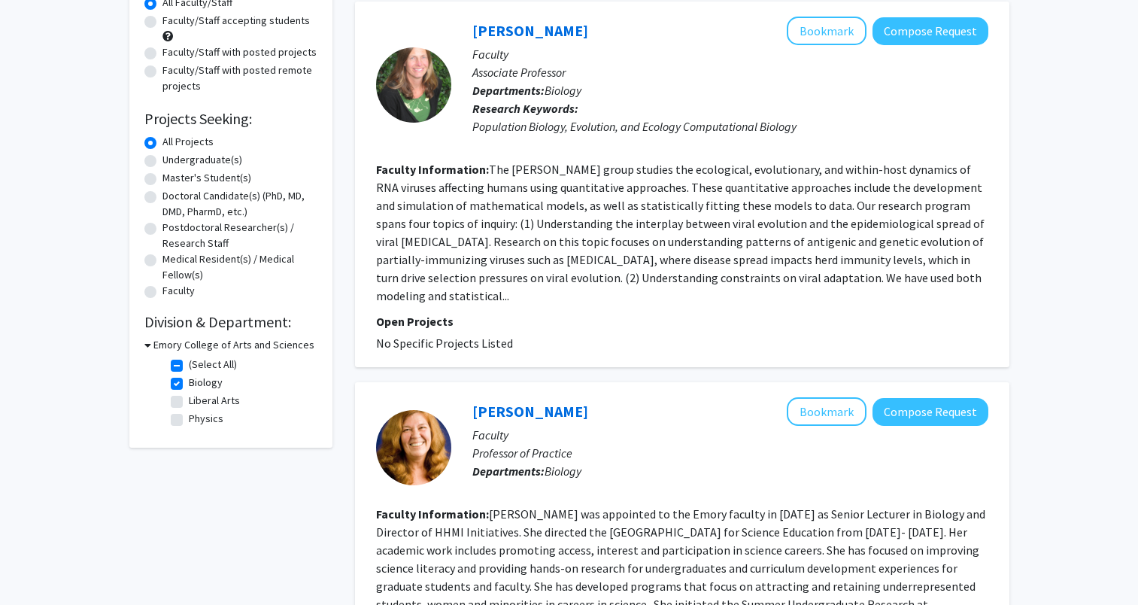
click at [189, 368] on label "(Select All)" at bounding box center [213, 365] width 48 height 16
click at [189, 366] on input "(Select All)" at bounding box center [194, 362] width 10 height 10
checkbox input "false"
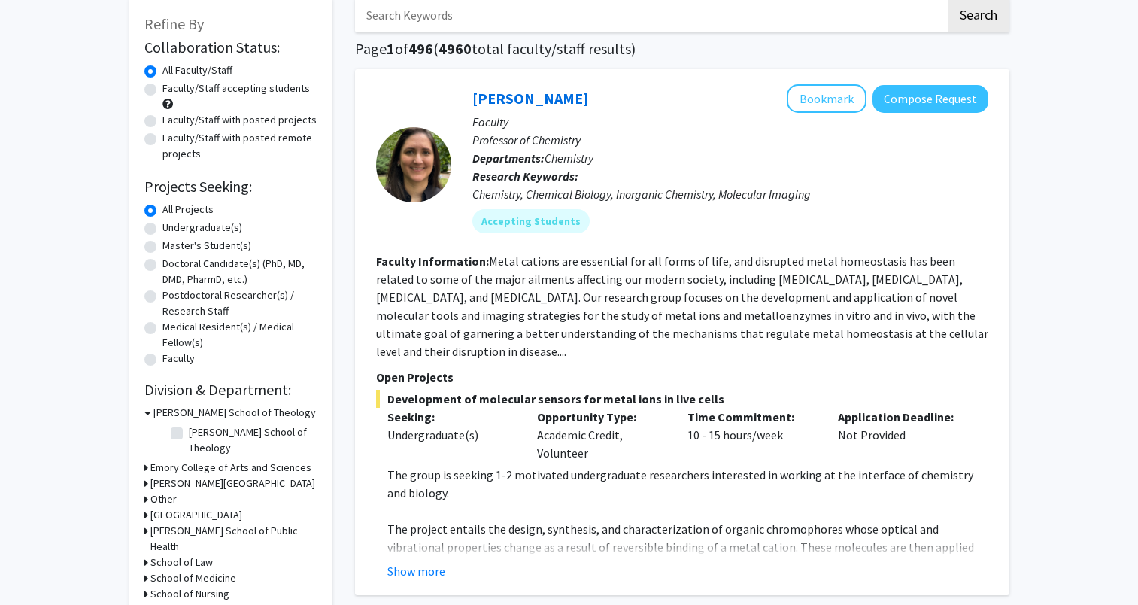
scroll to position [150, 0]
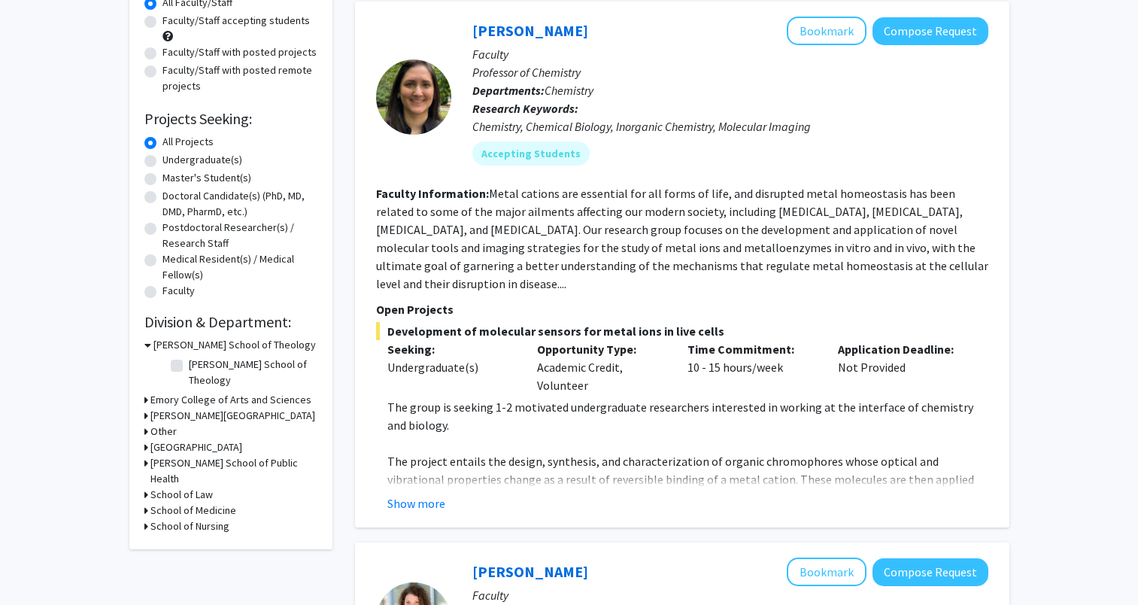
click at [175, 503] on h3 "School of Medicine" at bounding box center [193, 511] width 86 height 16
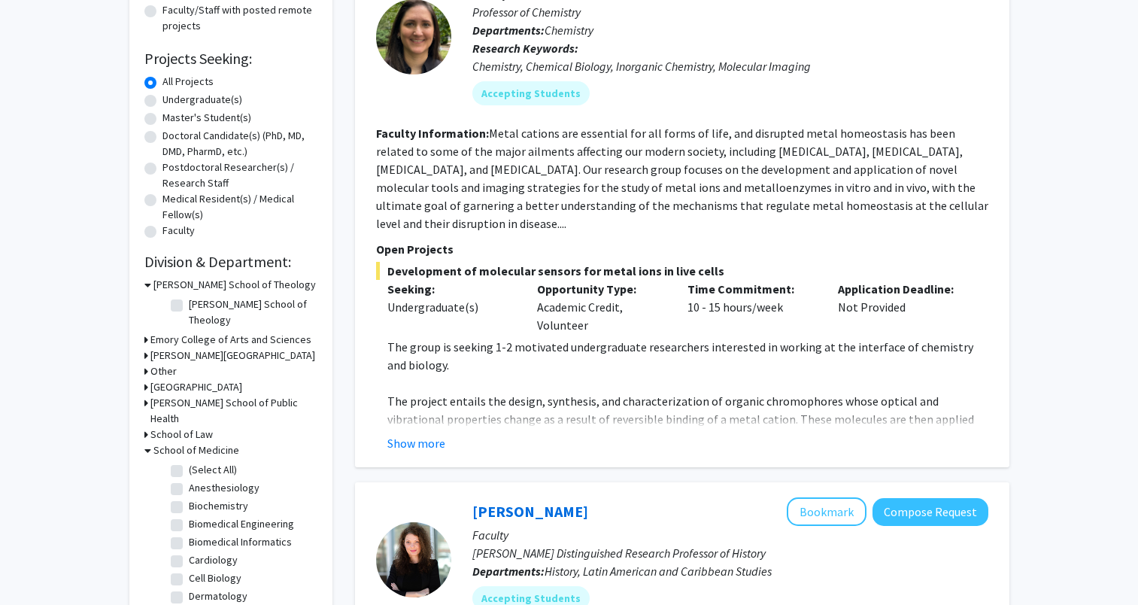
scroll to position [226, 0]
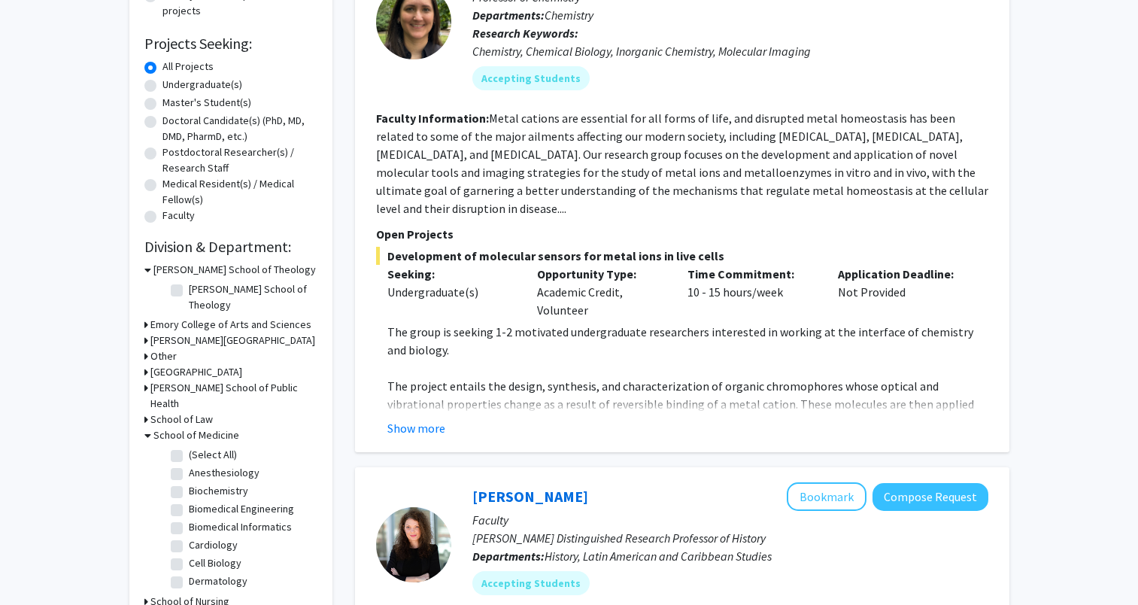
click at [189, 447] on label "(Select All)" at bounding box center [213, 455] width 48 height 16
click at [189, 447] on input "(Select All)" at bounding box center [194, 452] width 10 height 10
checkbox input "true"
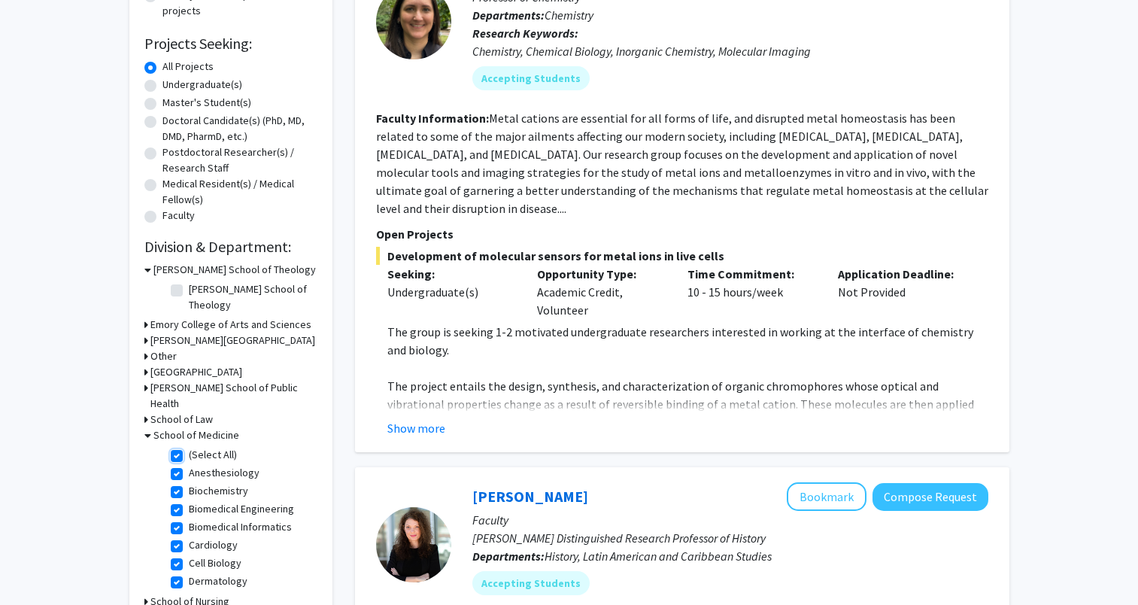
checkbox input "true"
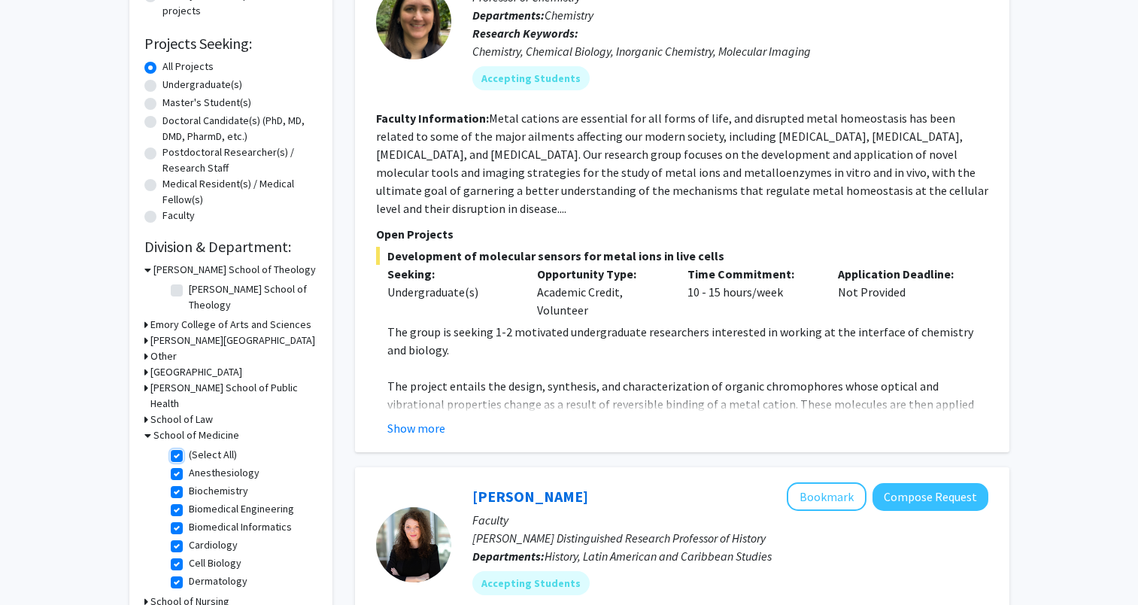
checkbox input "true"
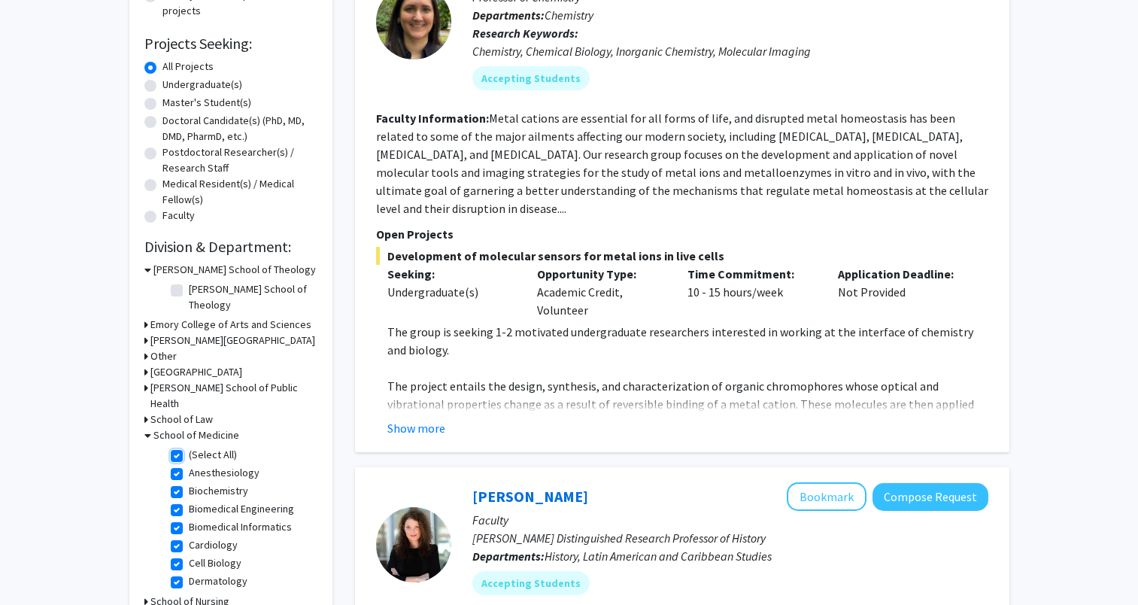
checkbox input "true"
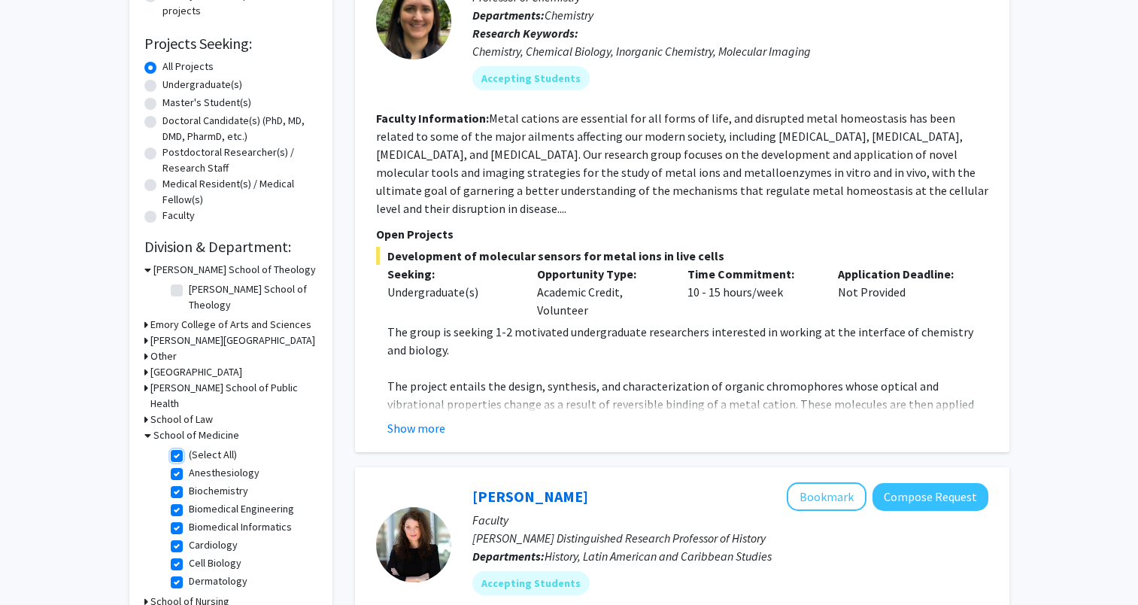
checkbox input "true"
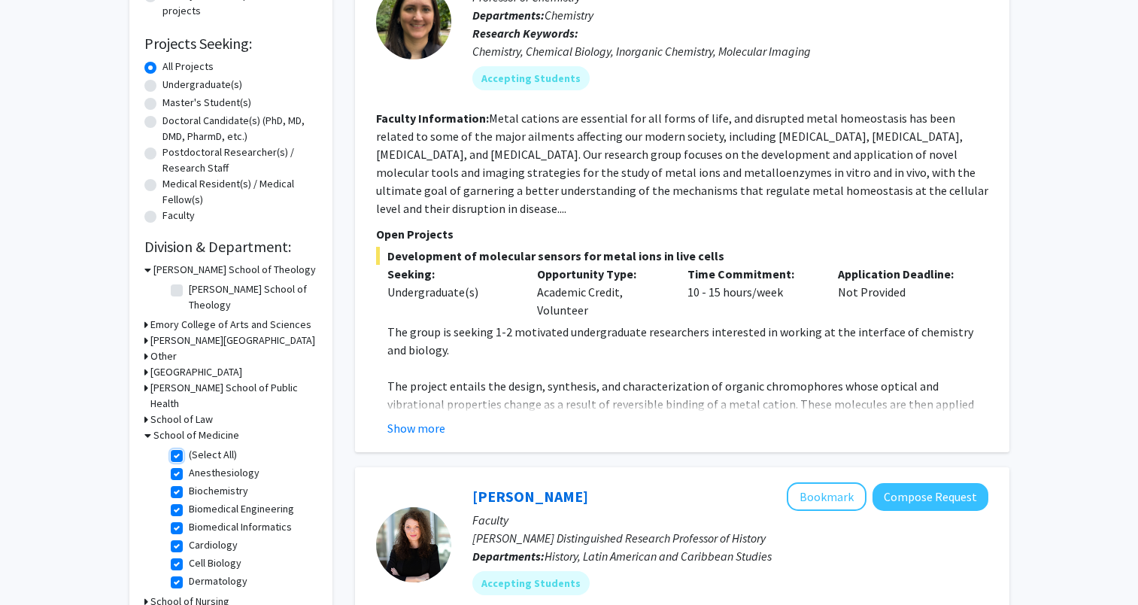
checkbox input "true"
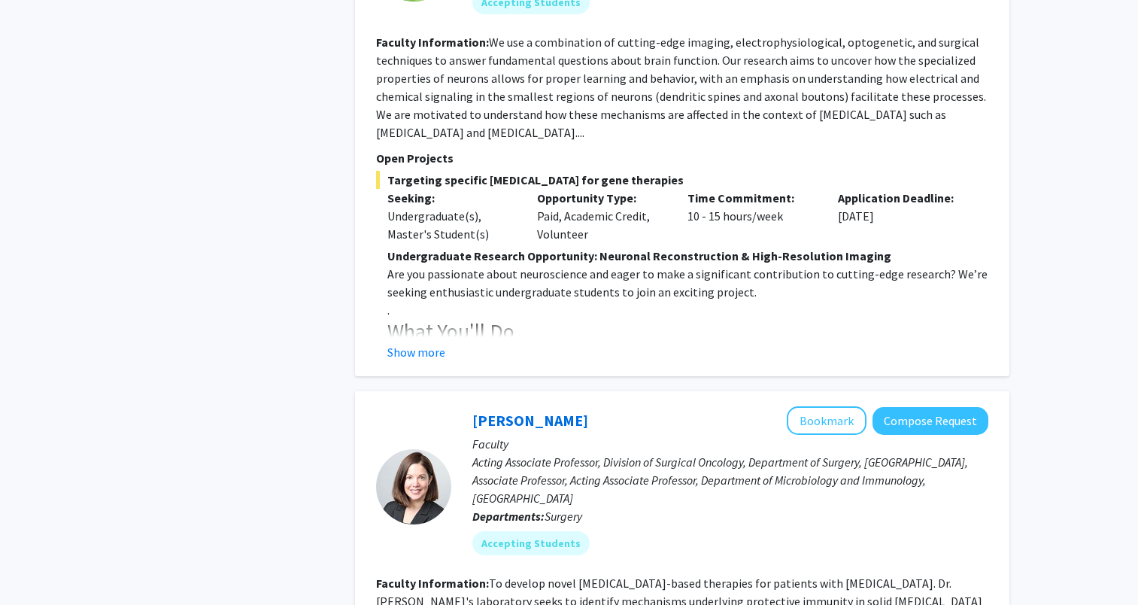
scroll to position [1053, 0]
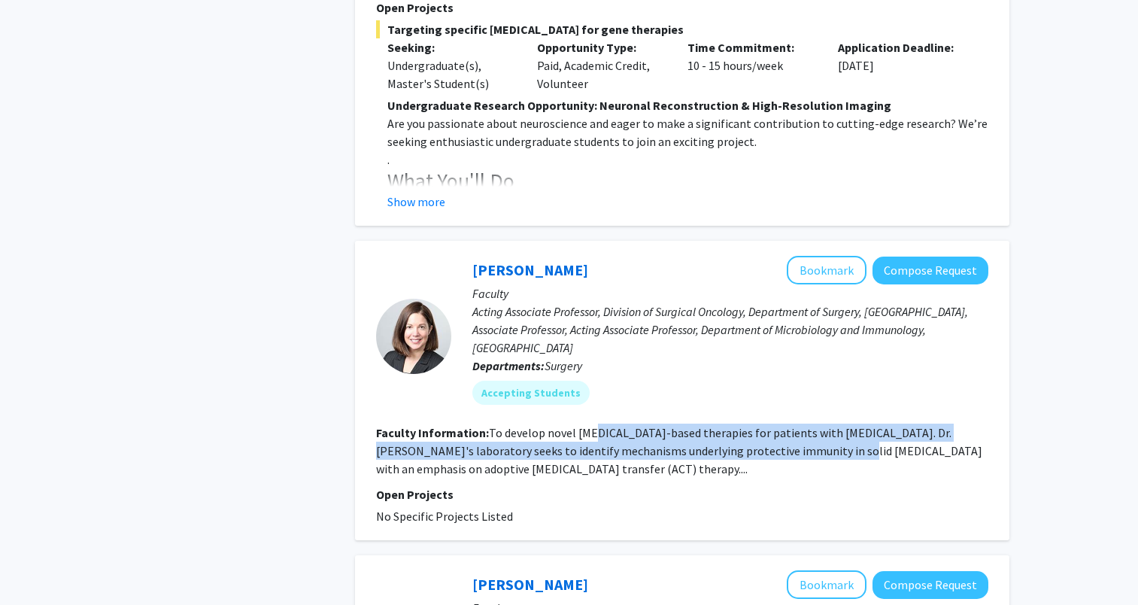
drag, startPoint x: 590, startPoint y: 417, endPoint x: 785, endPoint y: 433, distance: 195.5
click at [785, 433] on fg-read-more "To develop novel T cell-based therapies for patients with melanoma. Dr. Paulo's…" at bounding box center [679, 450] width 606 height 51
click at [776, 434] on fg-read-more "To develop novel T cell-based therapies for patients with melanoma. Dr. Paulo's…" at bounding box center [679, 450] width 606 height 51
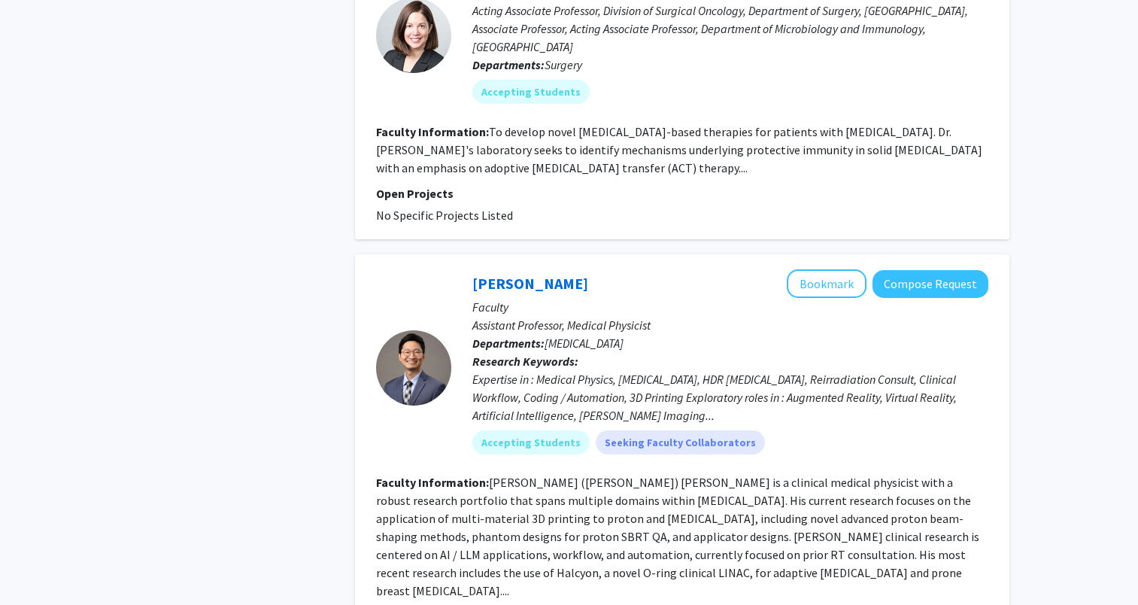
scroll to position [1430, 0]
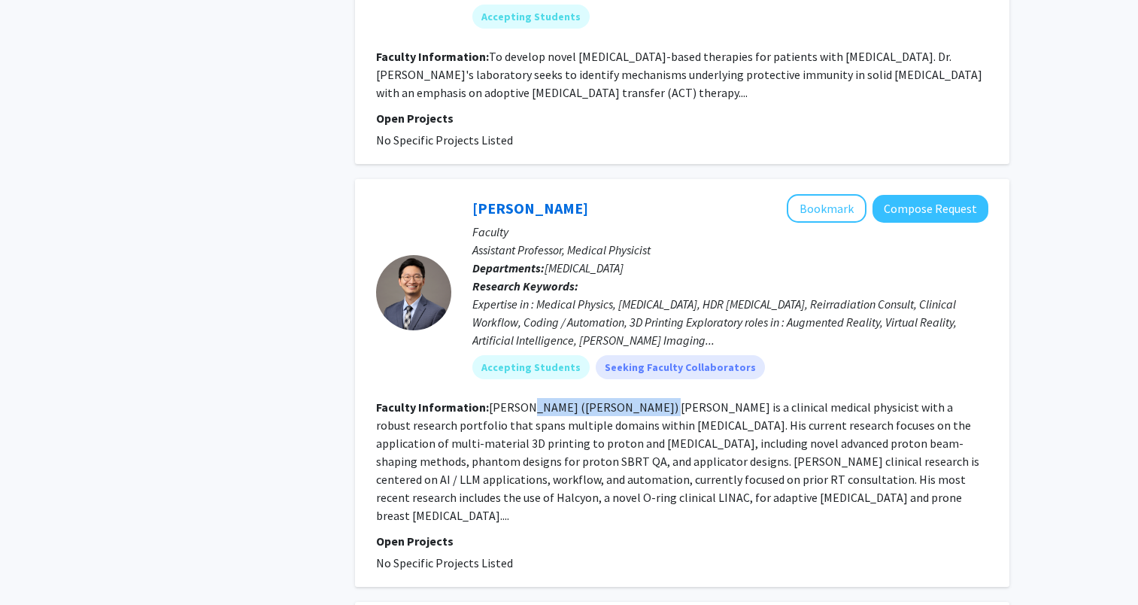
drag, startPoint x: 523, startPoint y: 390, endPoint x: 635, endPoint y: 388, distance: 112.1
click at [635, 400] on fg-read-more "Dr. Suk Whan (Paul) Yoon is a clinical medical physicist with a robust research…" at bounding box center [677, 461] width 603 height 123
drag, startPoint x: 635, startPoint y: 388, endPoint x: 675, endPoint y: 407, distance: 44.1
click at [675, 407] on fg-read-more "Dr. Suk Whan (Paul) Yoon is a clinical medical physicist with a robust research…" at bounding box center [677, 461] width 603 height 123
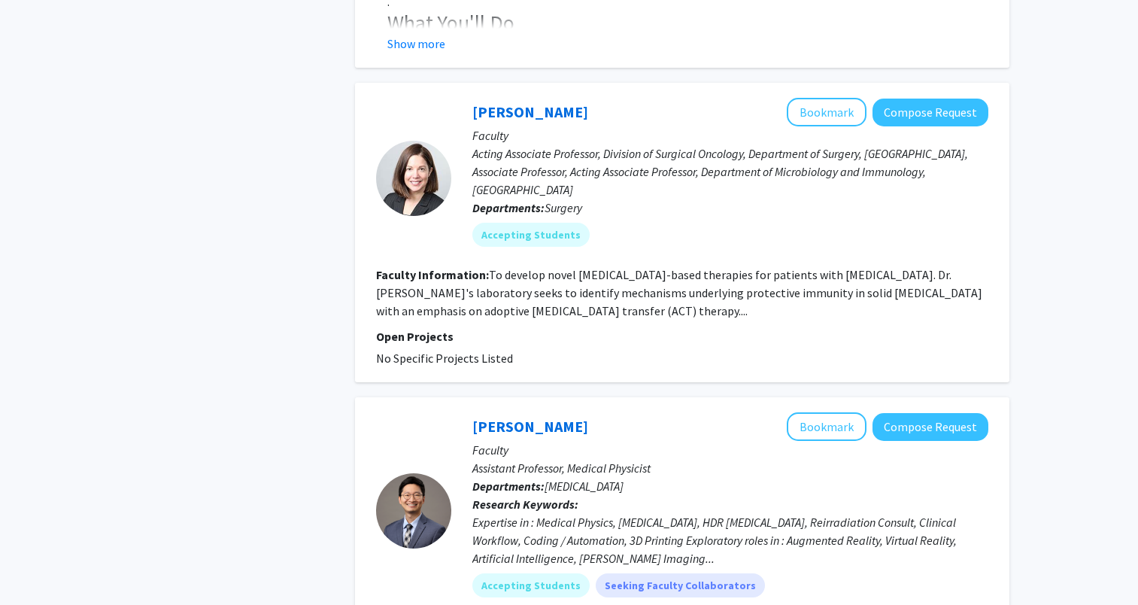
scroll to position [1053, 0]
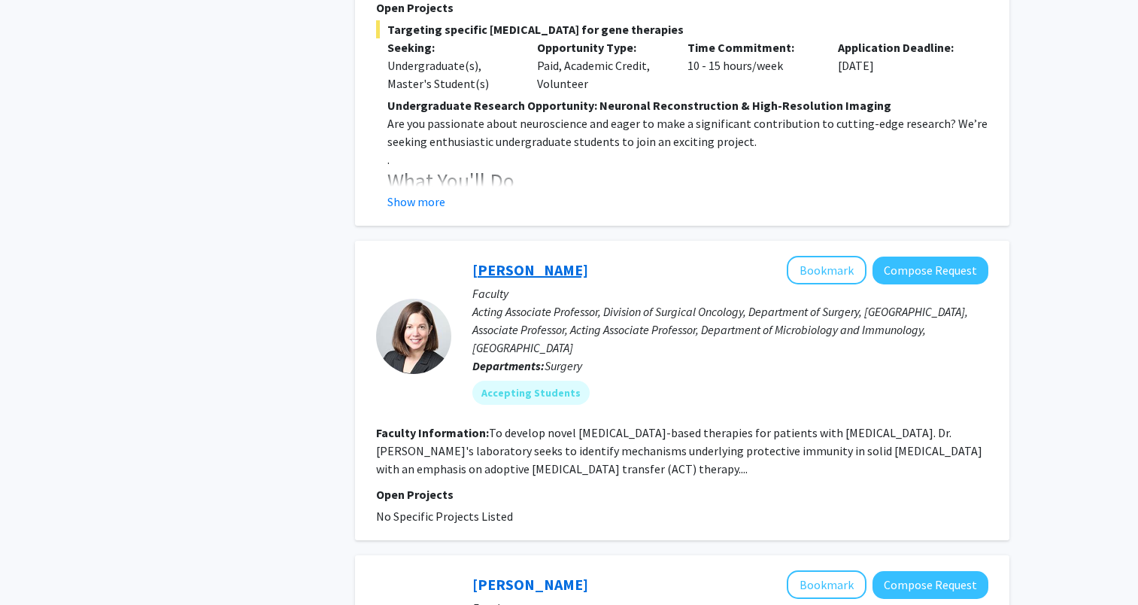
click at [554, 260] on link "Chrystal Paulos" at bounding box center [531, 269] width 116 height 19
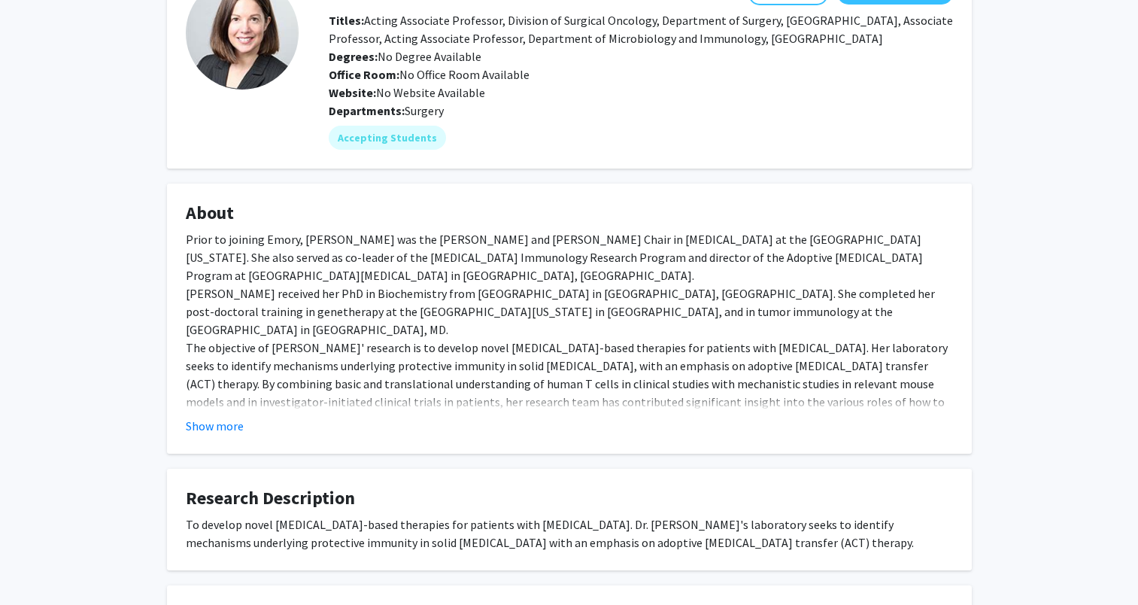
scroll to position [150, 0]
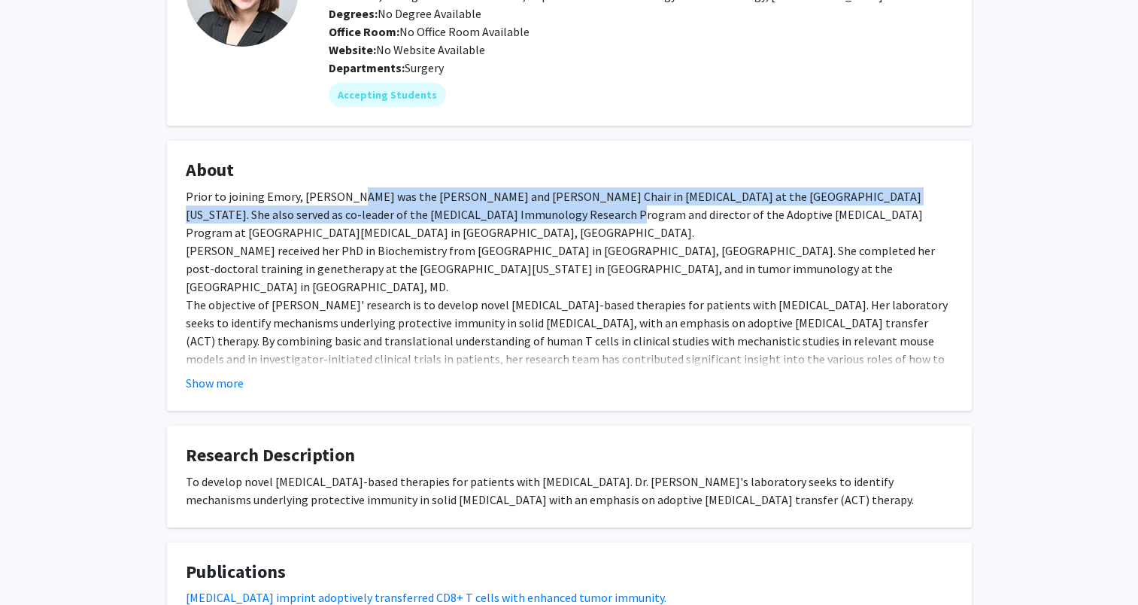
drag, startPoint x: 345, startPoint y: 211, endPoint x: 517, endPoint y: 239, distance: 173.9
click at [517, 239] on div "Prior to joining Emory, Dr. Paulos was the Cecilia and Vincent Peng Endowed Cha…" at bounding box center [569, 301] width 767 height 229
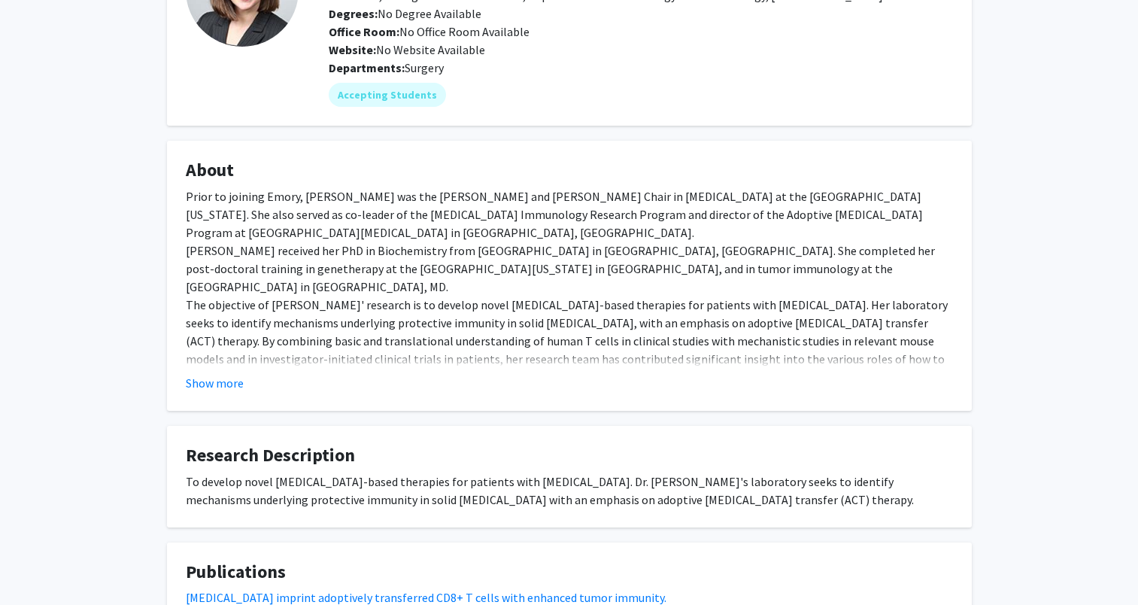
drag, startPoint x: 517, startPoint y: 239, endPoint x: 522, endPoint y: 277, distance: 38.0
click at [522, 277] on div "Prior to joining Emory, Dr. Paulos was the Cecilia and Vincent Peng Endowed Cha…" at bounding box center [569, 301] width 767 height 229
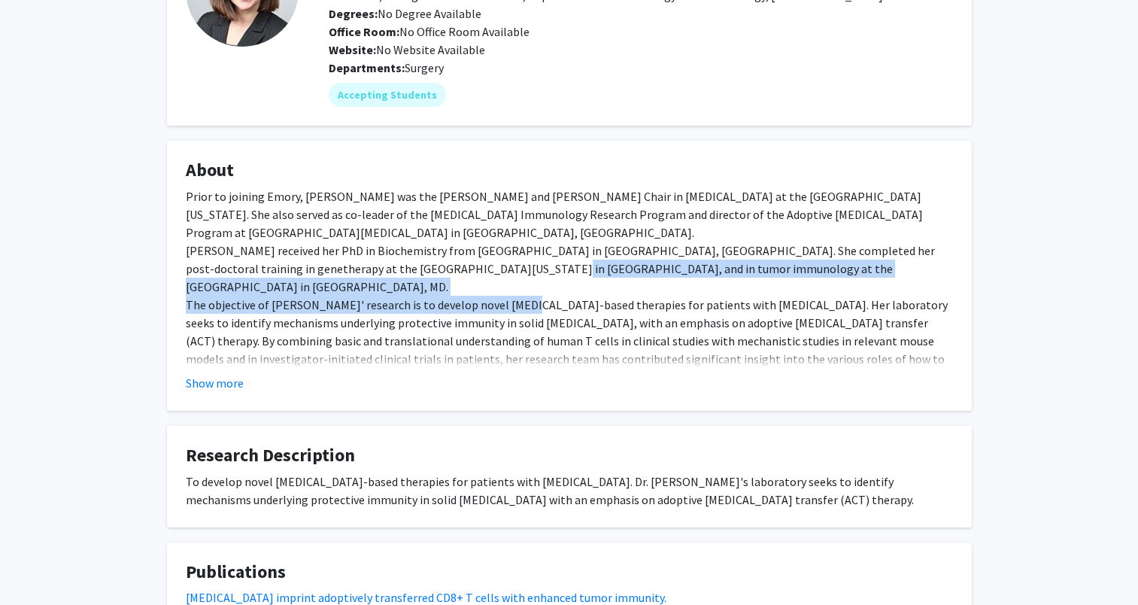
drag, startPoint x: 421, startPoint y: 286, endPoint x: 500, endPoint y: 301, distance: 80.4
click at [500, 301] on div "Prior to joining Emory, Dr. Paulos was the Cecilia and Vincent Peng Endowed Cha…" at bounding box center [569, 301] width 767 height 229
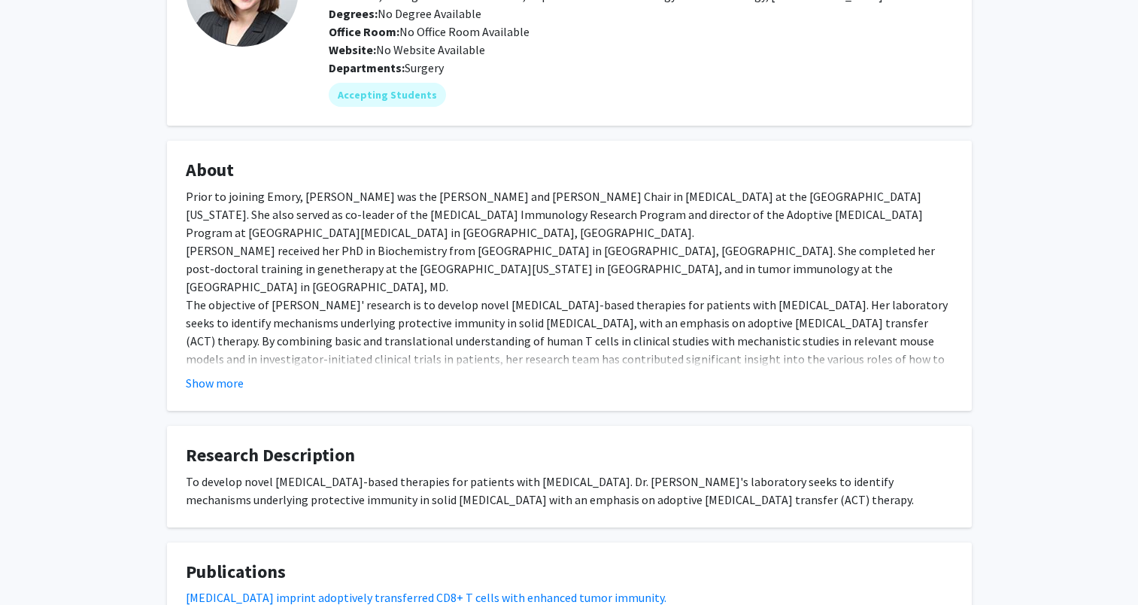
drag, startPoint x: 500, startPoint y: 301, endPoint x: 496, endPoint y: 342, distance: 40.9
click at [496, 342] on div "Prior to joining Emory, Dr. Paulos was the Cecilia and Vincent Peng Endowed Cha…" at bounding box center [569, 301] width 767 height 229
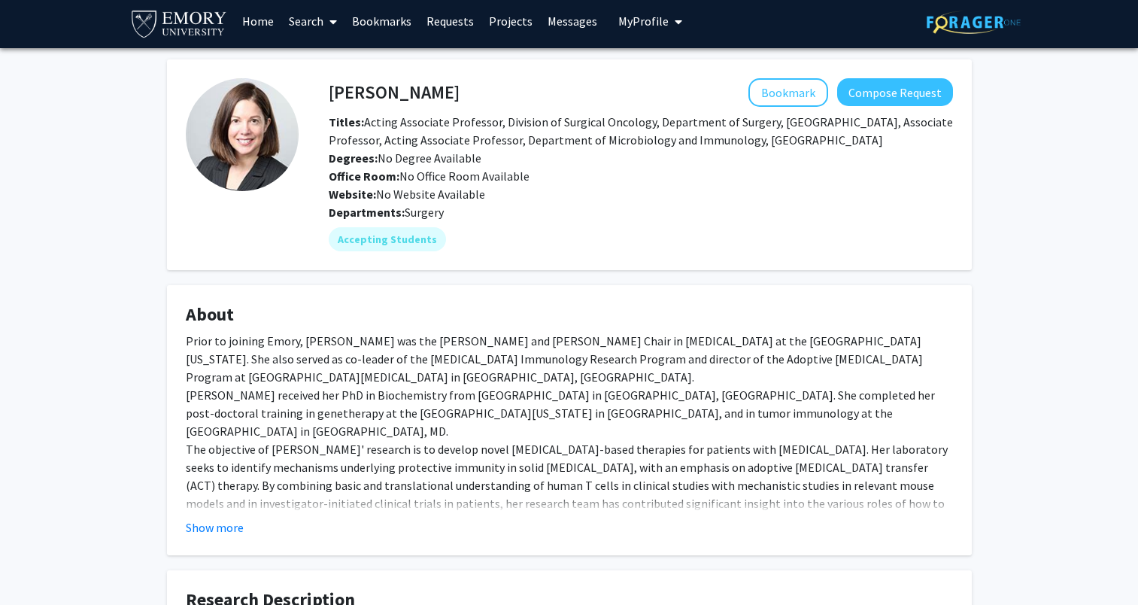
scroll to position [0, 0]
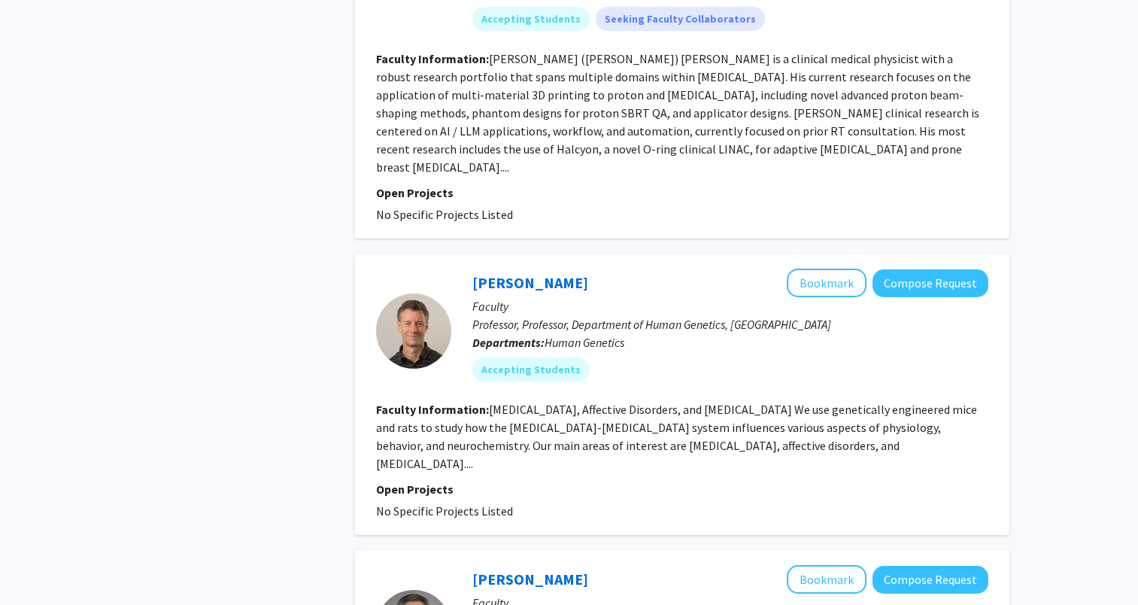
scroll to position [1806, 0]
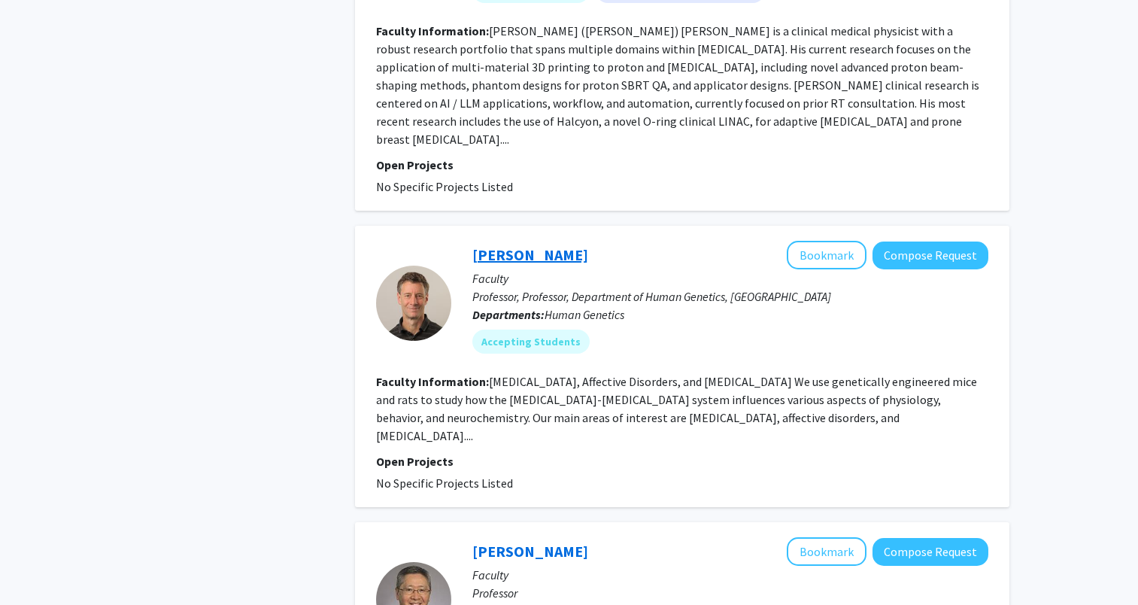
click at [561, 245] on link "David Weinshenker" at bounding box center [531, 254] width 116 height 19
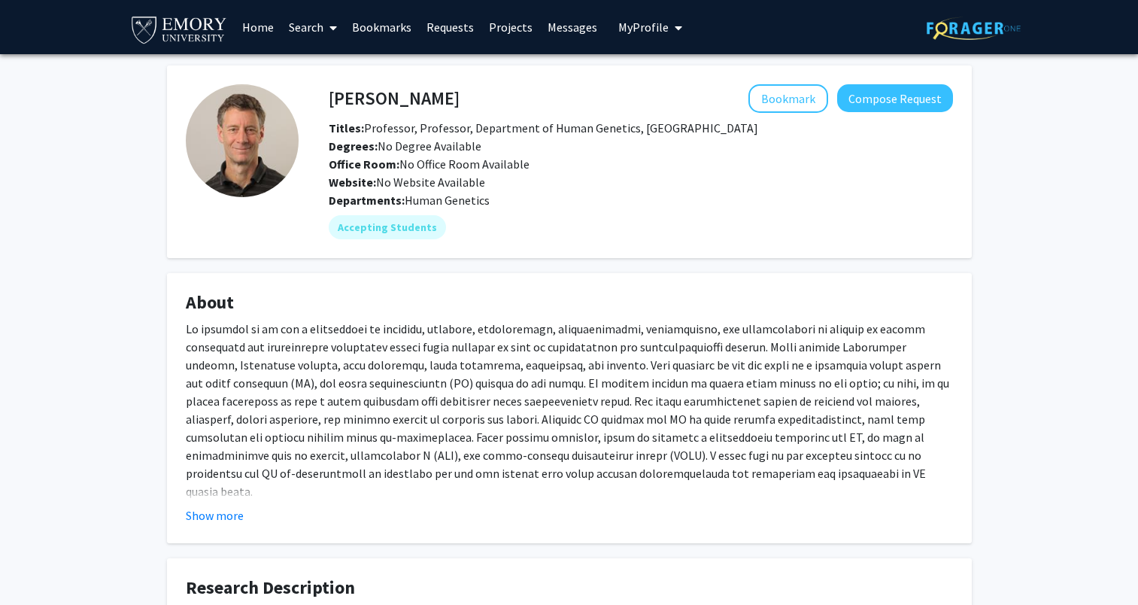
click at [398, 97] on h4 "David Weinshenker" at bounding box center [394, 98] width 131 height 28
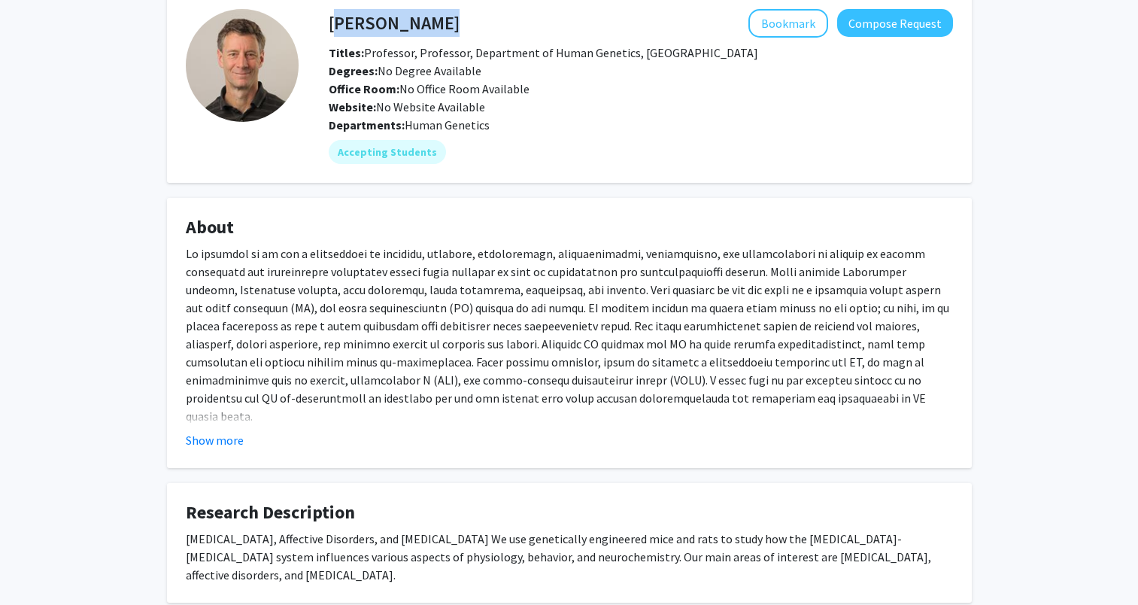
copy h4 "David Weinshenker"
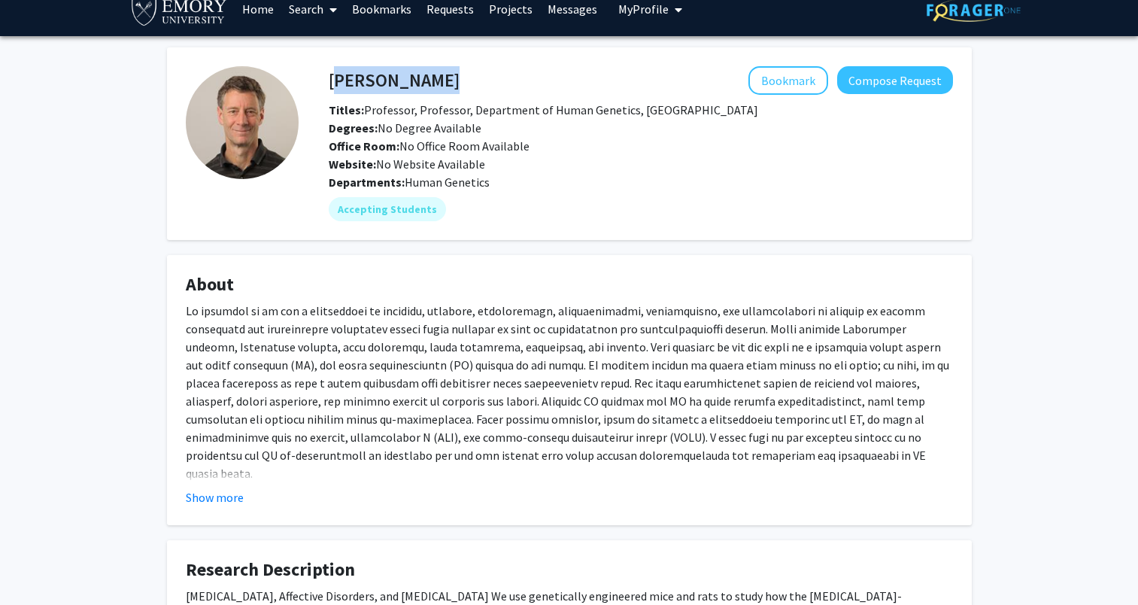
scroll to position [0, 0]
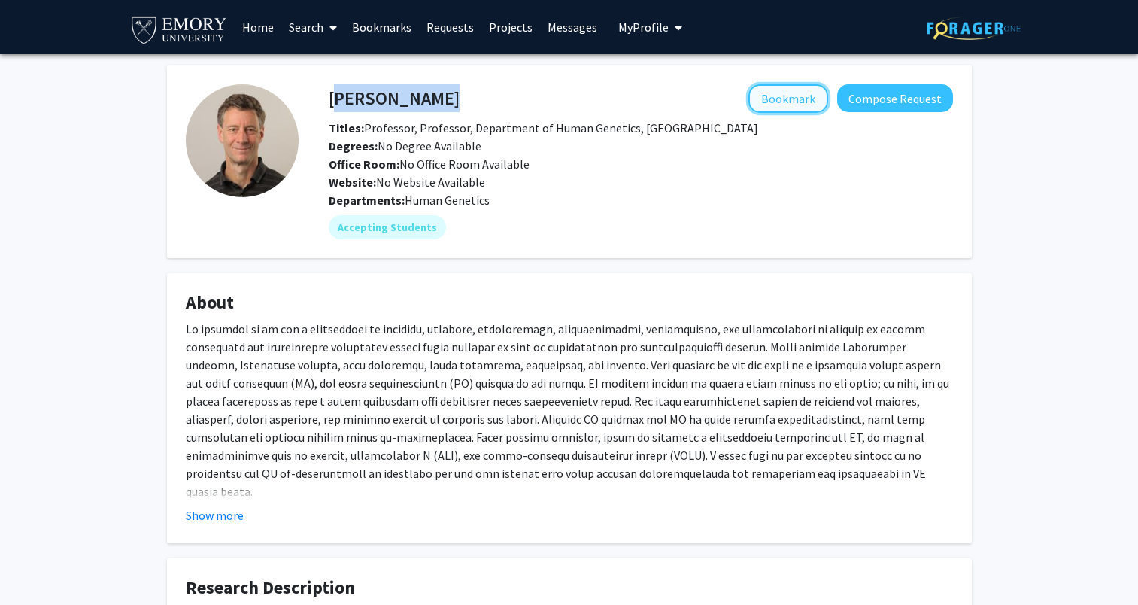
click at [782, 92] on button "Bookmark" at bounding box center [789, 98] width 80 height 29
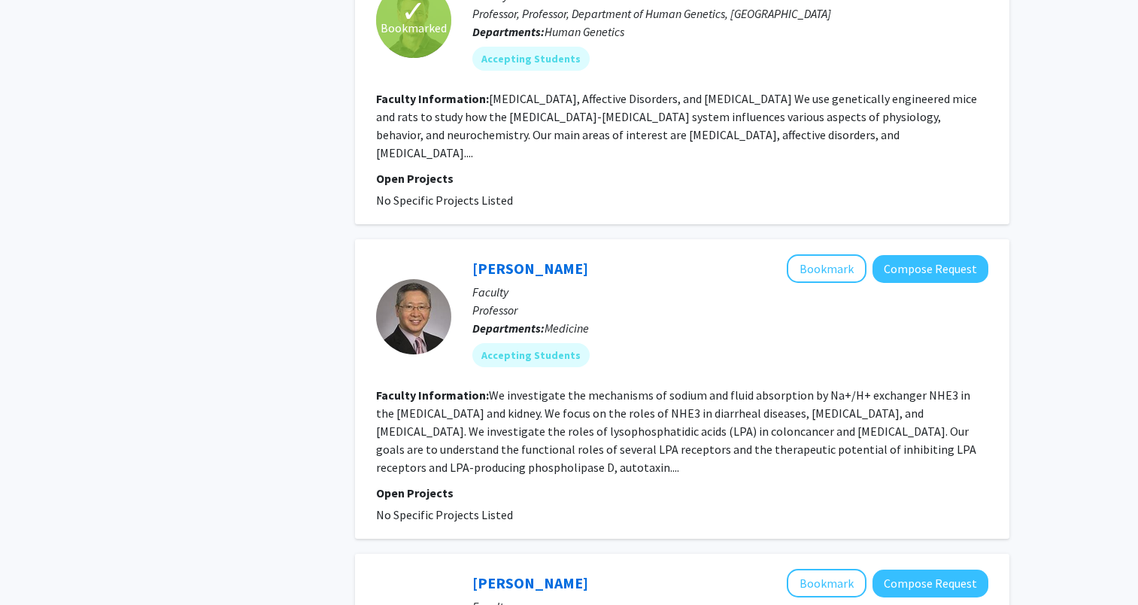
scroll to position [2107, 0]
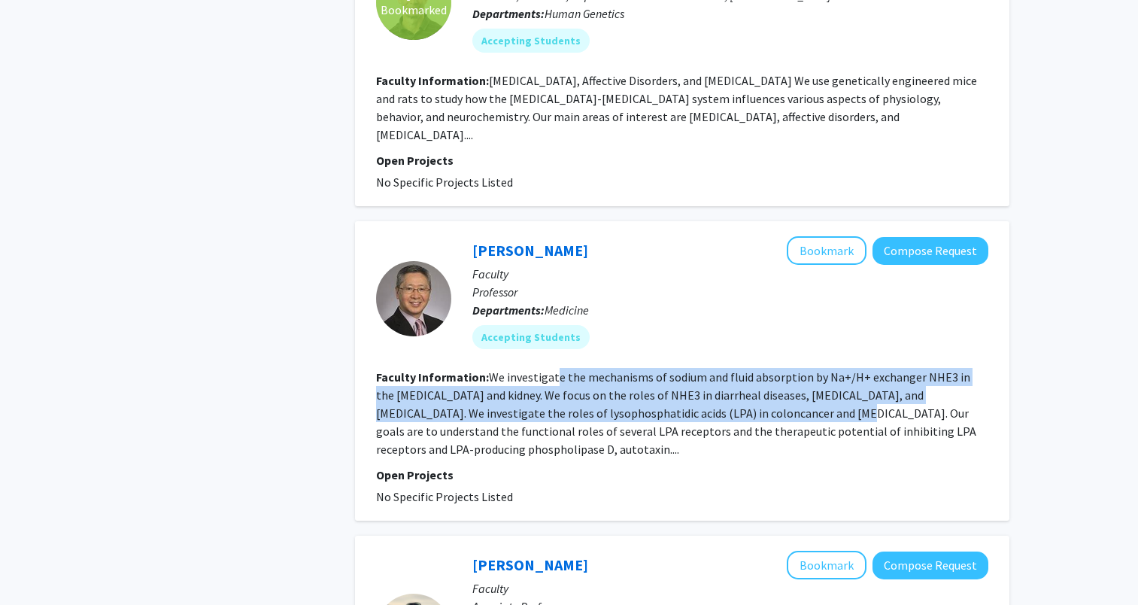
drag, startPoint x: 554, startPoint y: 331, endPoint x: 734, endPoint y: 353, distance: 181.9
click at [734, 368] on section "Faculty Information: We investigate the mechanisms of sodium and fluid absorpti…" at bounding box center [682, 413] width 612 height 90
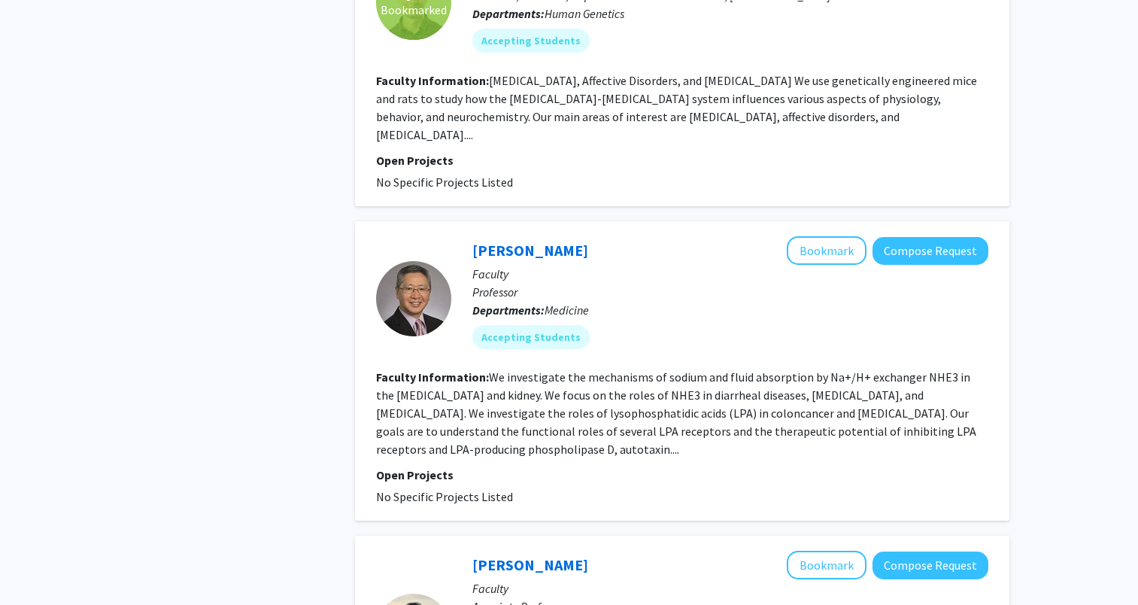
drag, startPoint x: 734, startPoint y: 353, endPoint x: 729, endPoint y: 375, distance: 22.4
click at [729, 375] on fg-read-more "We investigate the mechanisms of sodium and fluid absorption by Na+/H+ exchange…" at bounding box center [676, 412] width 600 height 87
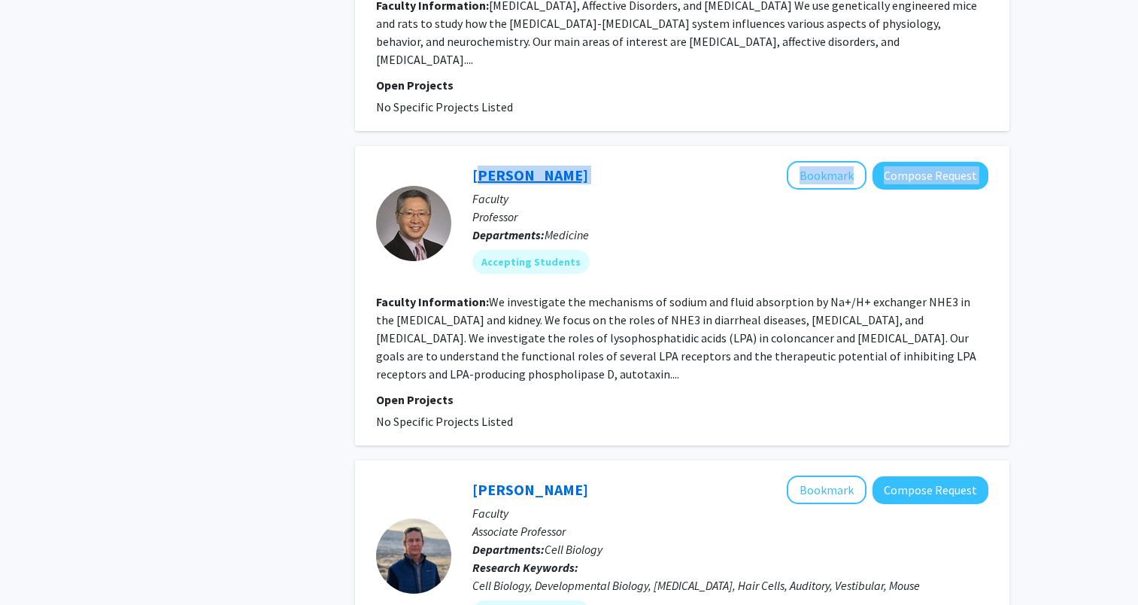
drag, startPoint x: 597, startPoint y: 117, endPoint x: 476, endPoint y: 124, distance: 121.3
click at [476, 161] on div "Changhyon Yun Bookmark Compose Request" at bounding box center [731, 175] width 516 height 29
drag, startPoint x: 476, startPoint y: 124, endPoint x: 596, endPoint y: 160, distance: 125.5
click at [596, 208] on p "Professor" at bounding box center [731, 217] width 516 height 18
drag, startPoint x: 469, startPoint y: 117, endPoint x: 580, endPoint y: 127, distance: 111.8
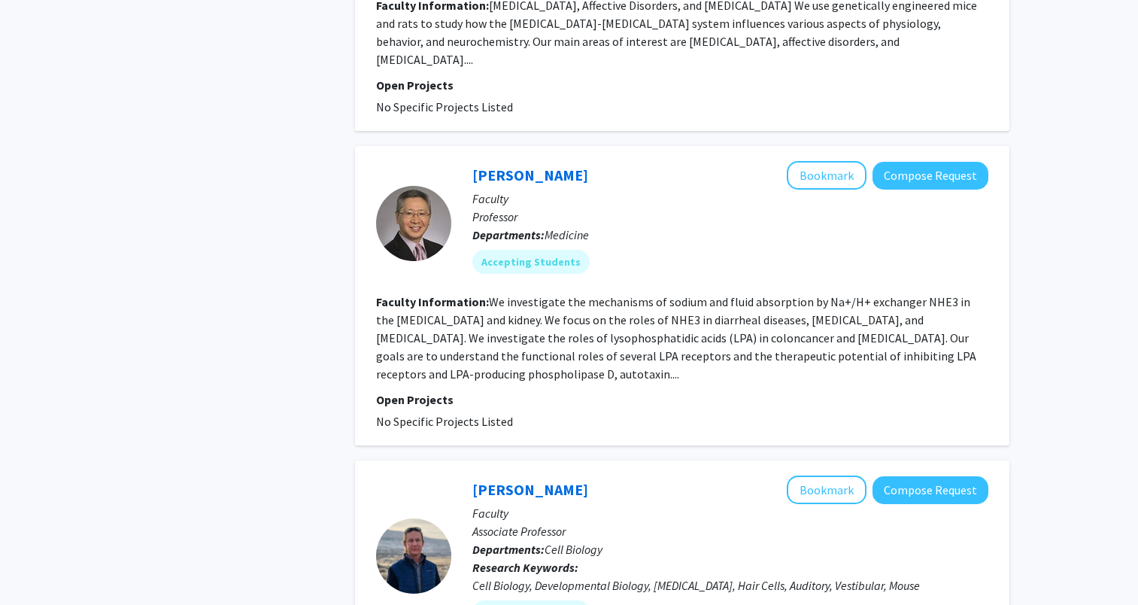
click at [580, 161] on div "Changhyon Yun Bookmark Compose Request Faculty Professor Departments: Medicine …" at bounding box center [719, 223] width 537 height 124
copy link "Changhyon Yun"
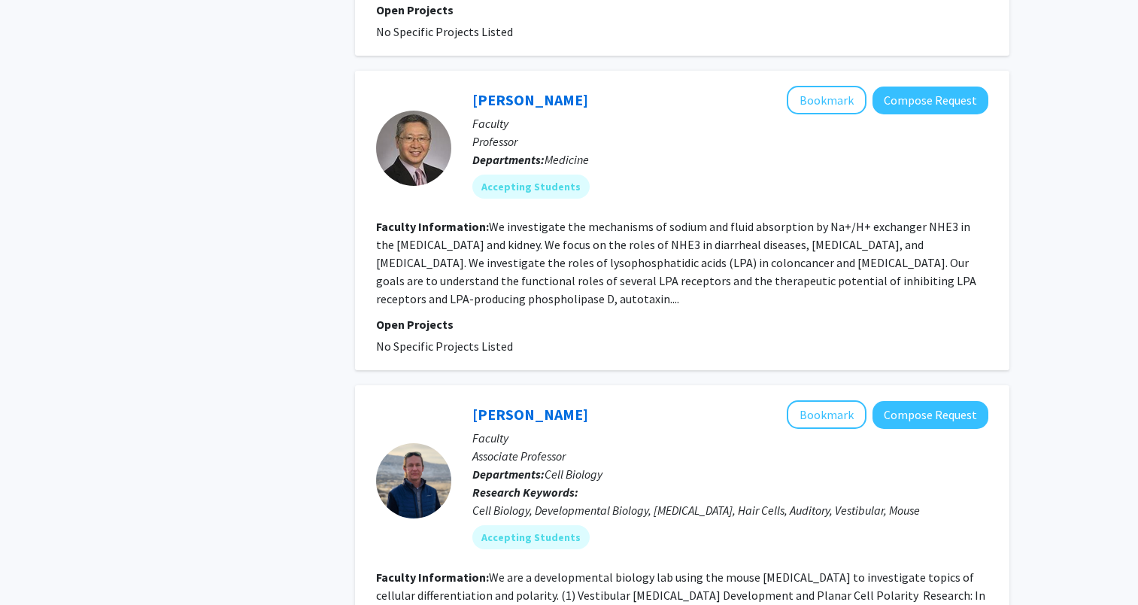
click at [592, 219] on fg-read-more "We investigate the mechanisms of sodium and fluid absorption by Na+/H+ exchange…" at bounding box center [676, 262] width 600 height 87
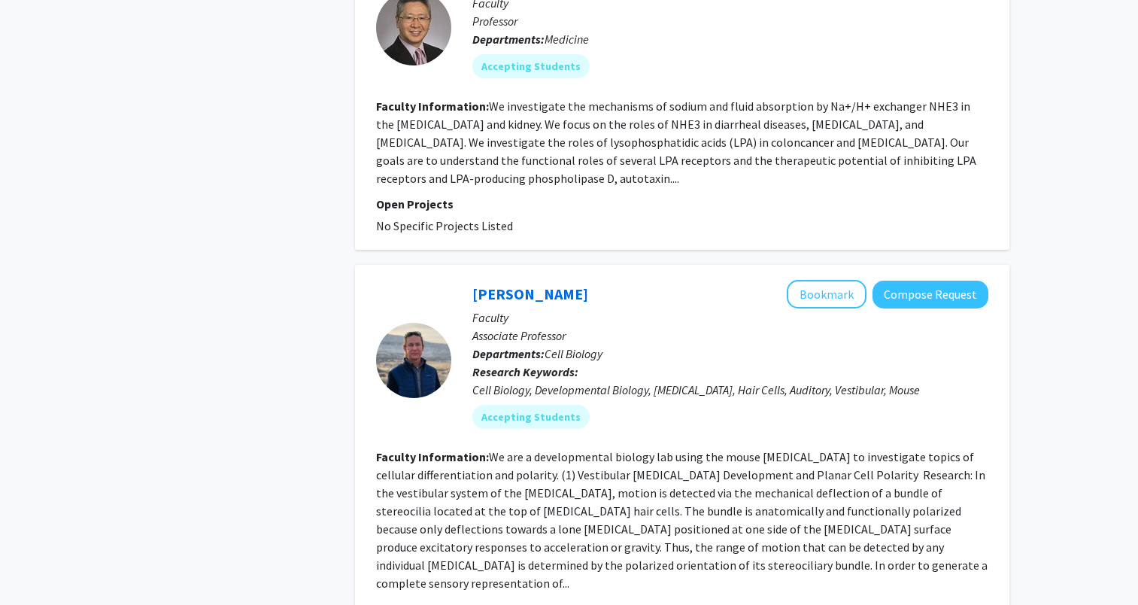
scroll to position [2408, 0]
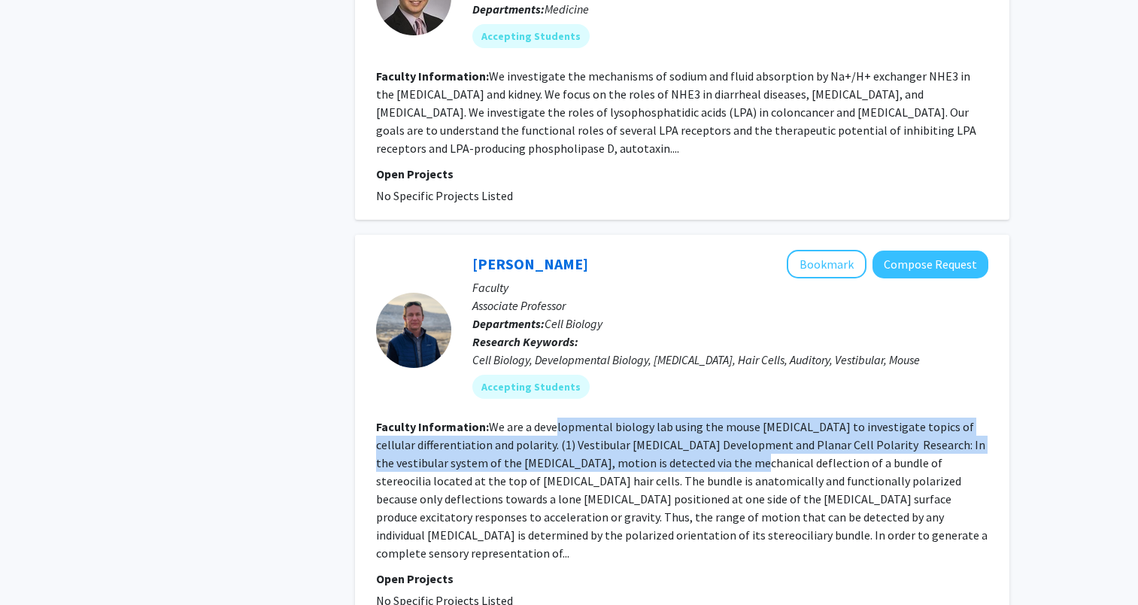
drag, startPoint x: 555, startPoint y: 354, endPoint x: 717, endPoint y: 382, distance: 164.9
click at [717, 418] on section "Faculty Information: We are a developmental biology lab using the mouse inner e…" at bounding box center [682, 490] width 612 height 144
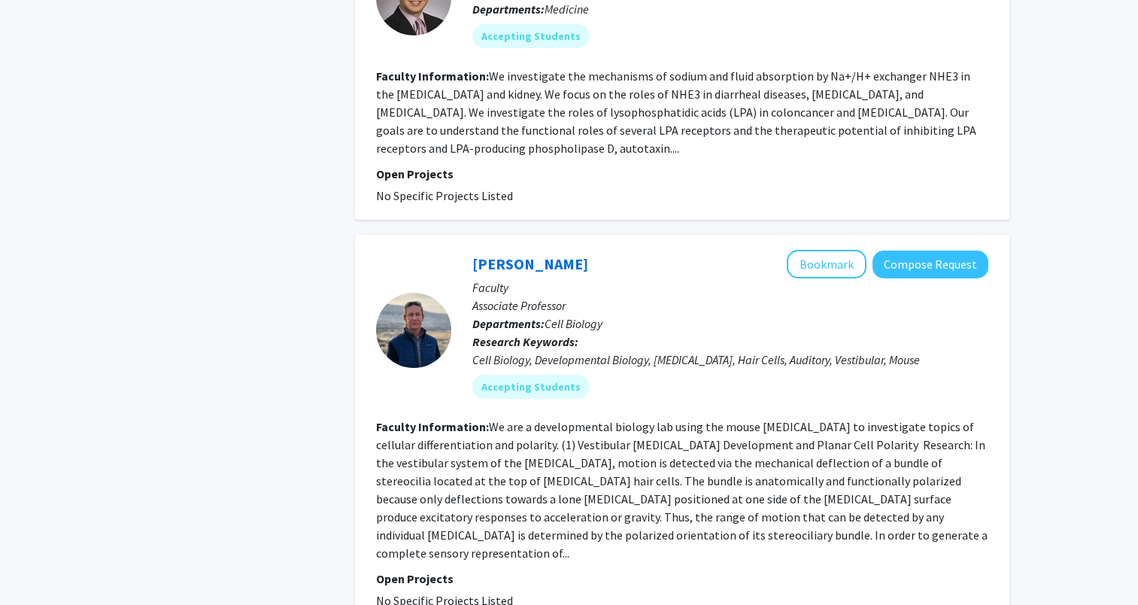
drag, startPoint x: 717, startPoint y: 382, endPoint x: 752, endPoint y: 395, distance: 36.9
click at [752, 419] on fg-read-more "We are a developmental biology lab using the mouse inner ear to investigate top…" at bounding box center [682, 489] width 612 height 141
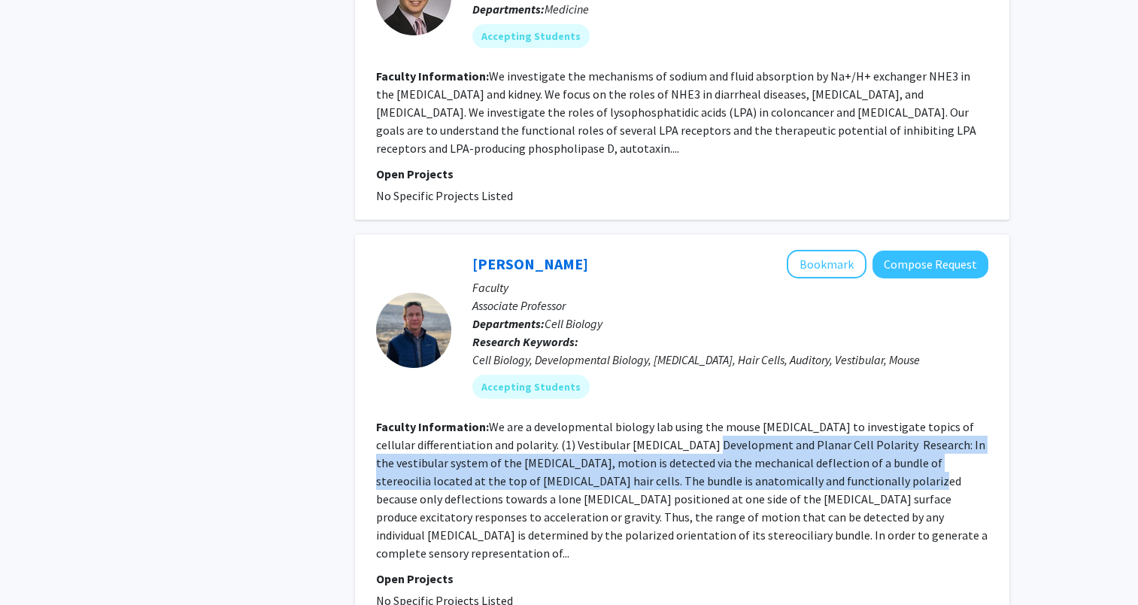
drag, startPoint x: 691, startPoint y: 375, endPoint x: 838, endPoint y: 409, distance: 150.6
click at [838, 419] on fg-read-more "We are a developmental biology lab using the mouse inner ear to investigate top…" at bounding box center [682, 489] width 612 height 141
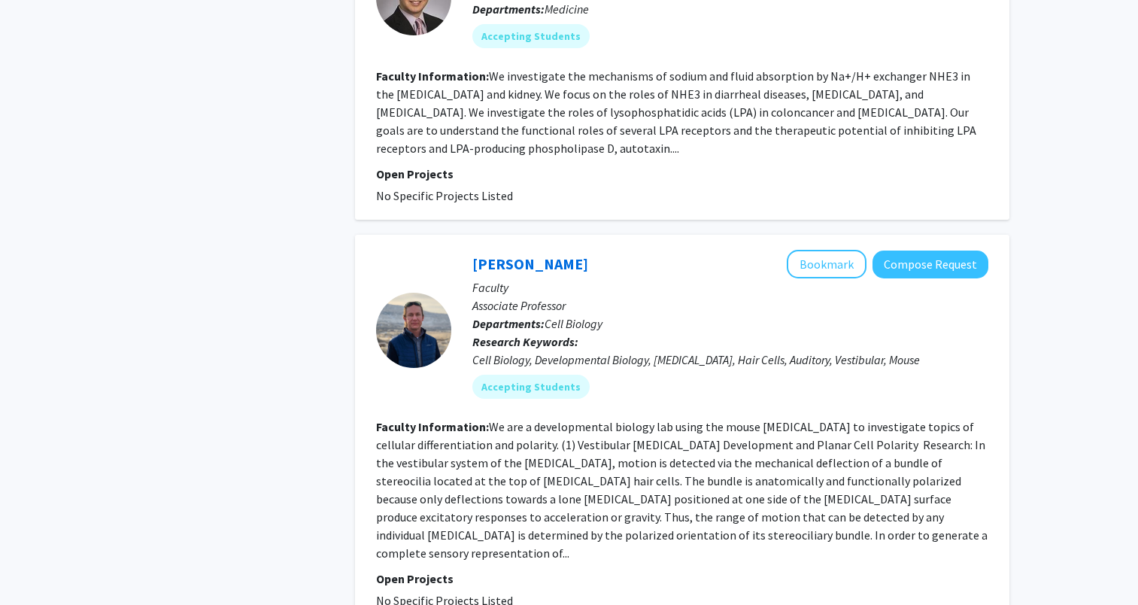
drag, startPoint x: 838, startPoint y: 409, endPoint x: 738, endPoint y: 449, distance: 107.7
click at [738, 449] on fg-read-more "We are a developmental biology lab using the mouse inner ear to investigate top…" at bounding box center [682, 489] width 612 height 141
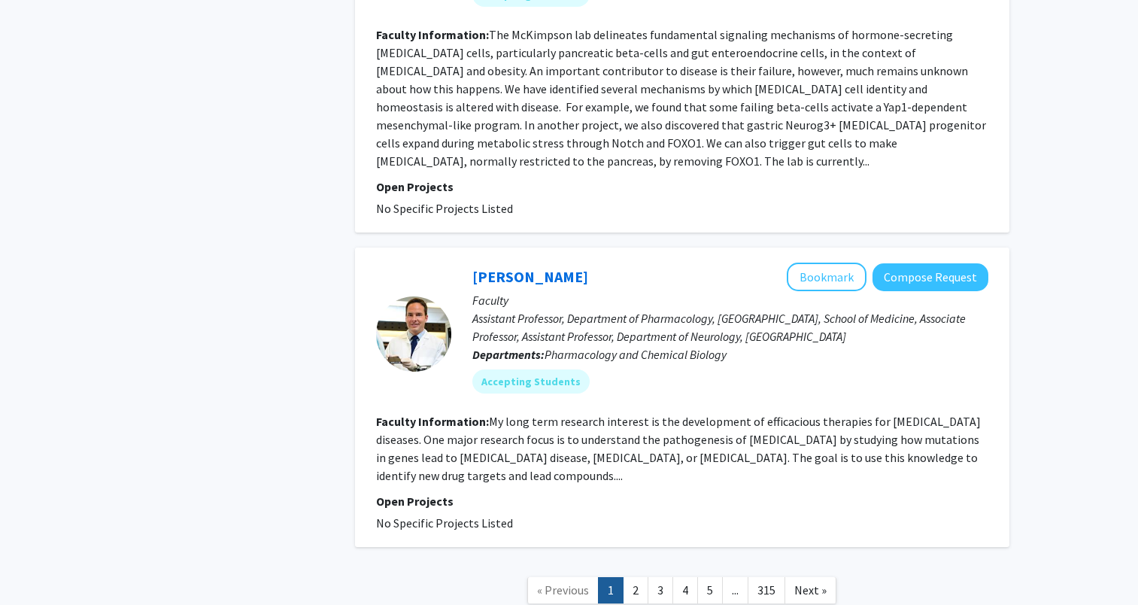
scroll to position [3197, 0]
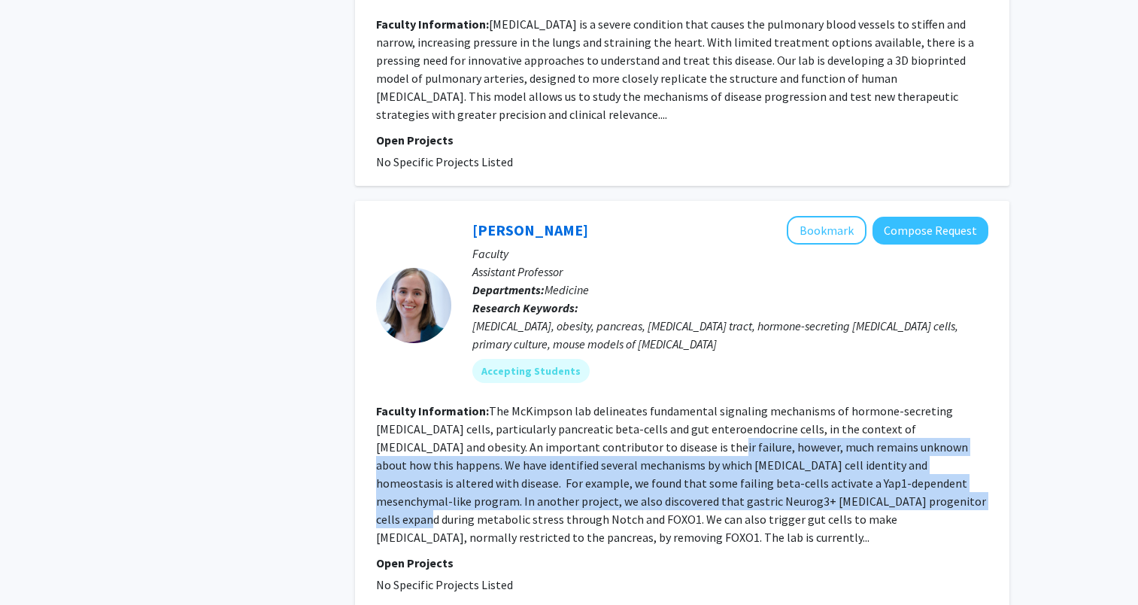
drag, startPoint x: 734, startPoint y: 413, endPoint x: 560, endPoint y: 350, distance: 184.9
click at [560, 403] on fg-read-more "The McKimpson lab delineates fundamental signaling mechanisms of hormone-secret…" at bounding box center [681, 473] width 610 height 141
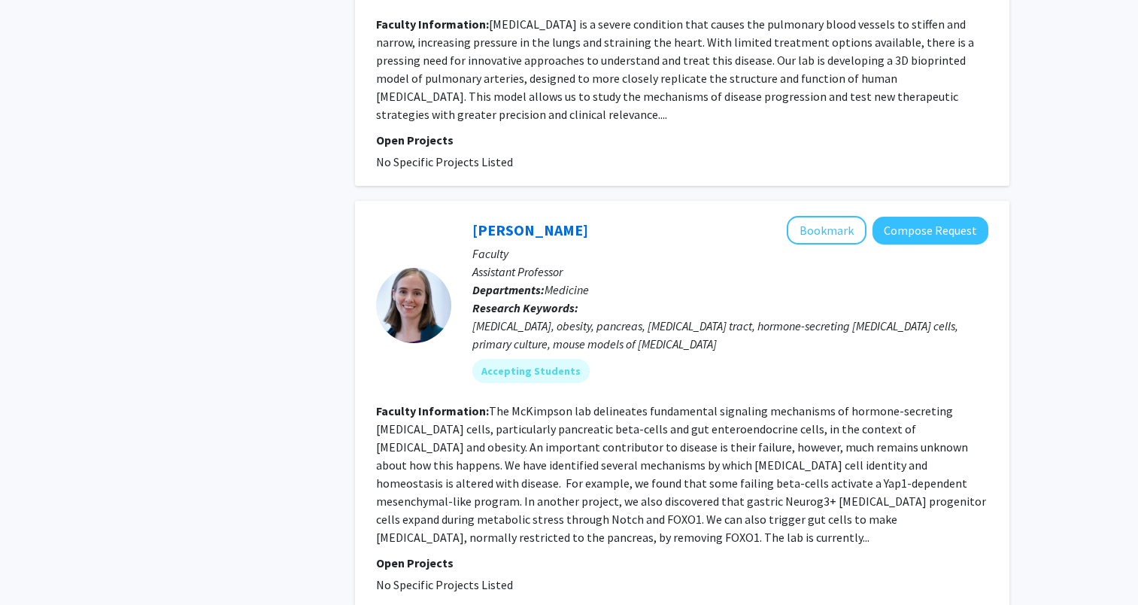
drag, startPoint x: 560, startPoint y: 350, endPoint x: 502, endPoint y: 354, distance: 58.1
click at [502, 403] on fg-read-more "The McKimpson lab delineates fundamental signaling mechanisms of hormone-secret…" at bounding box center [681, 473] width 610 height 141
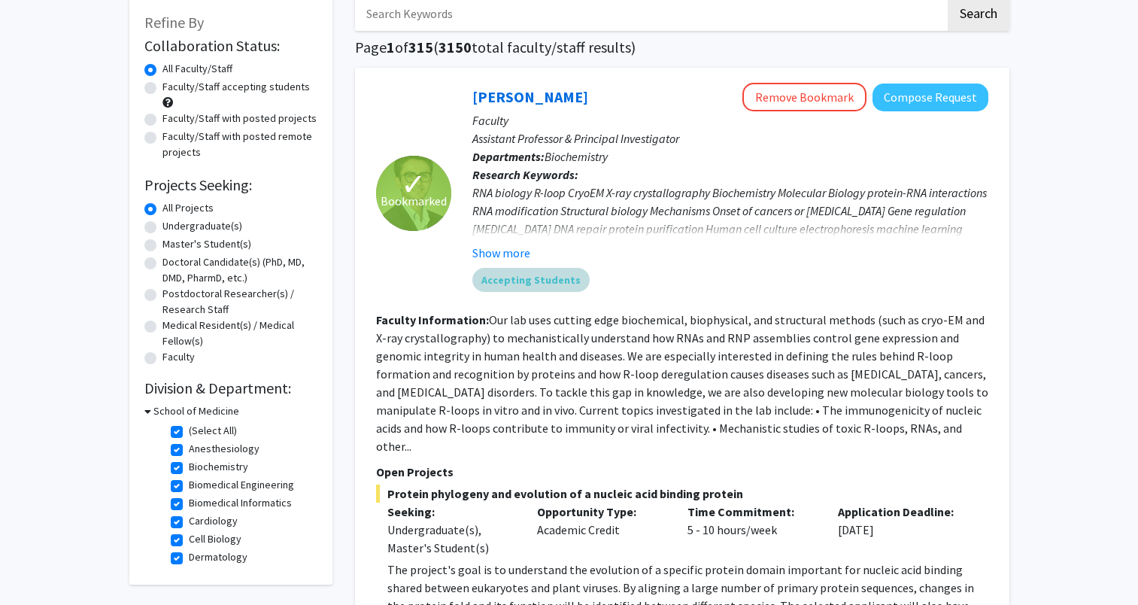
scroll to position [0, 0]
